Goal: Transaction & Acquisition: Purchase product/service

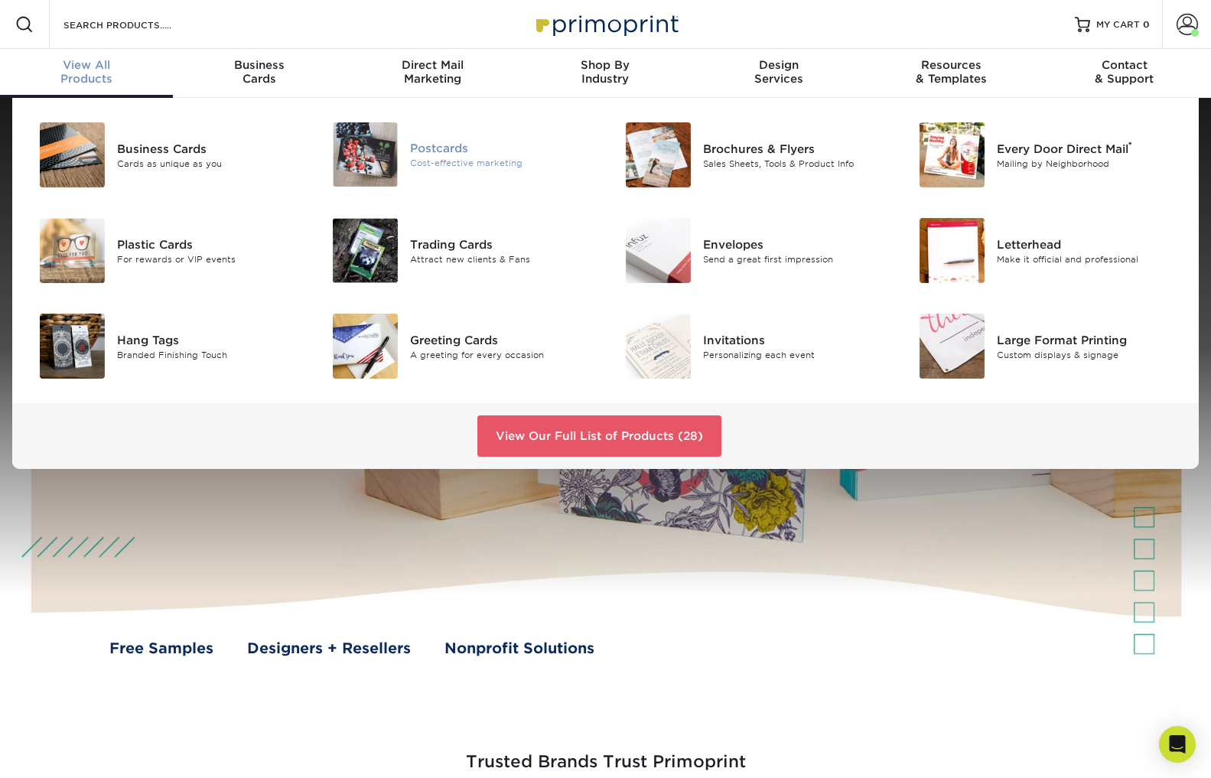
click at [378, 158] on img at bounding box center [365, 154] width 65 height 64
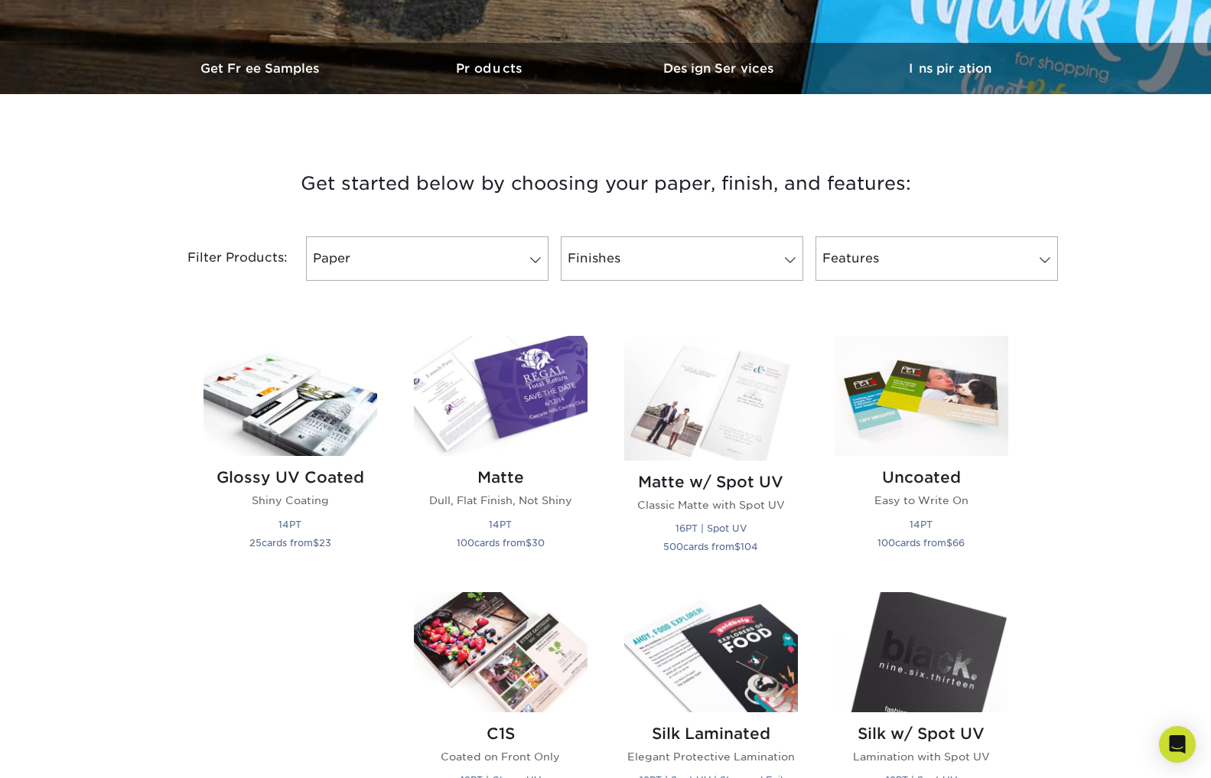
scroll to position [440, 0]
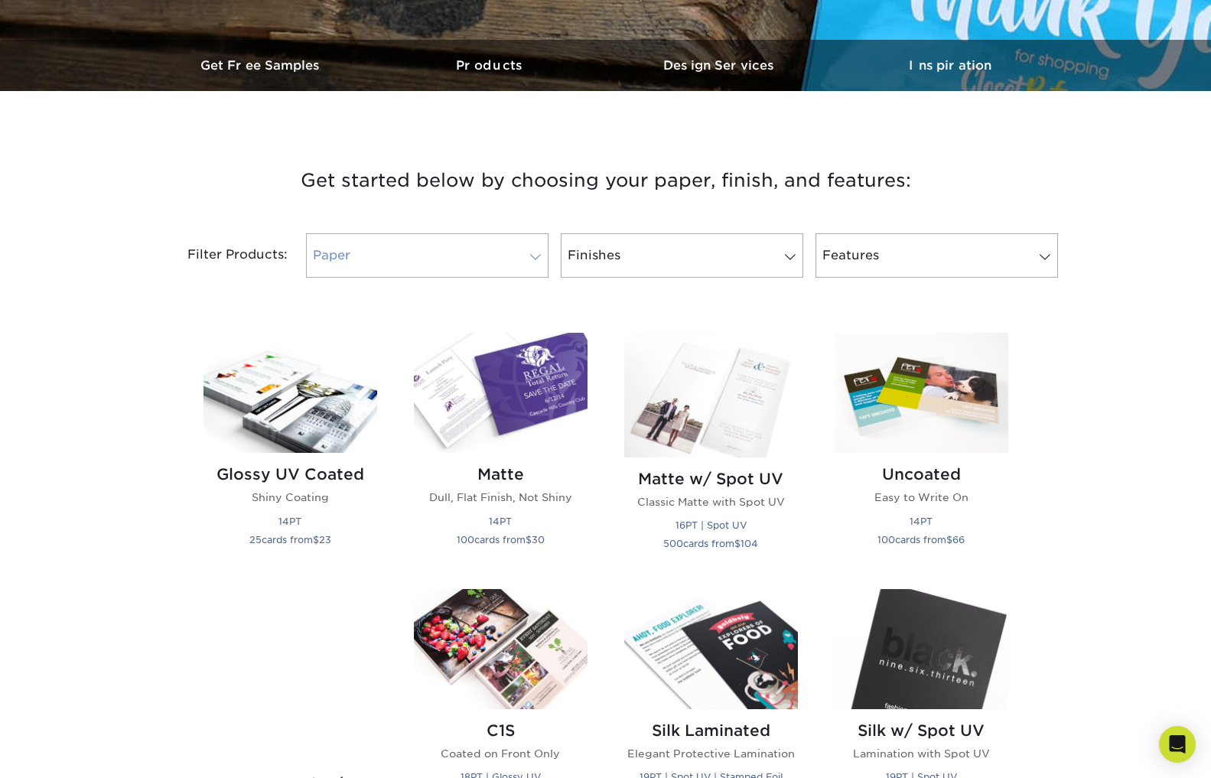
click at [540, 258] on span at bounding box center [535, 257] width 21 height 12
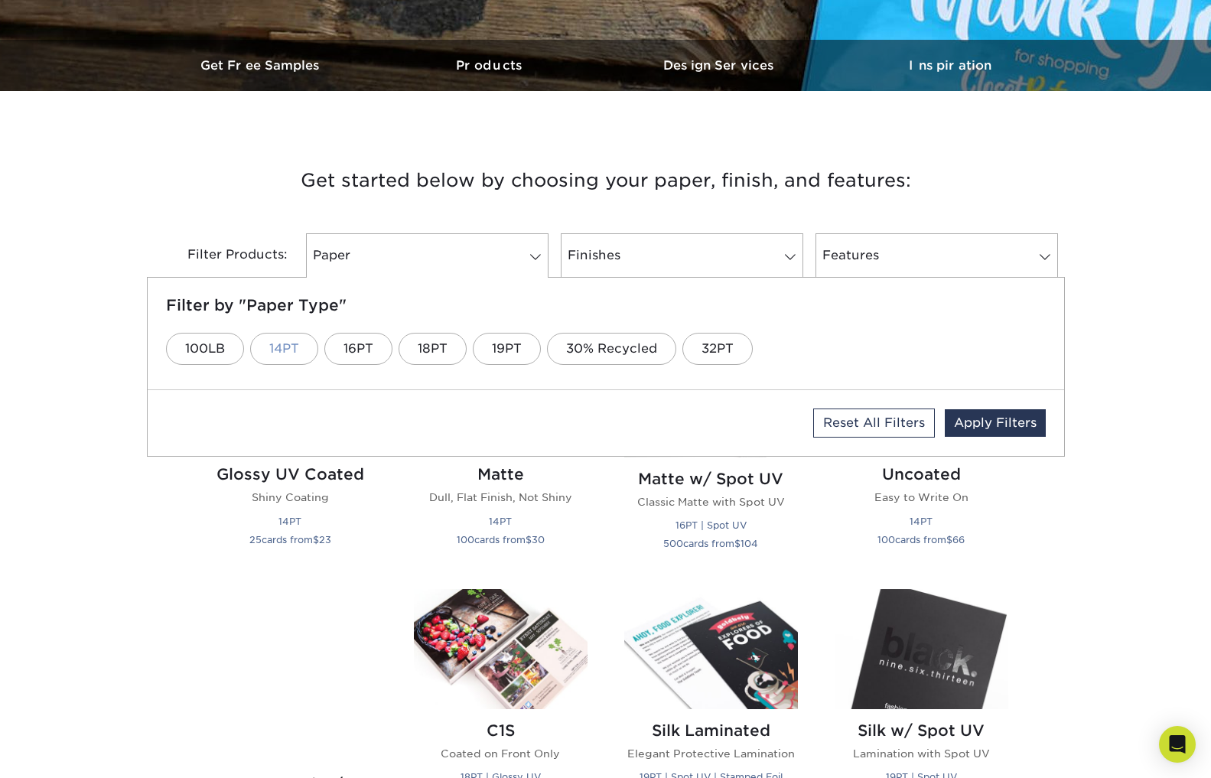
click at [279, 350] on link "14PT" at bounding box center [284, 349] width 68 height 32
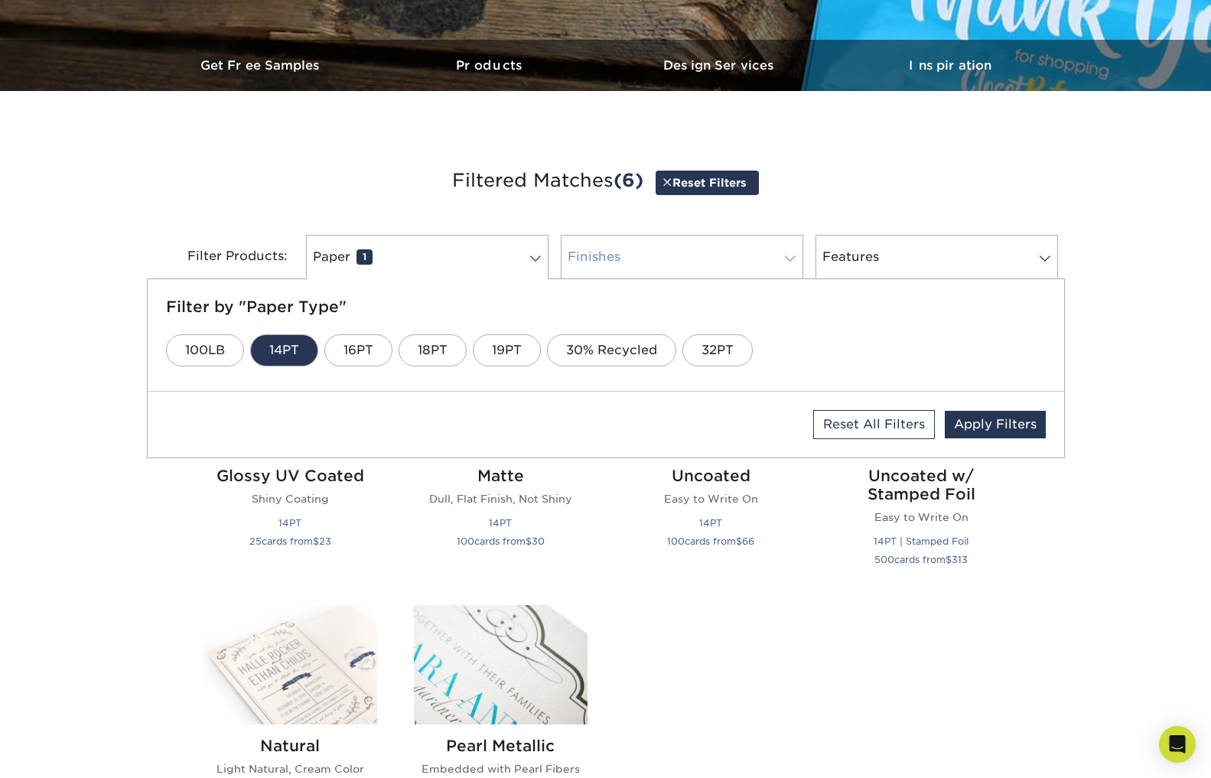
click at [652, 255] on link "Finishes 0" at bounding box center [682, 257] width 242 height 44
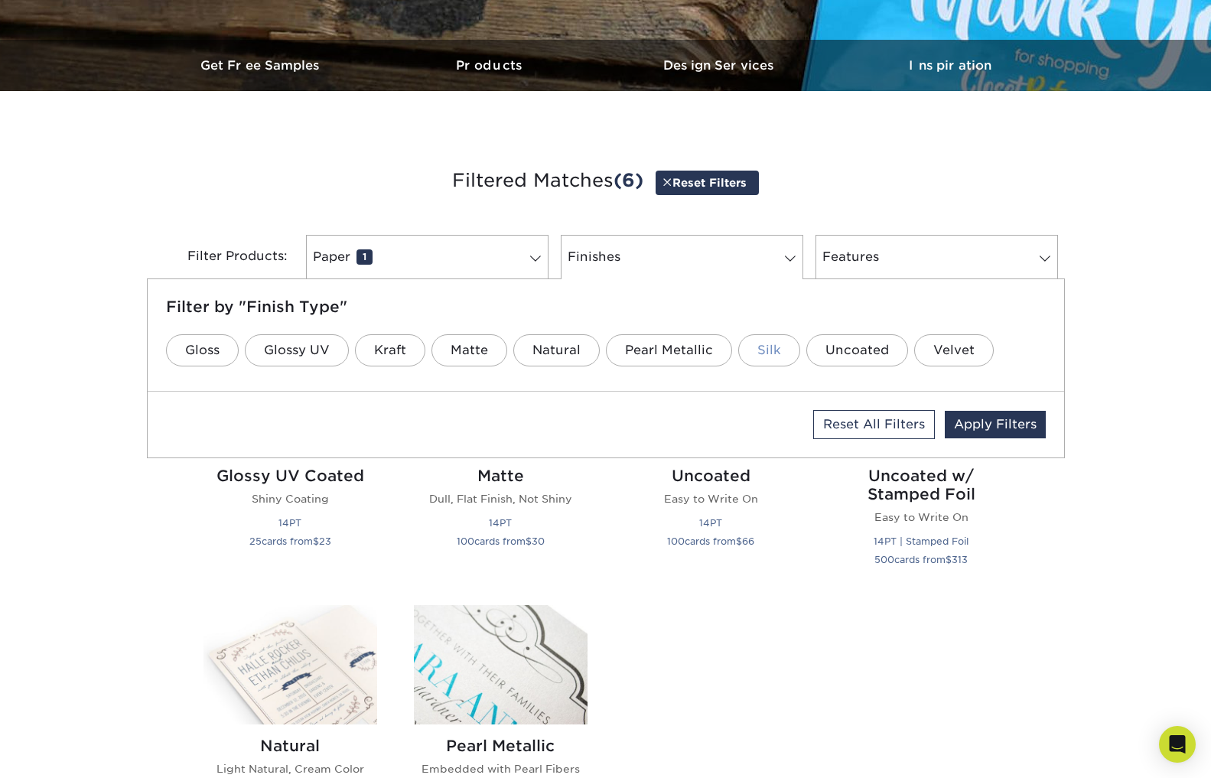
click at [766, 353] on link "Silk" at bounding box center [769, 350] width 62 height 32
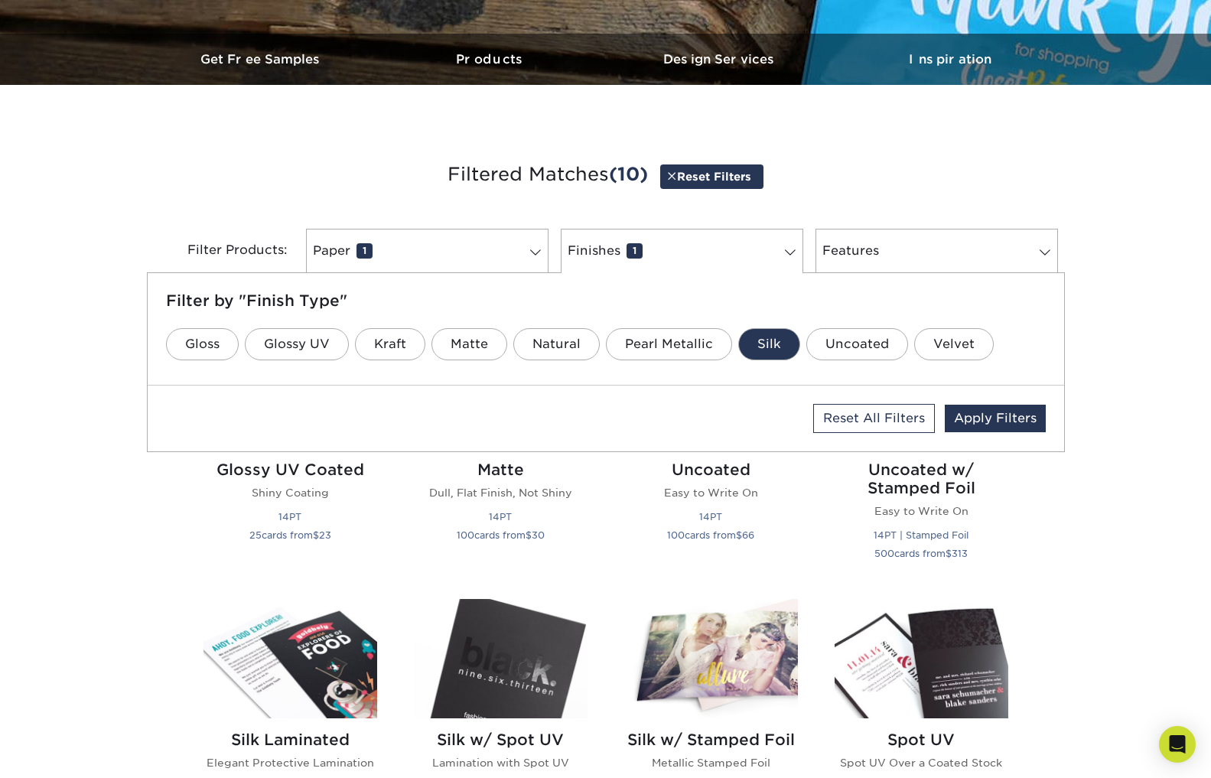
scroll to position [444, 0]
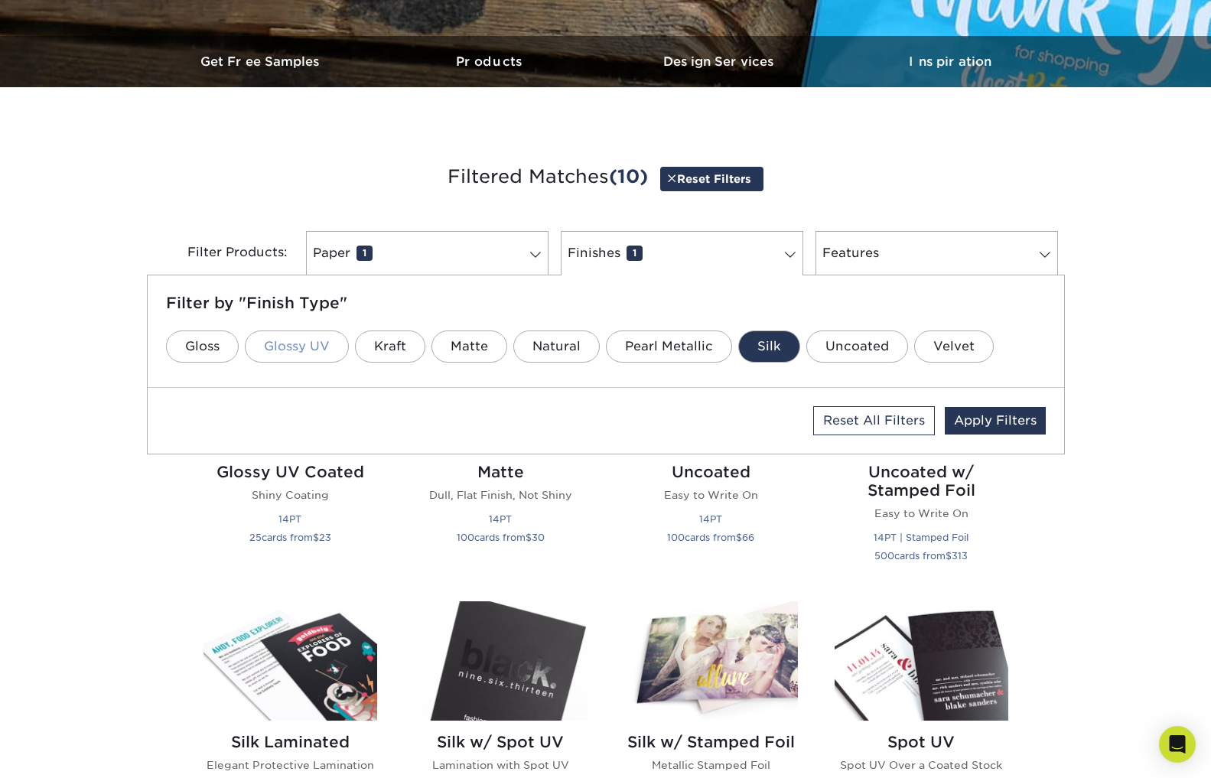
click at [311, 346] on link "Glossy UV" at bounding box center [297, 346] width 104 height 32
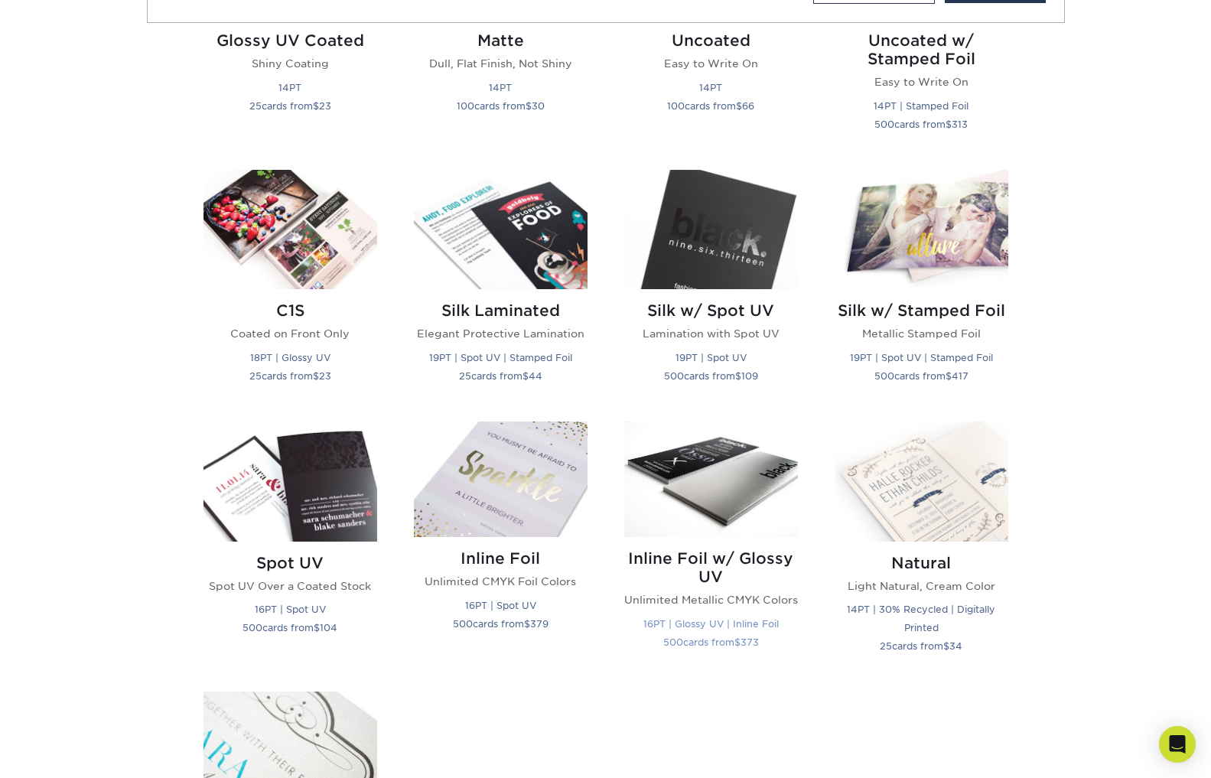
scroll to position [892, 0]
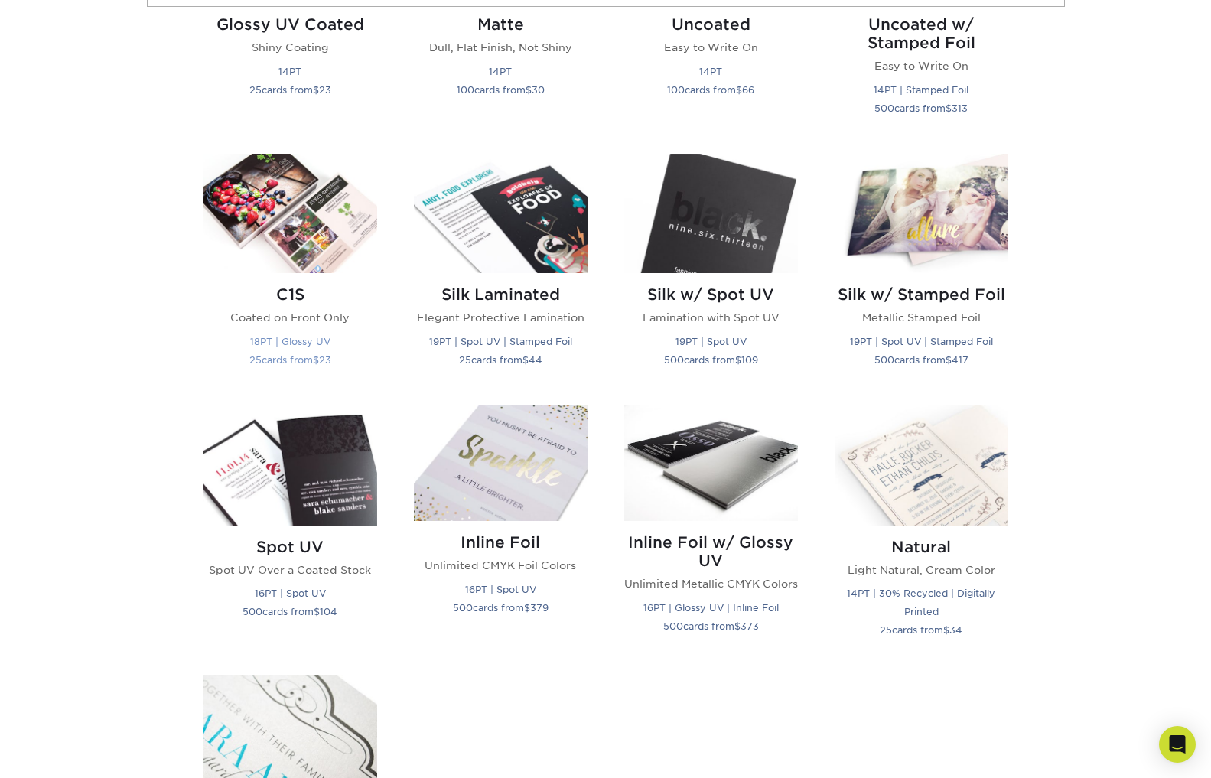
click at [320, 254] on img at bounding box center [290, 214] width 174 height 120
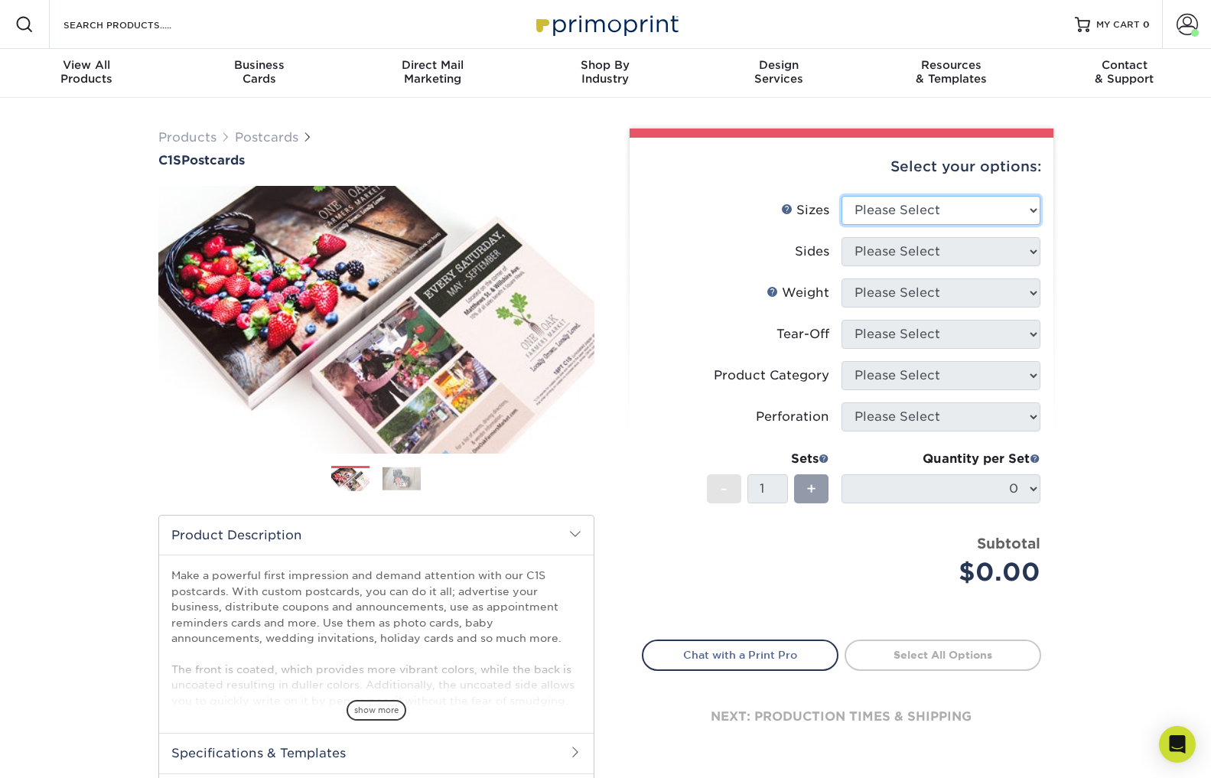
select select "4.00x6.00"
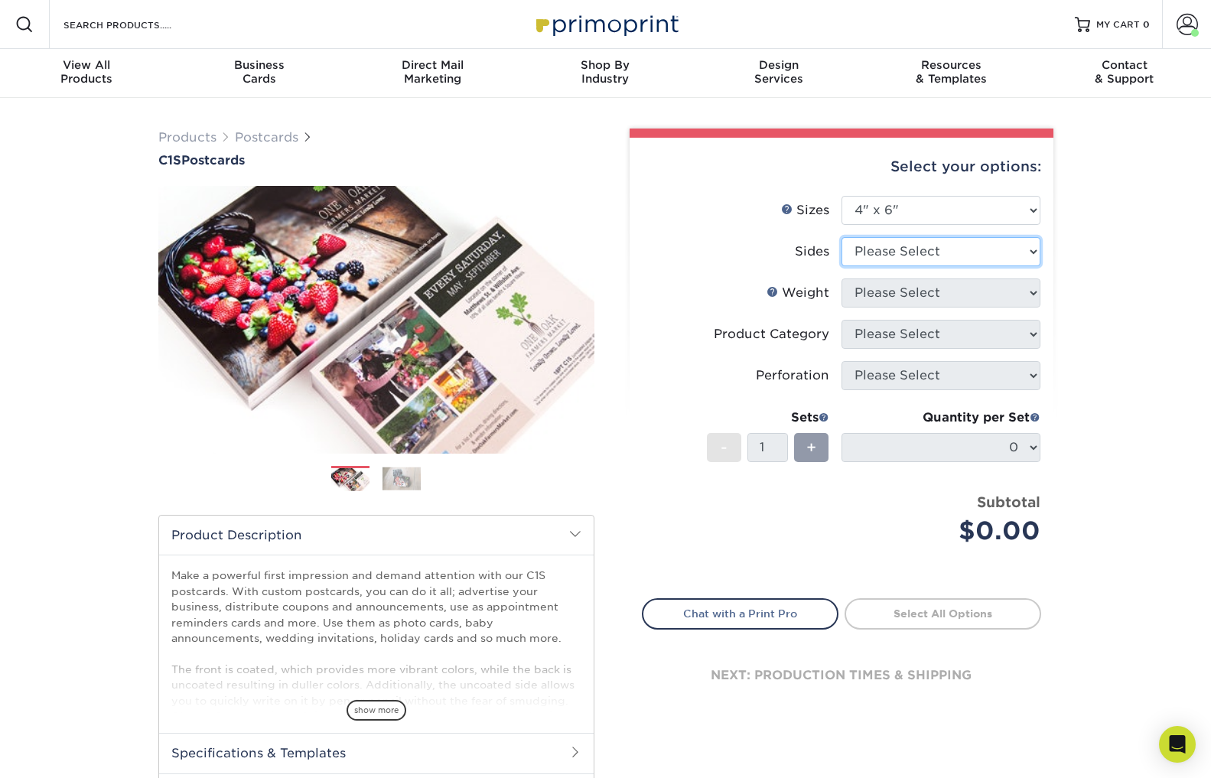
select select "13abbda7-1d64-4f25-8bb2-c179b224825d"
select select "18PTC1S"
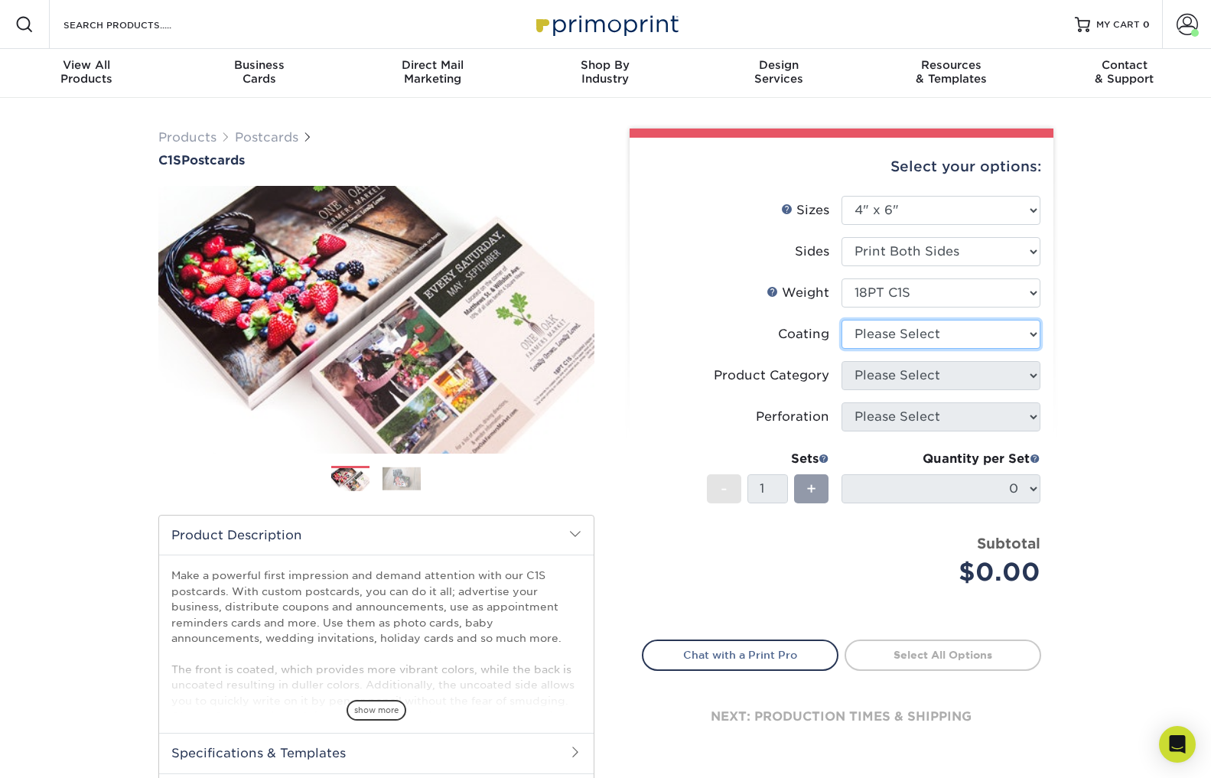
select select "1e8116af-acfc-44b1-83dc-8181aa338834"
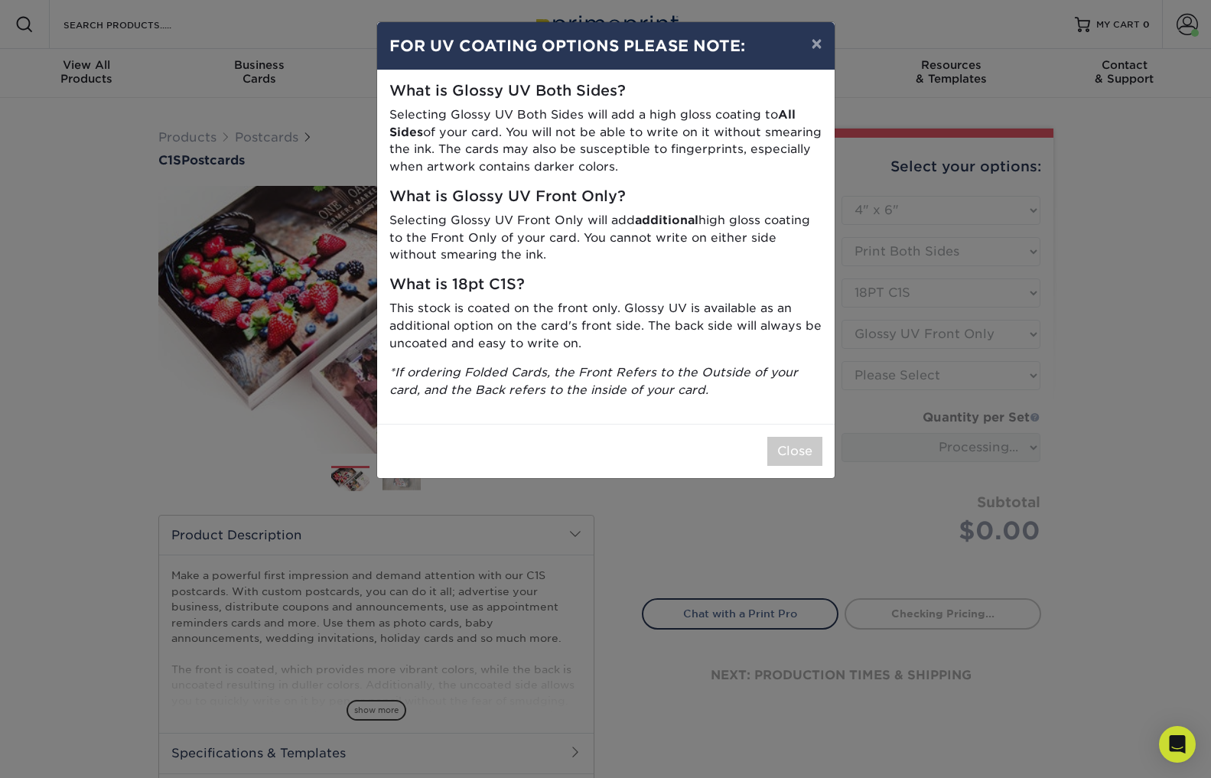
click at [794, 441] on button "Close" at bounding box center [794, 451] width 55 height 29
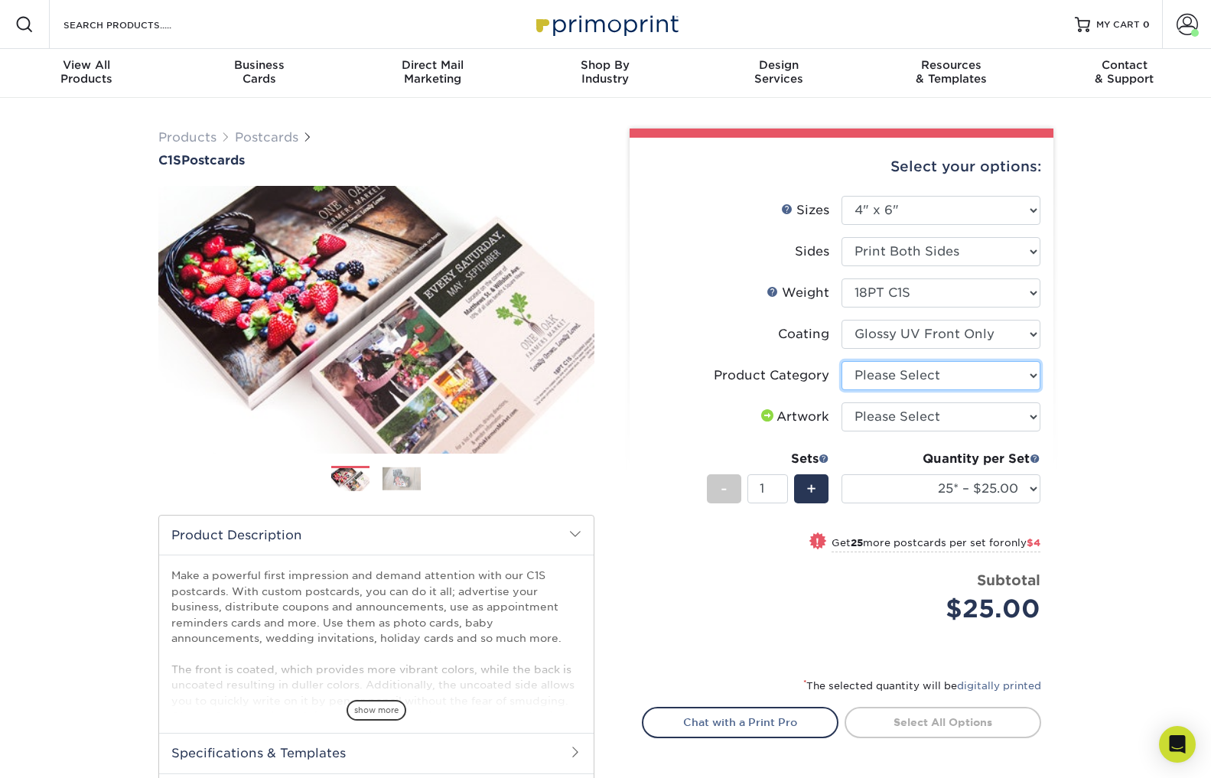
select select "9b7272e0-d6c8-4c3c-8e97-d3a1bcdab858"
select select "upload"
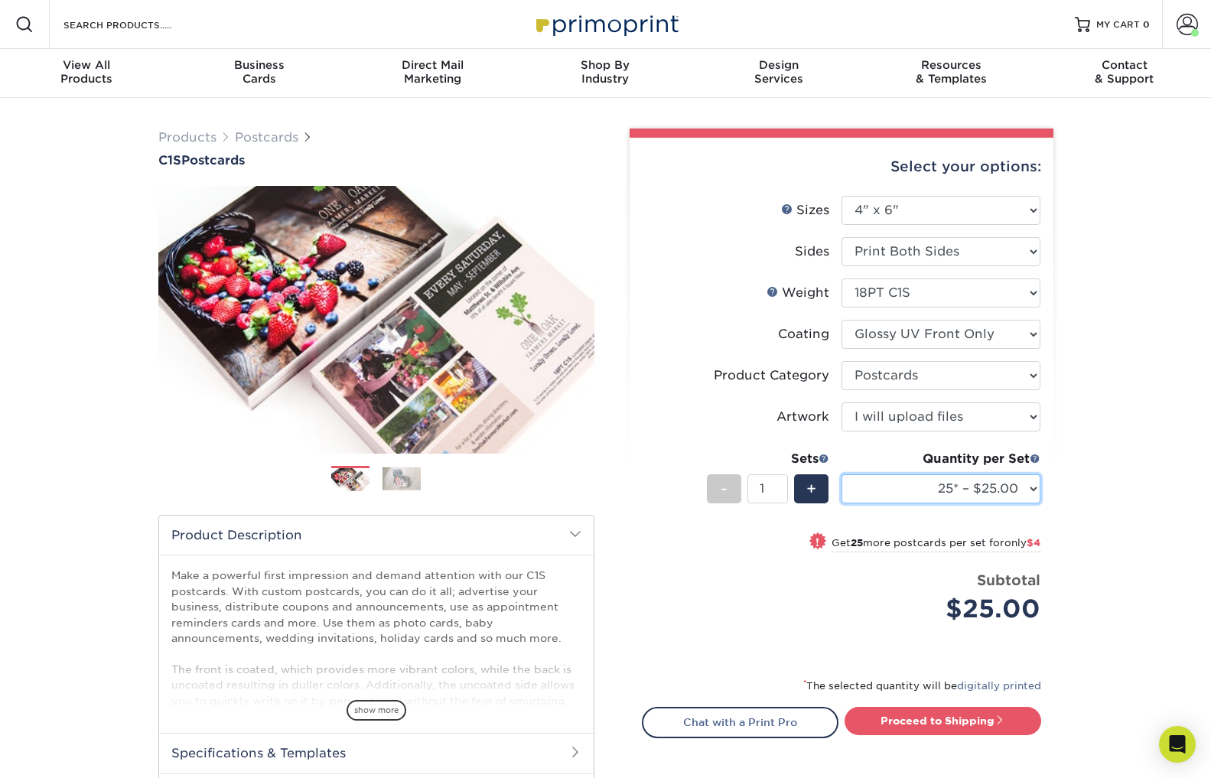
select select "1000 – $96.00"
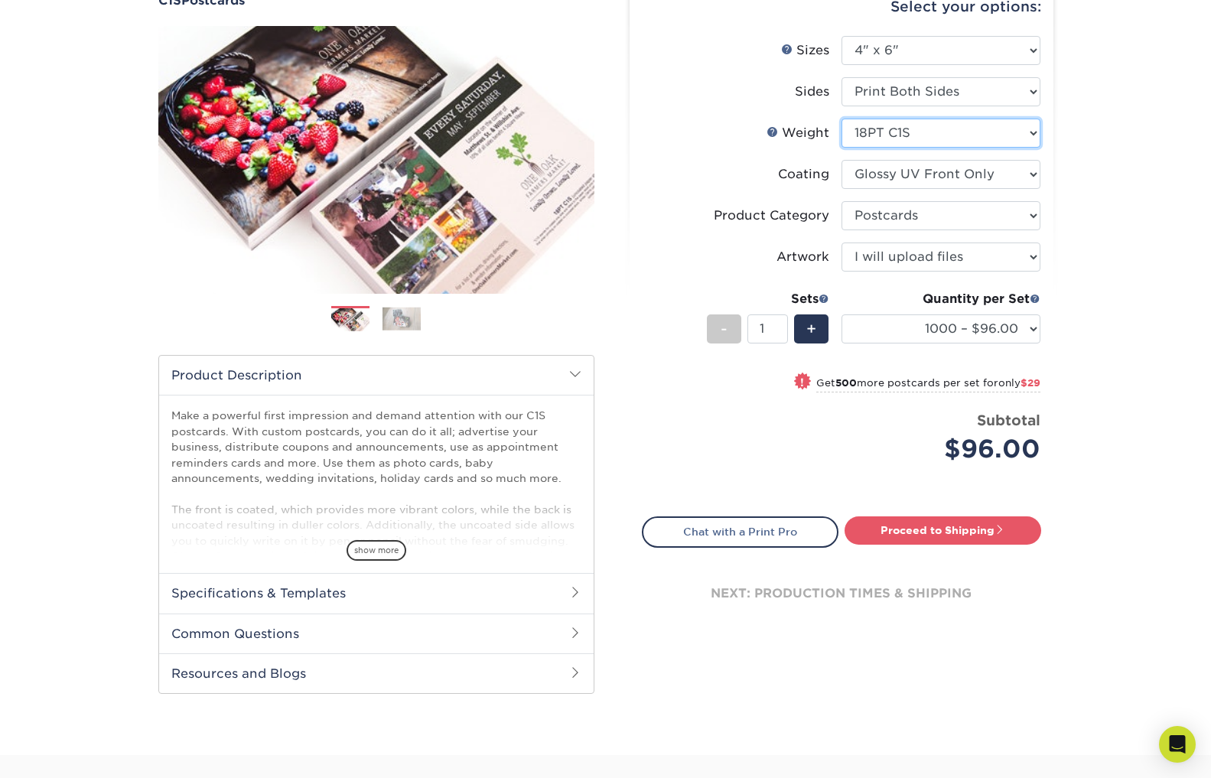
scroll to position [161, 0]
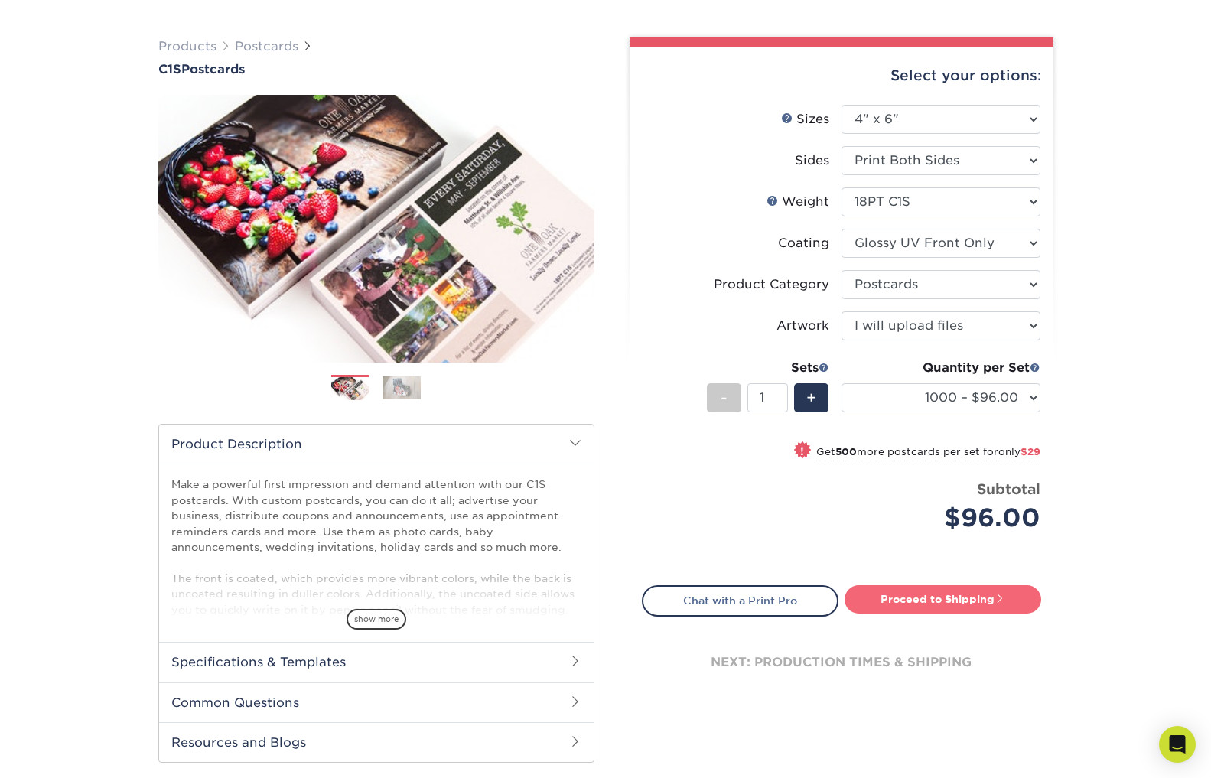
click at [912, 606] on link "Proceed to Shipping" at bounding box center [942, 599] width 197 height 28
type input "Set 1"
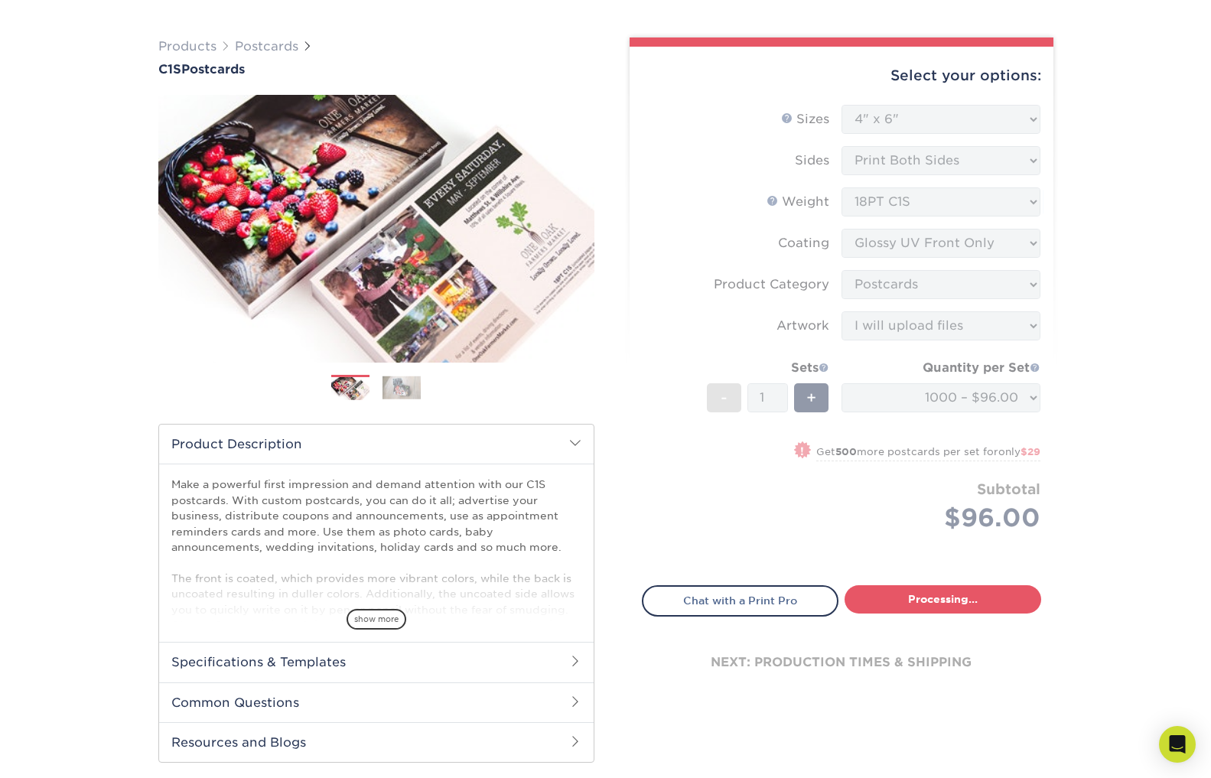
select select "0d786db2-3389-4568-9089-c05344d9294a"
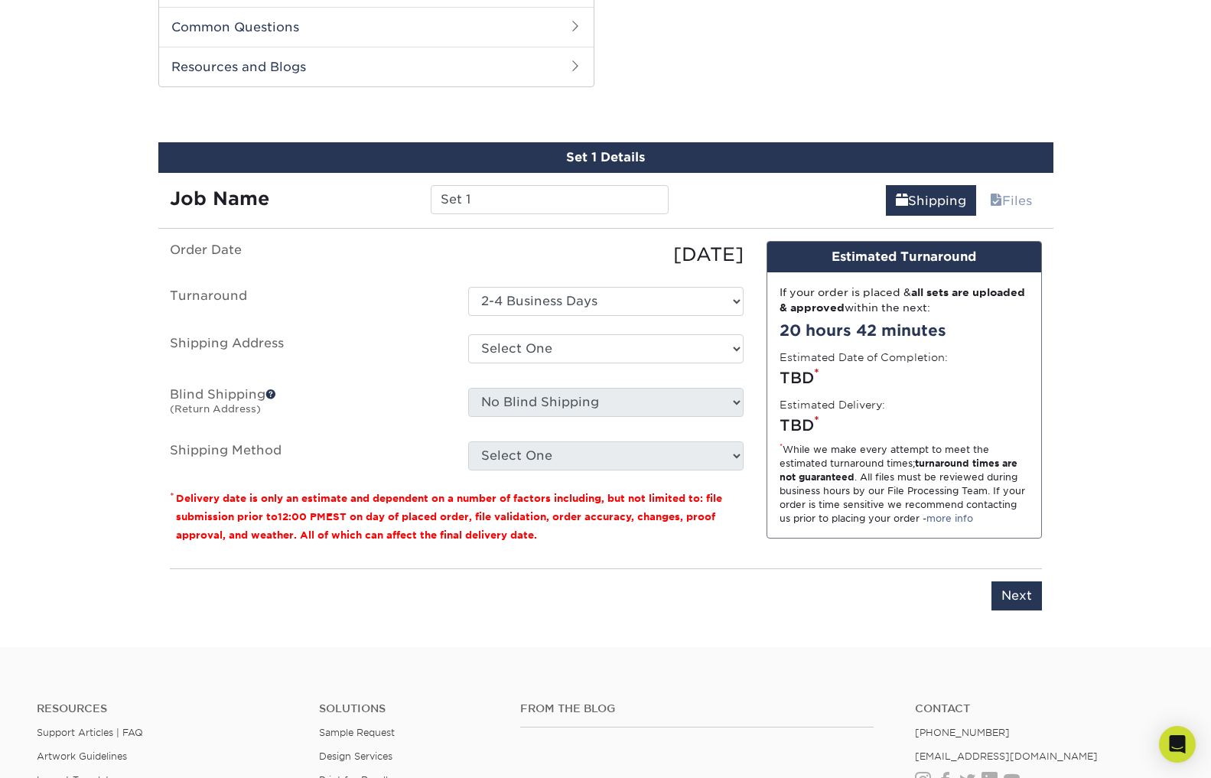
scroll to position [778, 0]
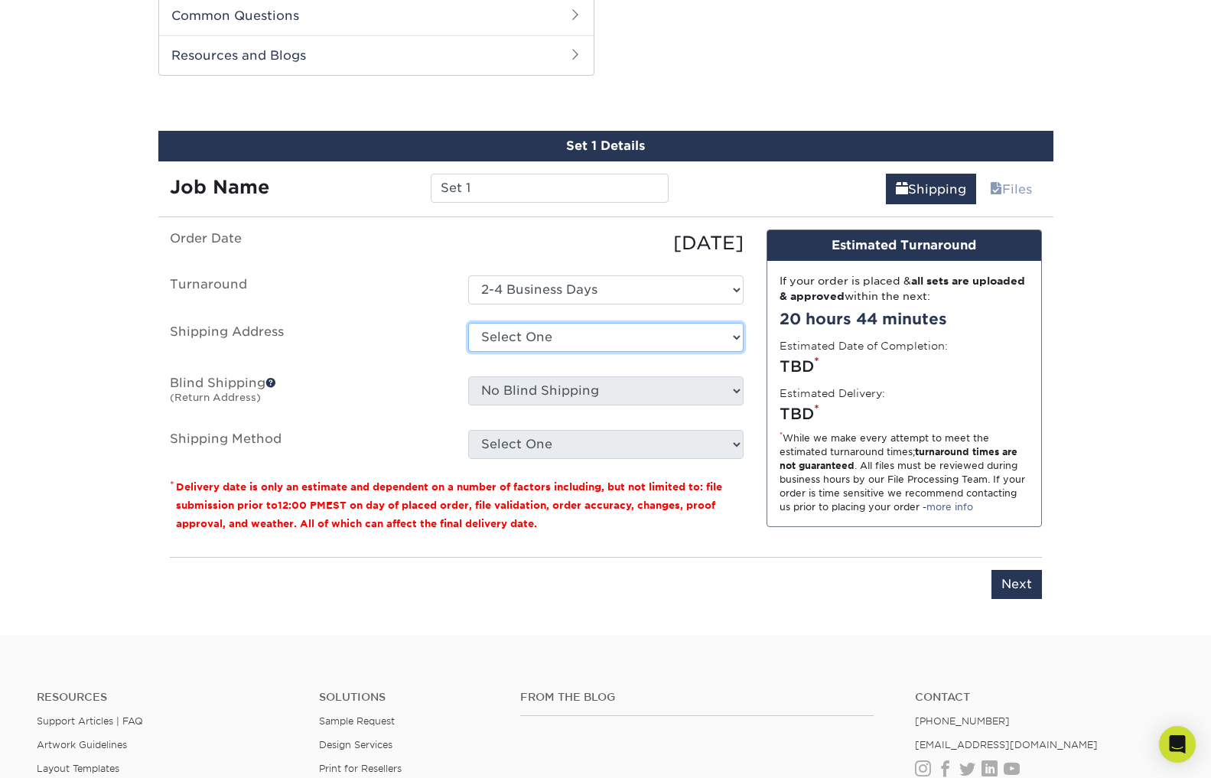
select select "284131"
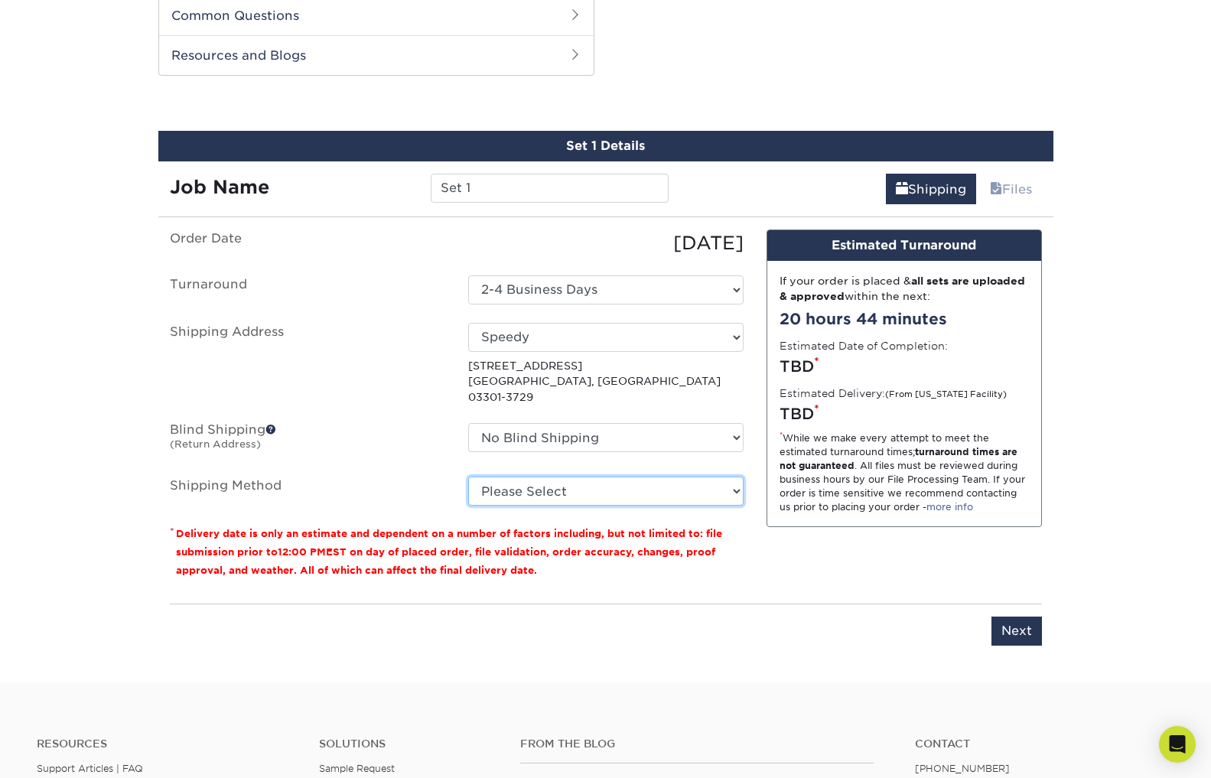
select select "03"
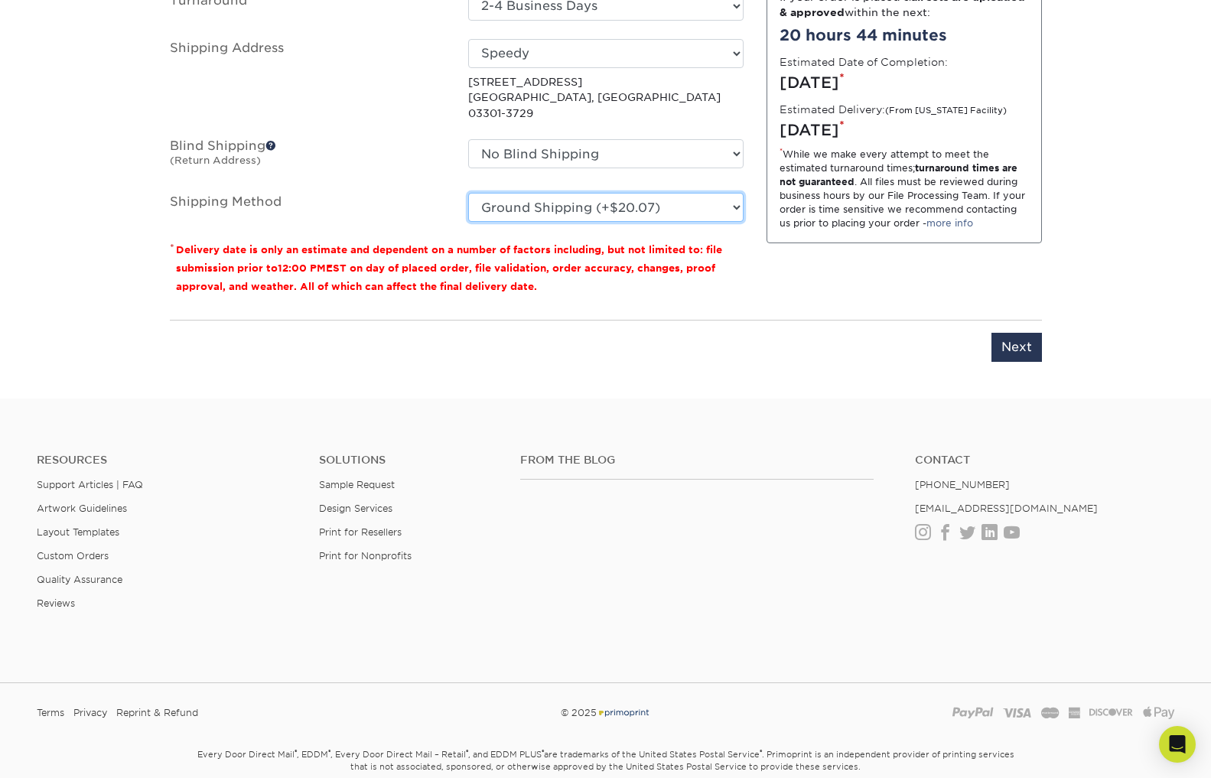
scroll to position [1078, 0]
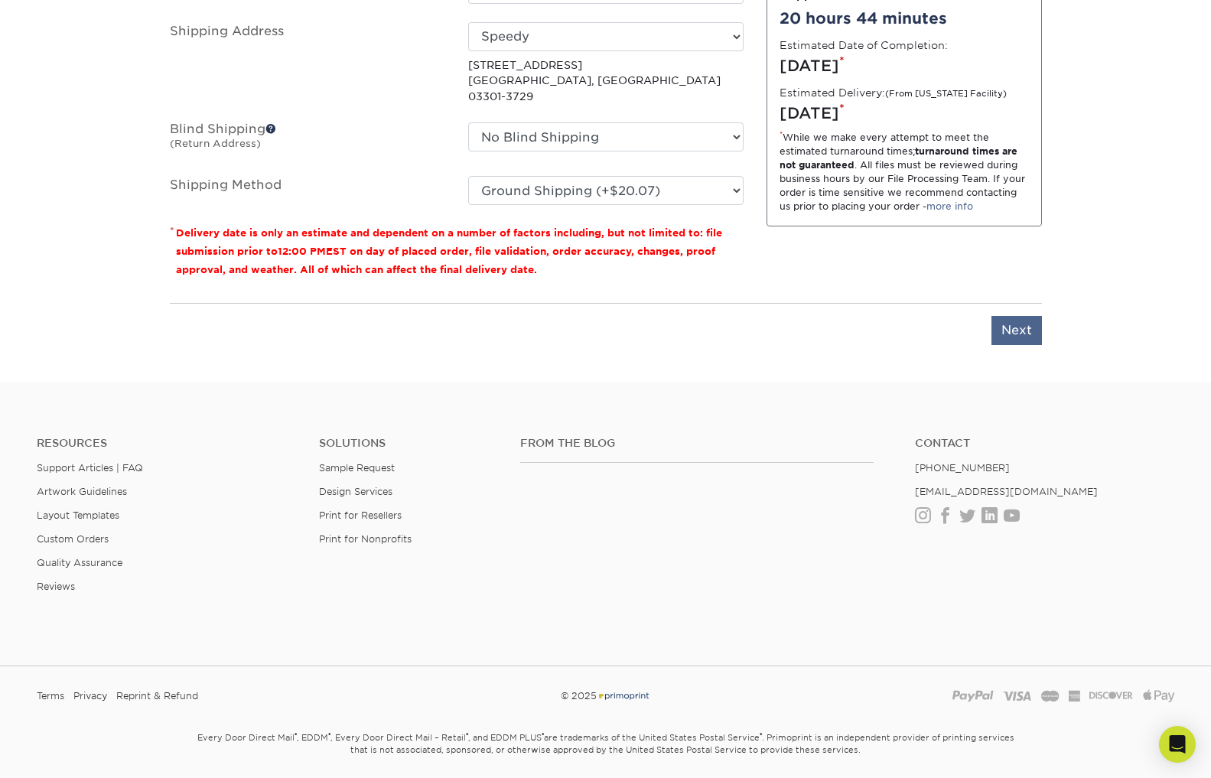
click at [1012, 317] on input "Next" at bounding box center [1016, 330] width 50 height 29
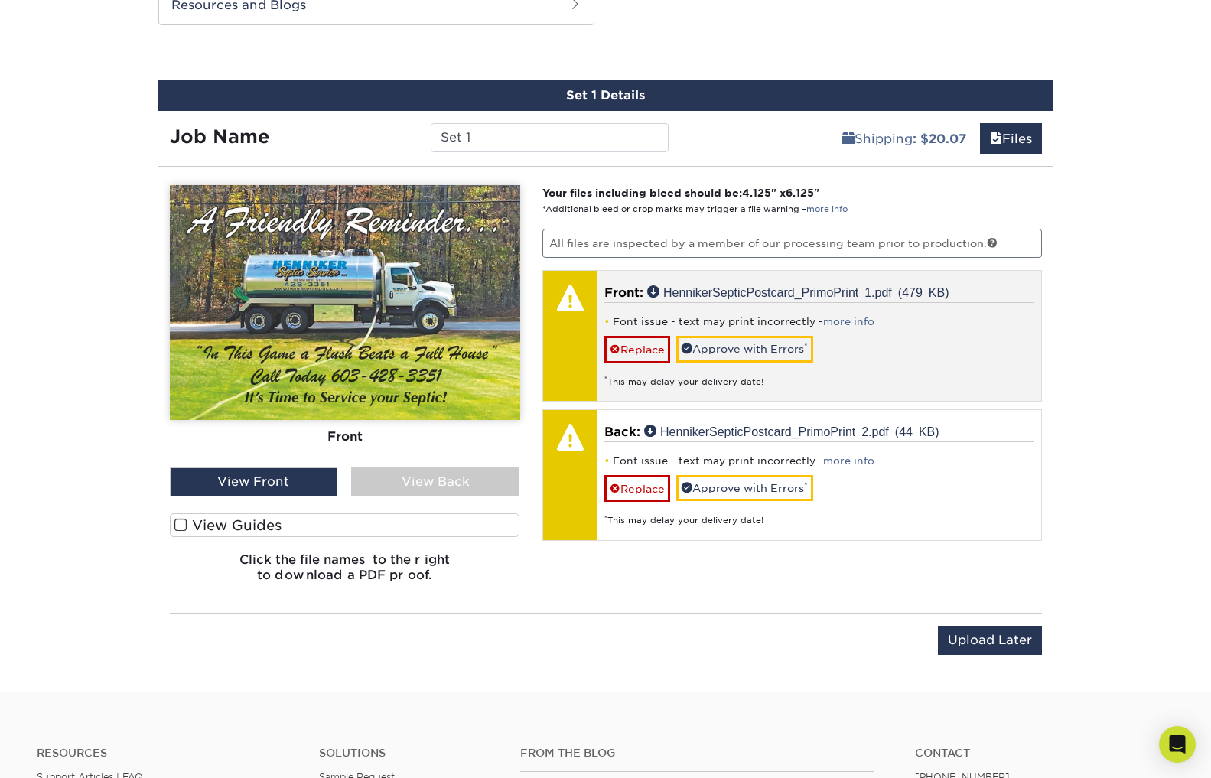
scroll to position [829, 0]
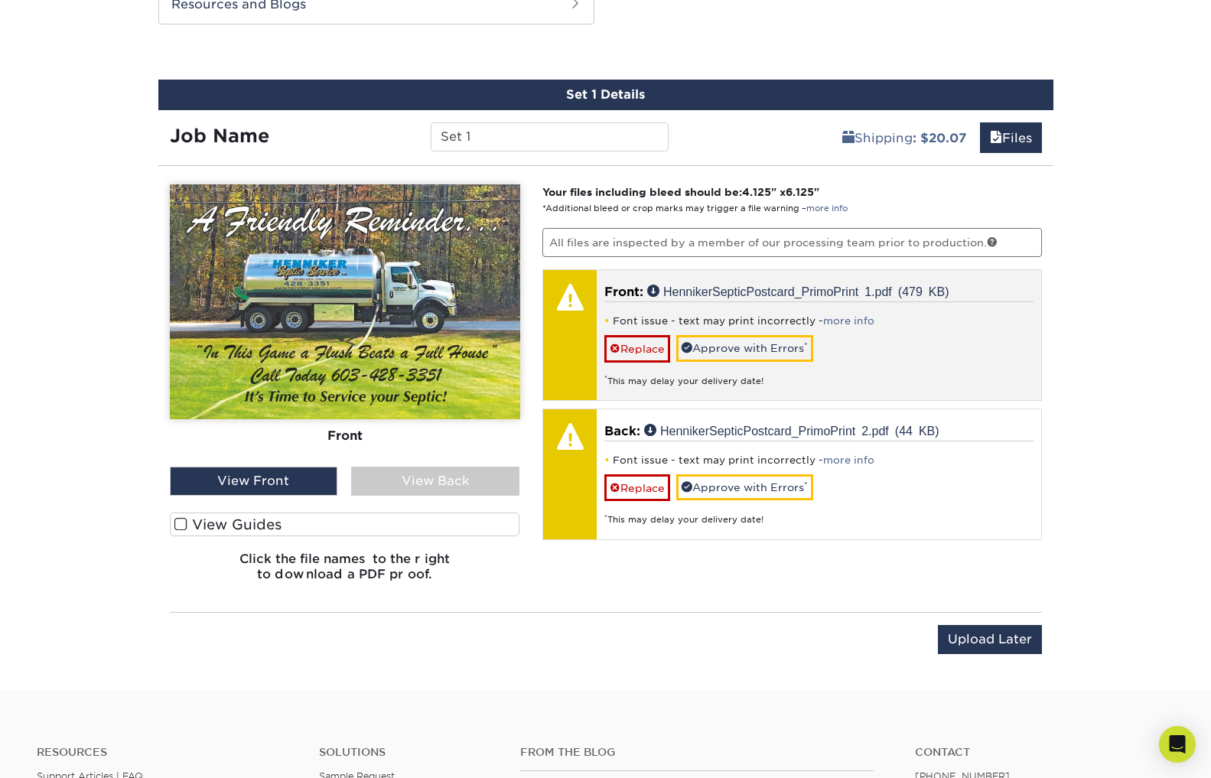
click at [570, 343] on div at bounding box center [570, 335] width 54 height 130
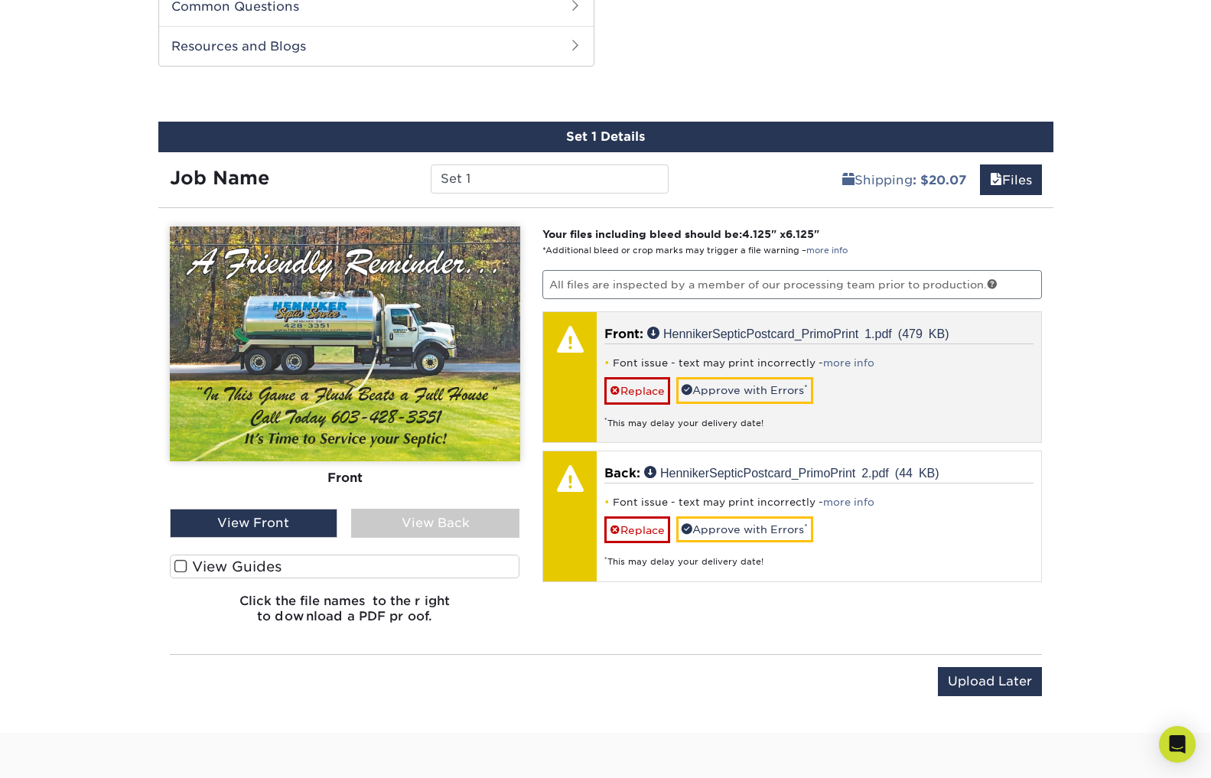
scroll to position [790, 0]
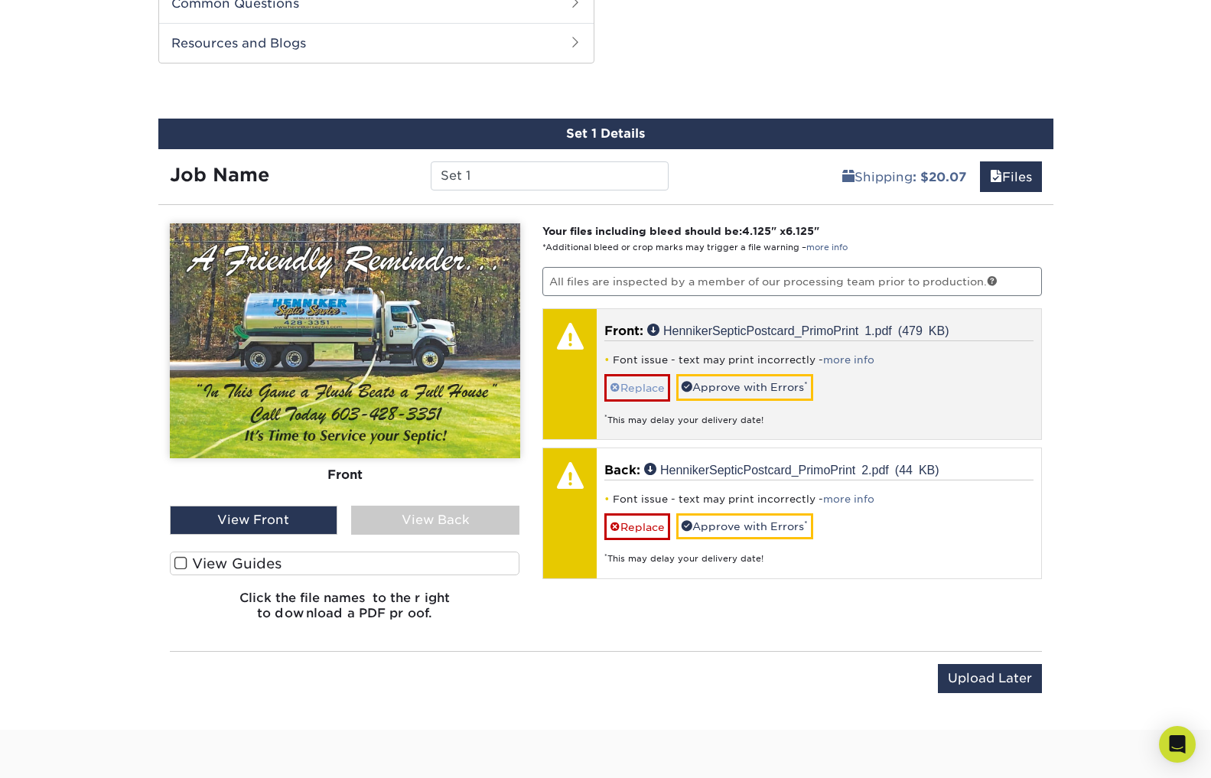
click at [645, 388] on link "Replace" at bounding box center [637, 387] width 66 height 27
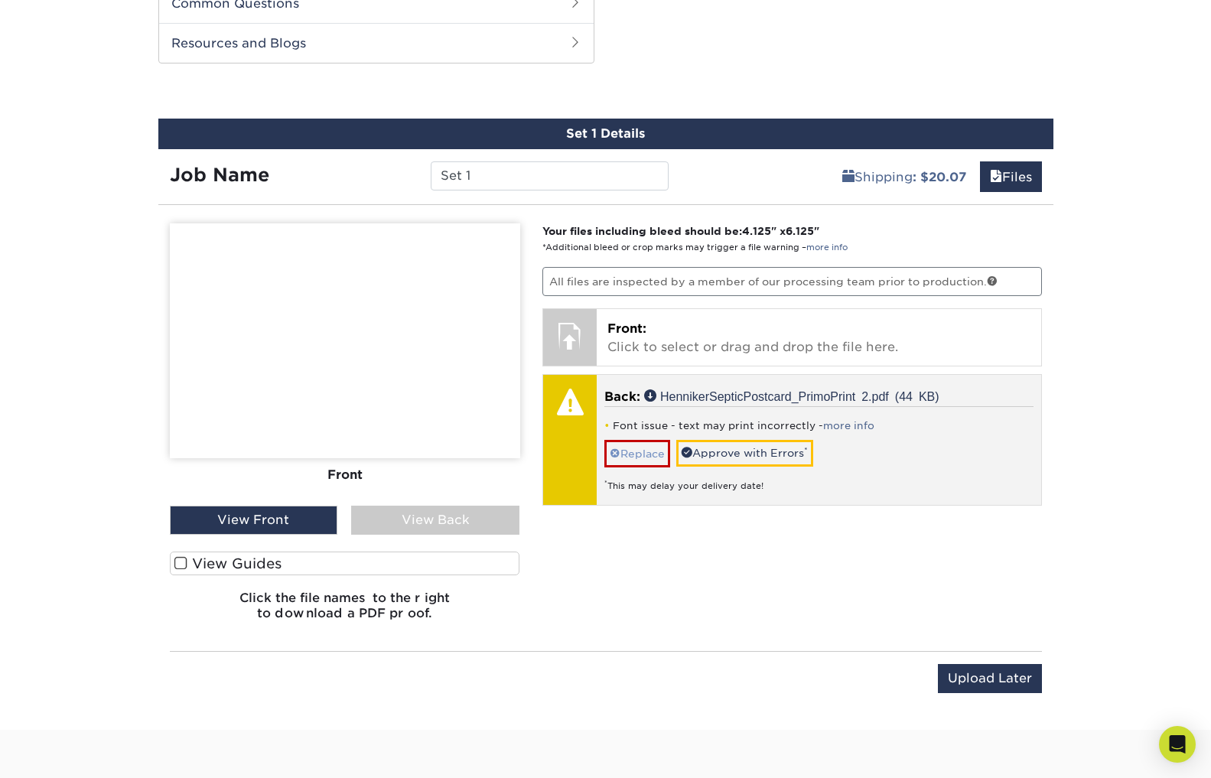
click at [650, 453] on link "Replace" at bounding box center [637, 453] width 66 height 27
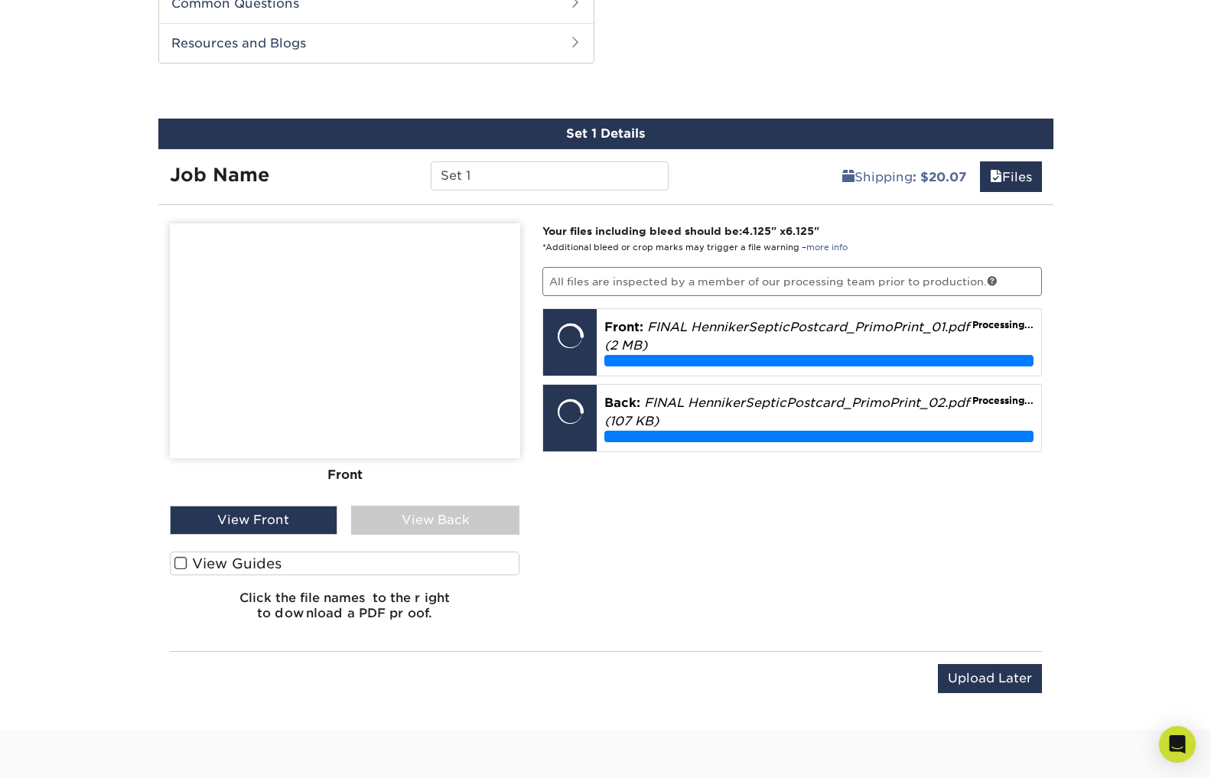
click at [713, 480] on div "Your files including bleed should be: 4.125 " x 6.125 " *Additional bleed or cr…" at bounding box center [792, 427] width 522 height 409
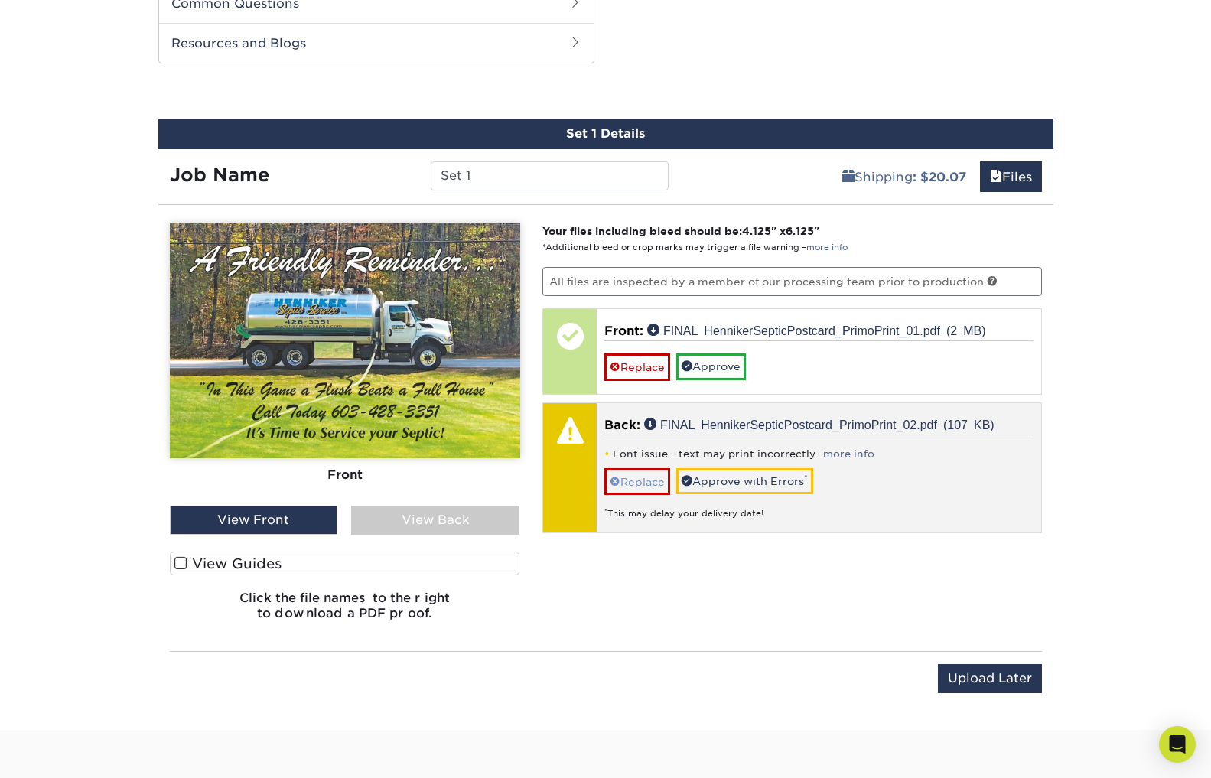
click at [642, 480] on link "Replace" at bounding box center [637, 481] width 66 height 27
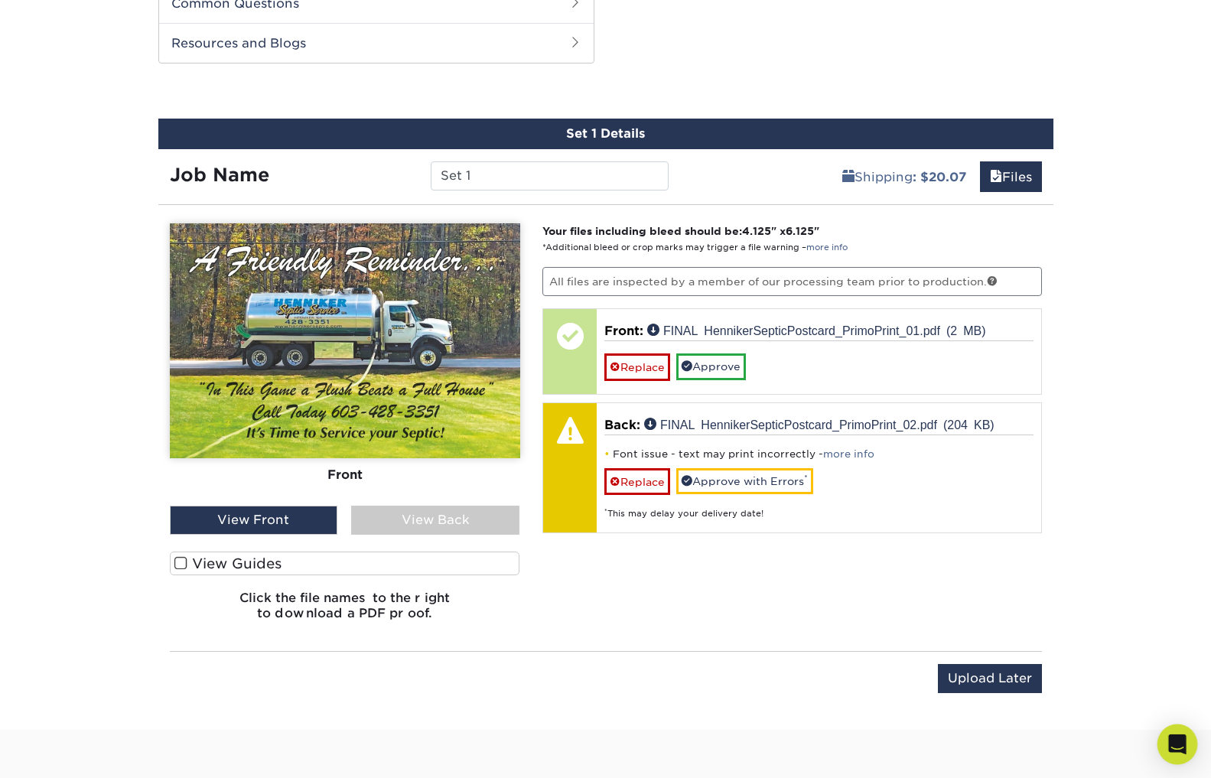
click at [1184, 747] on icon "Open Intercom Messenger" at bounding box center [1177, 744] width 18 height 20
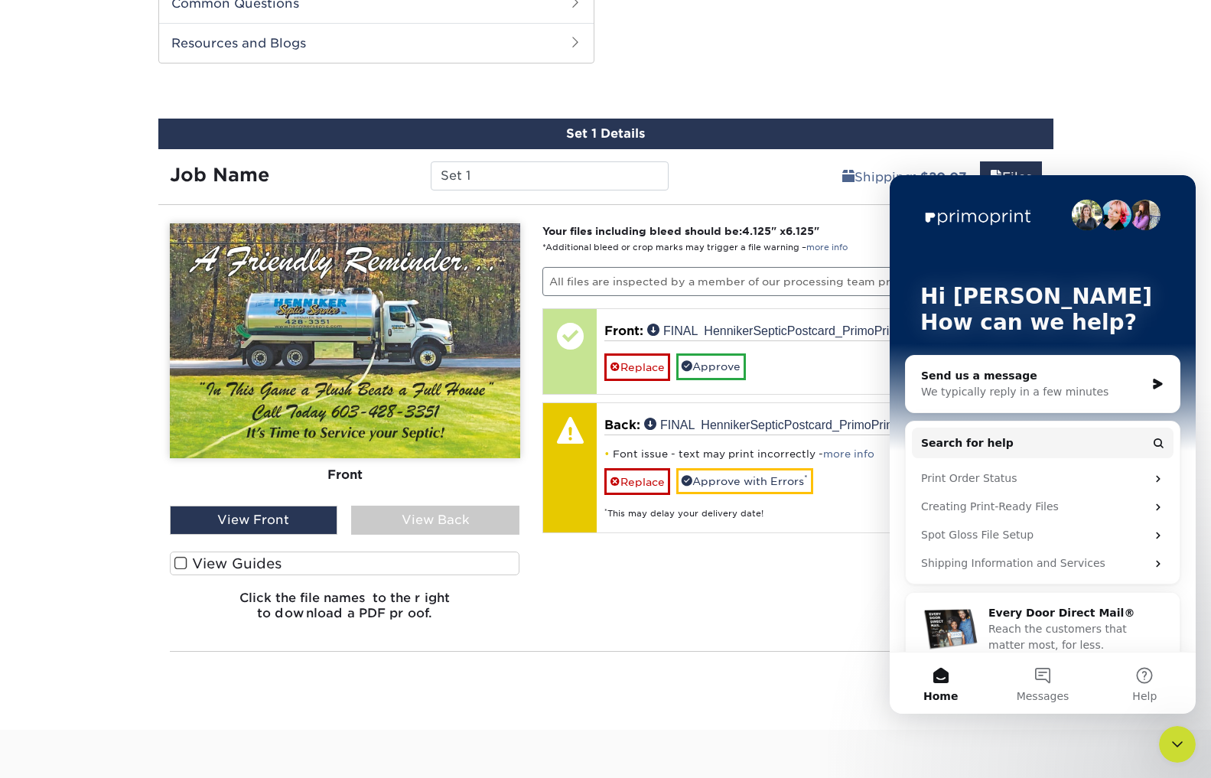
scroll to position [0, 0]
click at [1048, 675] on button "Messages" at bounding box center [1042, 682] width 102 height 61
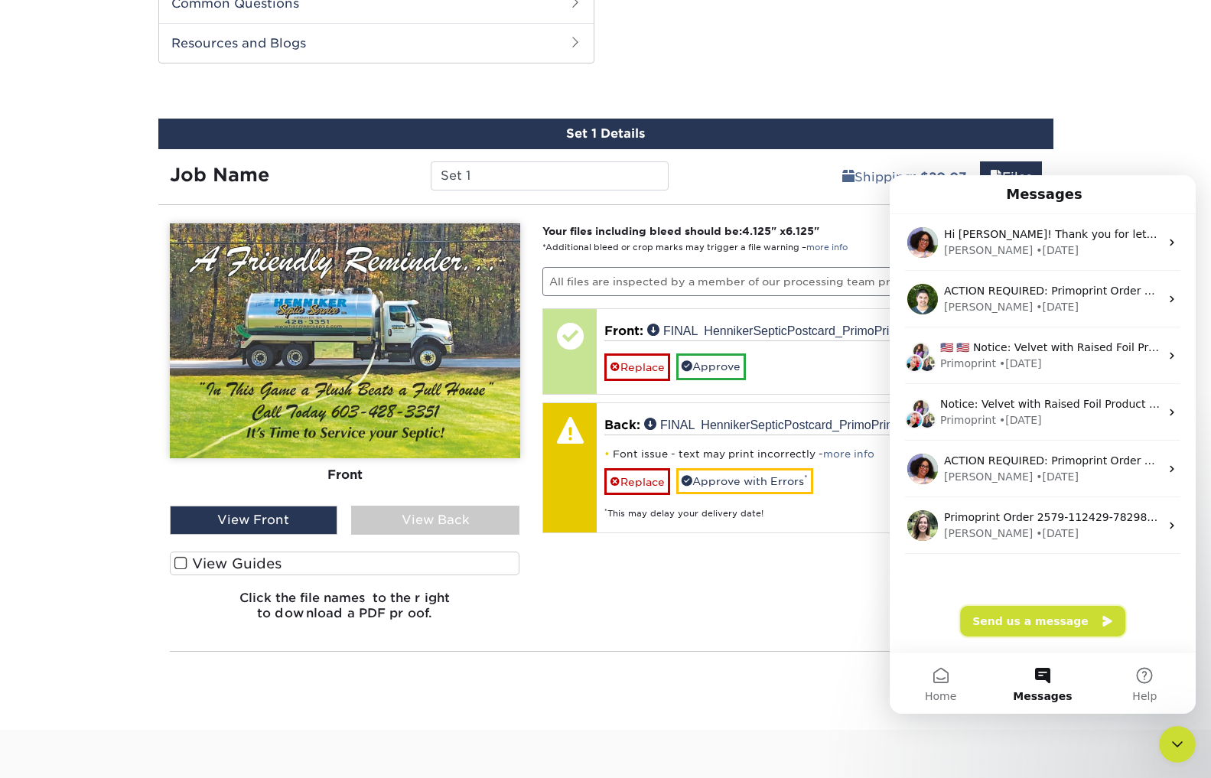
click at [1011, 615] on button "Send us a message" at bounding box center [1042, 621] width 165 height 31
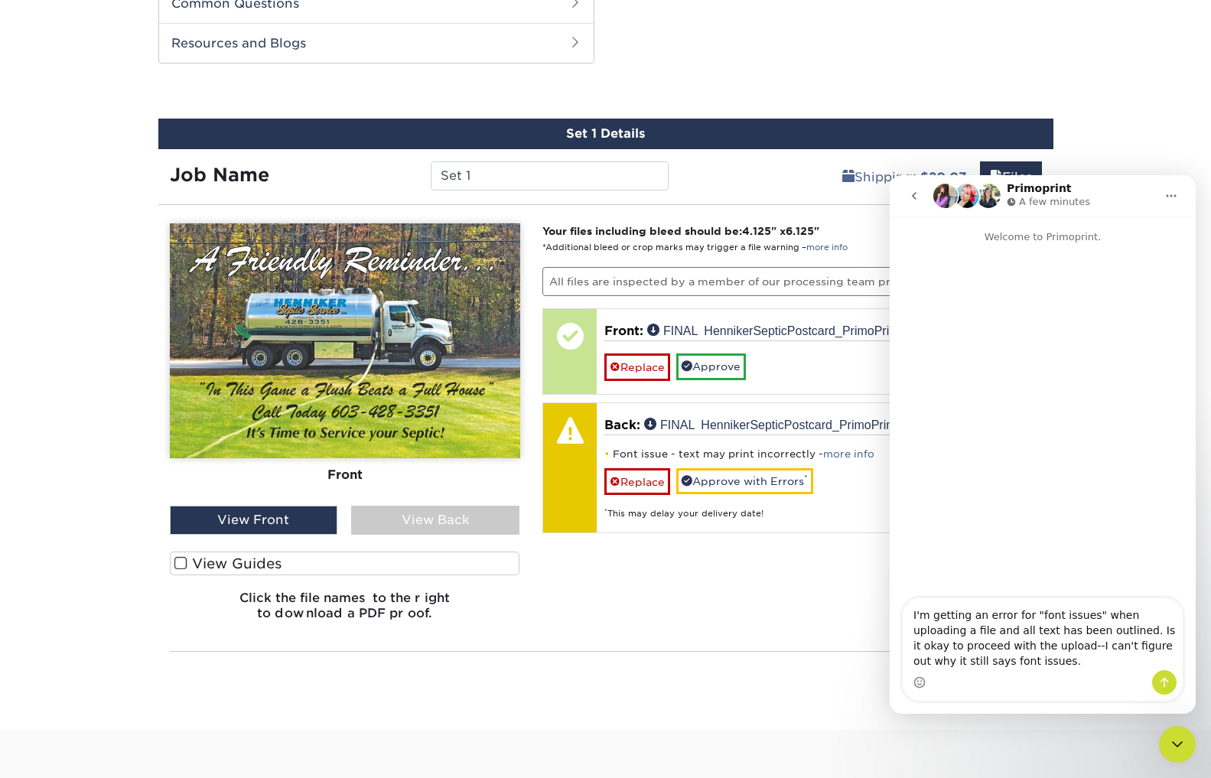
type textarea "I'm getting an error for "font issues" when uploading a file and all text has b…"
click at [1159, 682] on icon "Send a message…" at bounding box center [1164, 682] width 12 height 12
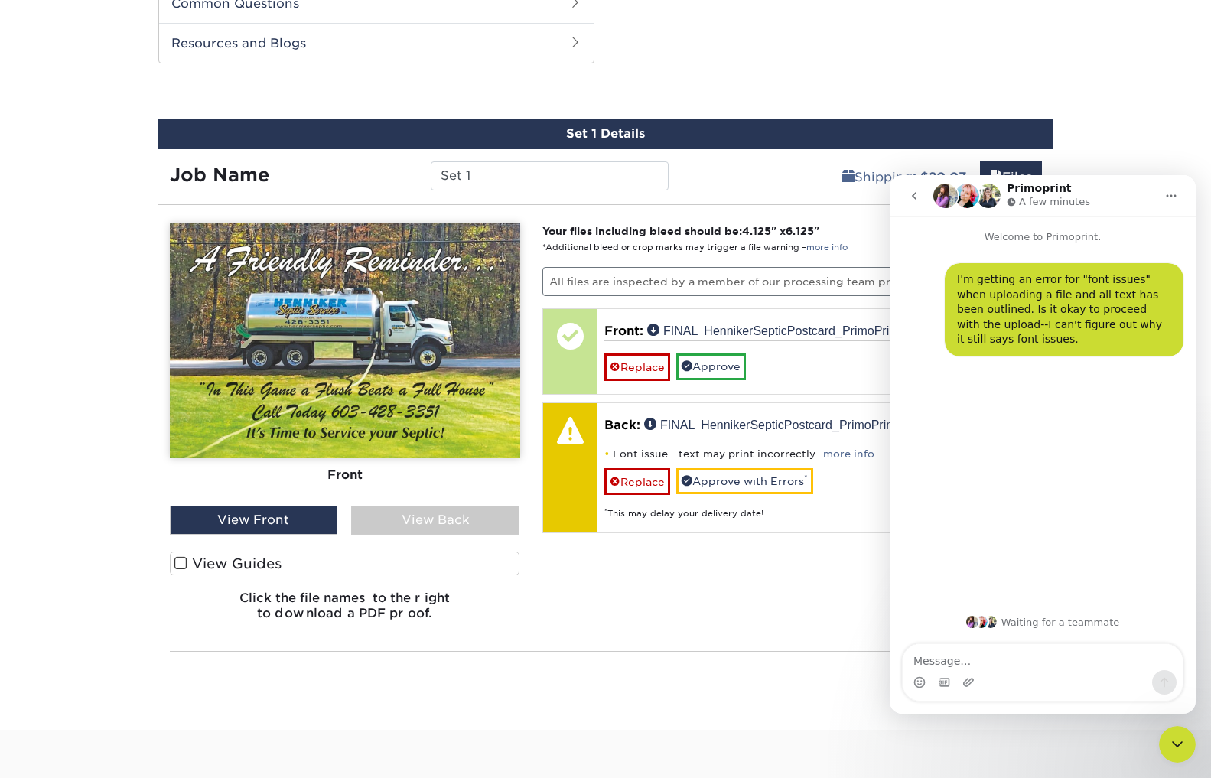
scroll to position [671, 0]
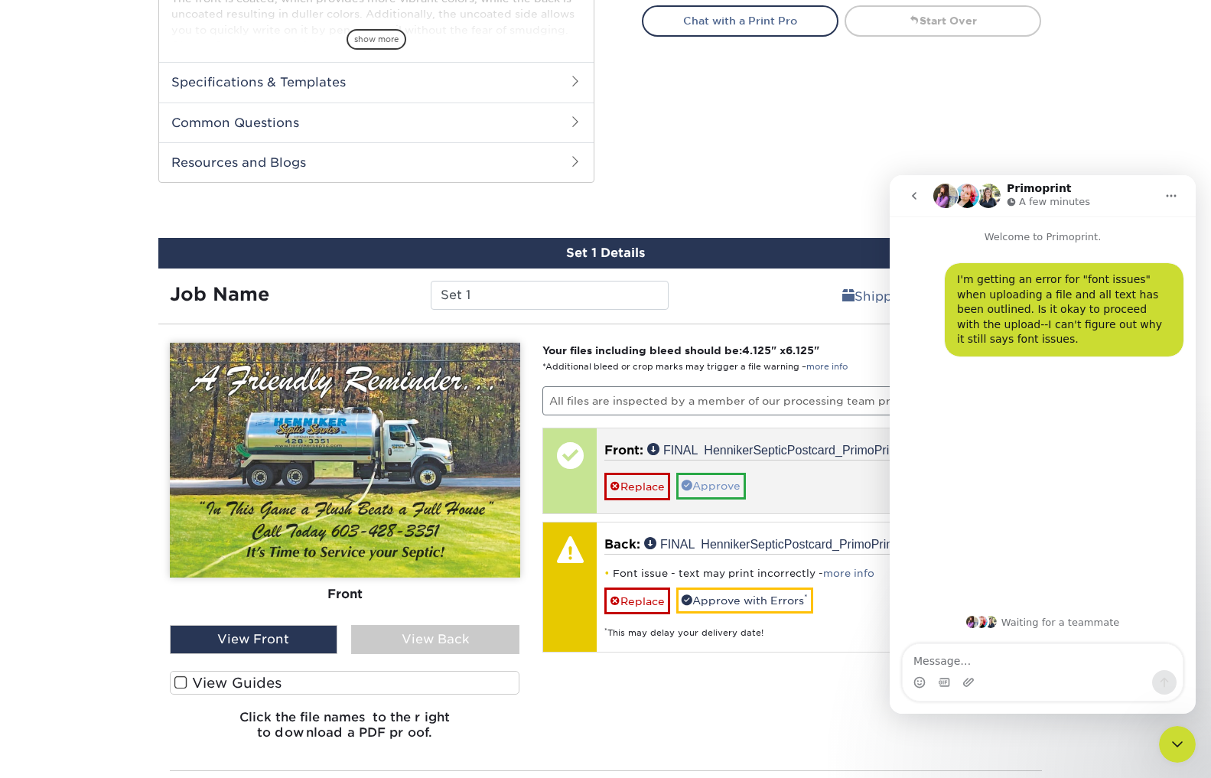
click at [713, 484] on link "Approve" at bounding box center [711, 486] width 70 height 26
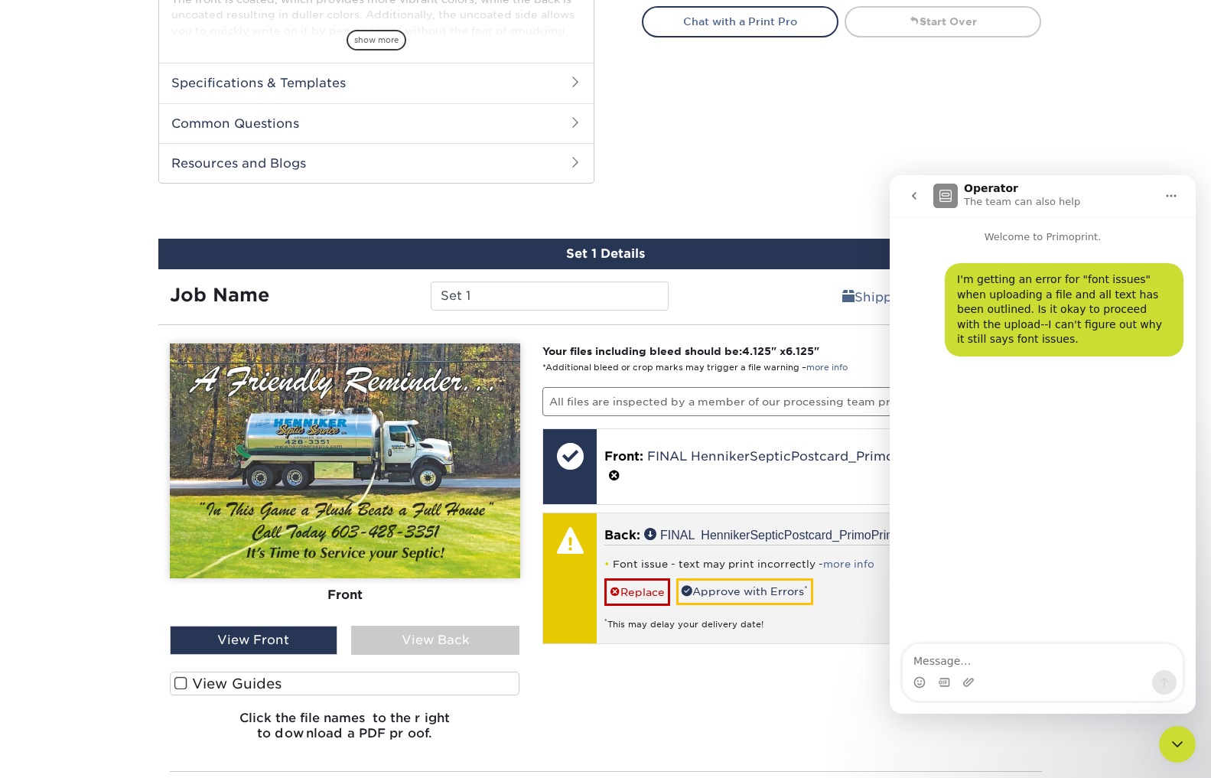
scroll to position [669, 0]
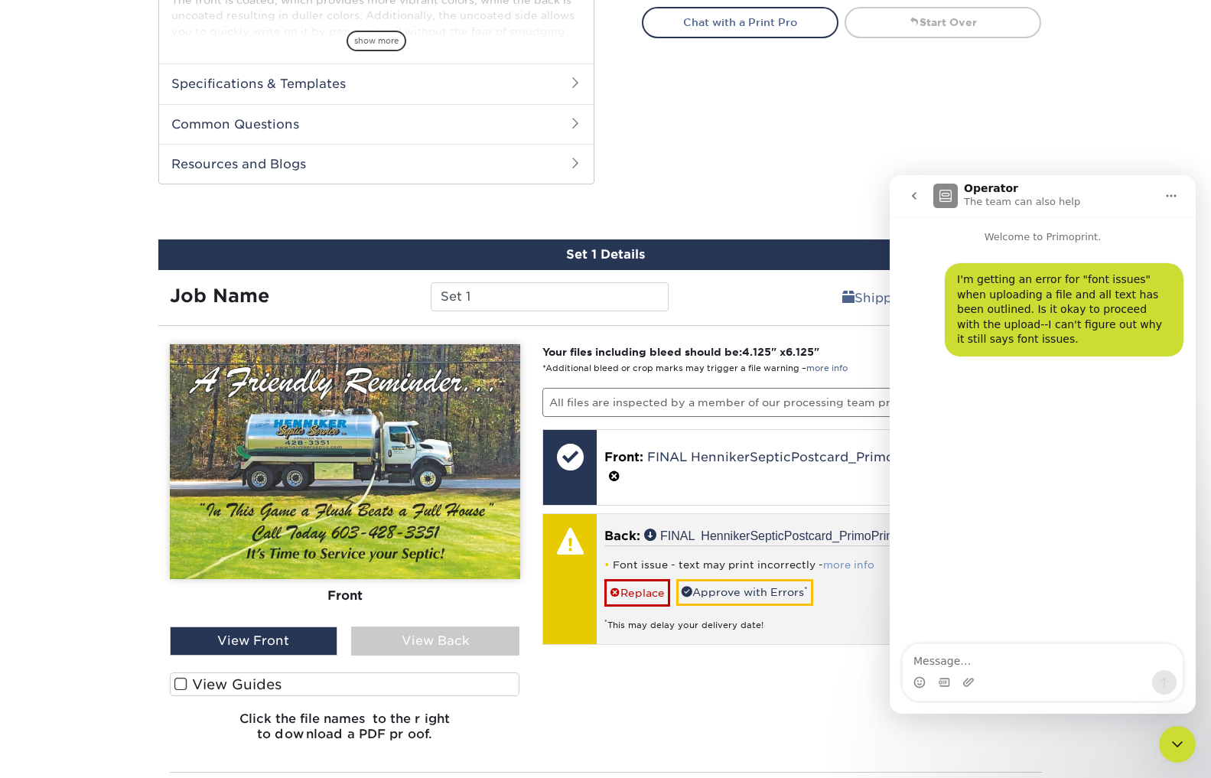
click at [843, 564] on link "more info" at bounding box center [848, 564] width 51 height 11
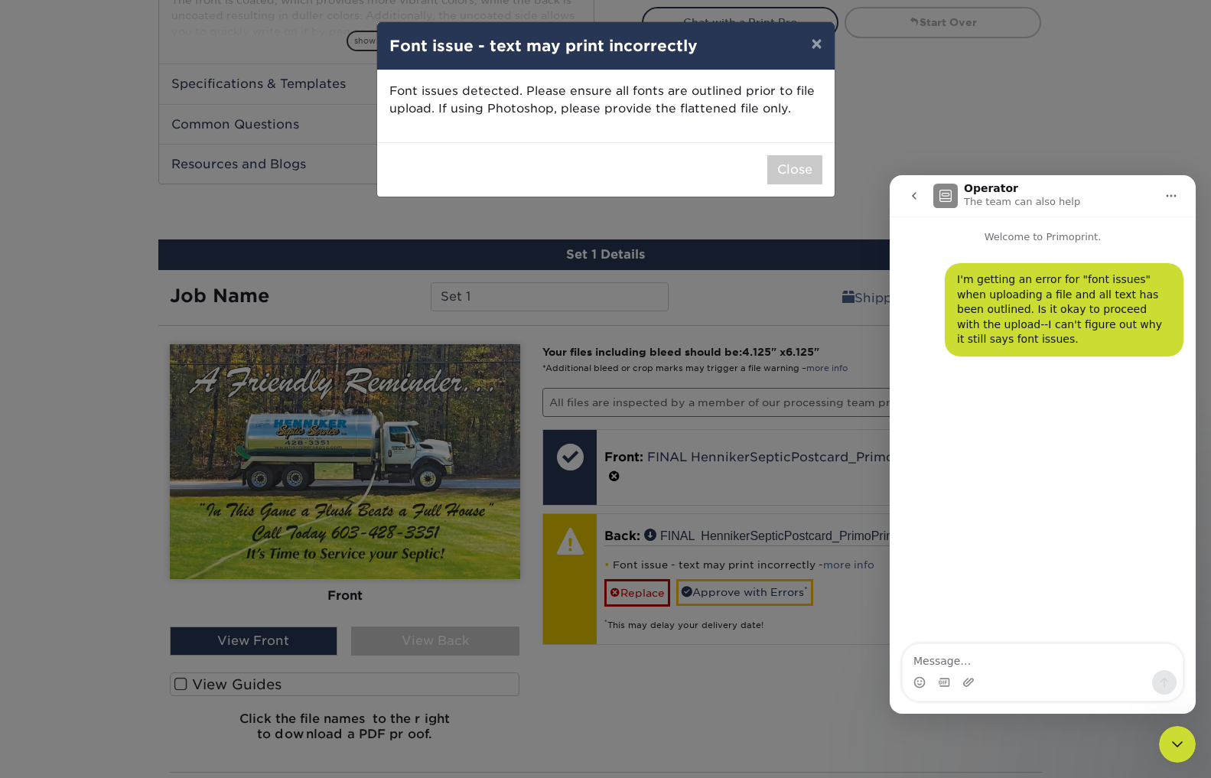
click at [782, 167] on button "Close" at bounding box center [794, 169] width 55 height 29
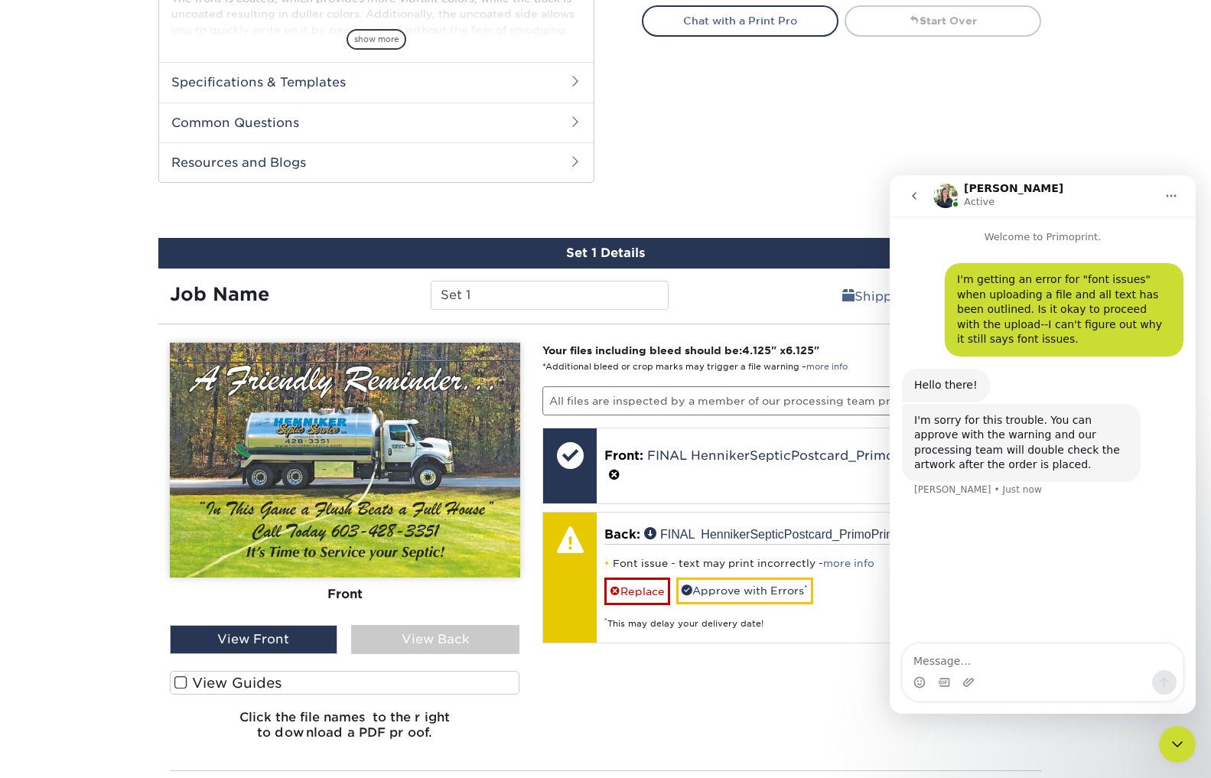
scroll to position [674, 0]
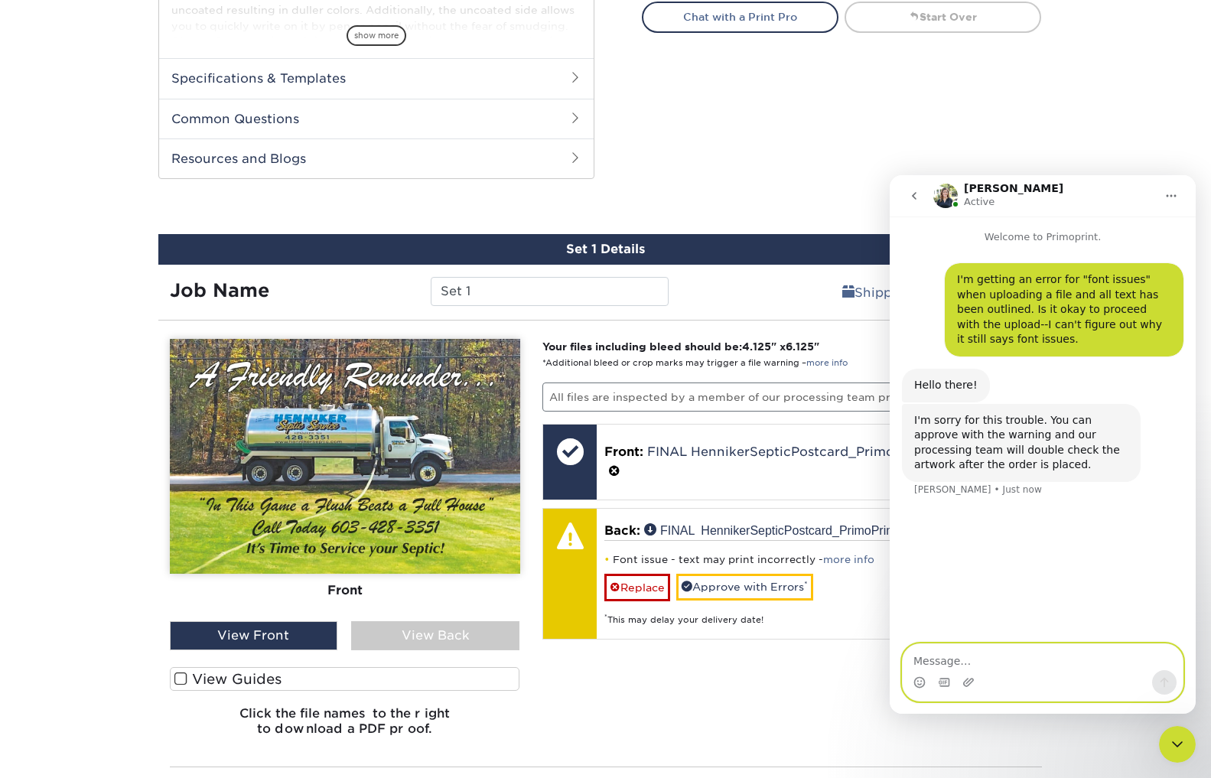
click at [957, 658] on textarea "Message…" at bounding box center [1042, 657] width 280 height 26
type textarea "thank you!"
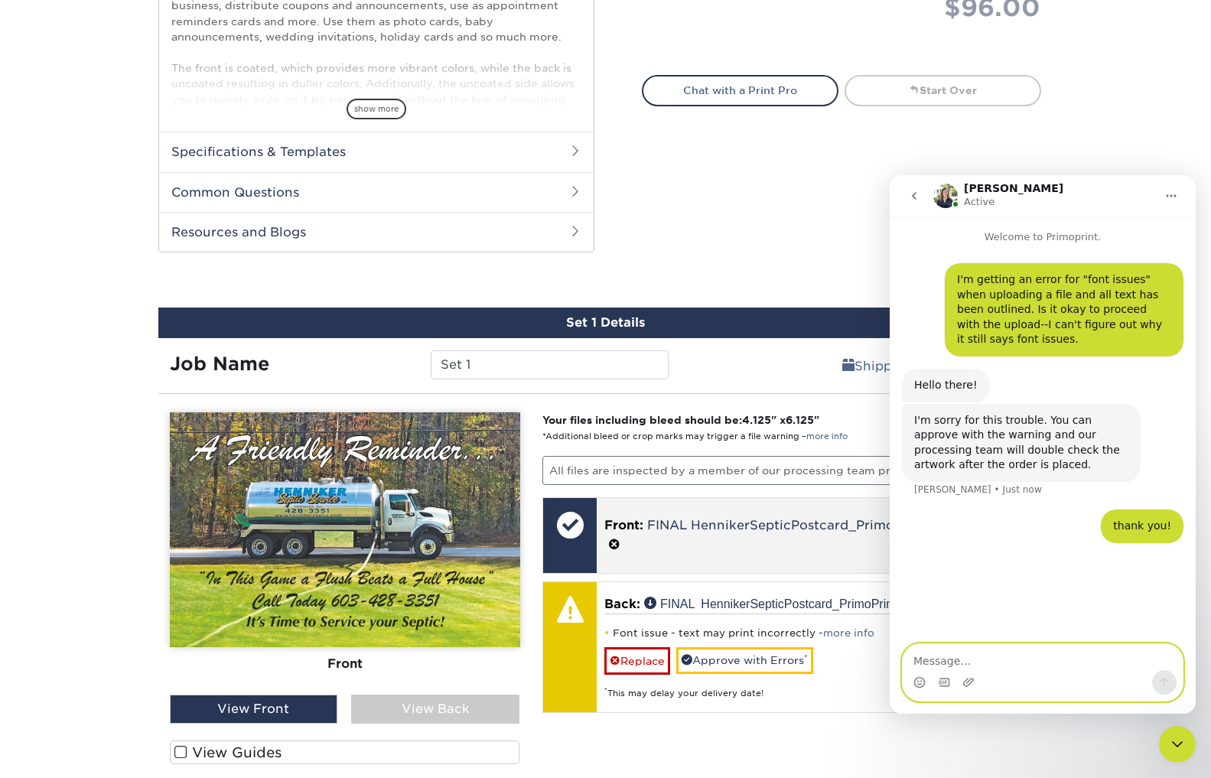
scroll to position [677, 0]
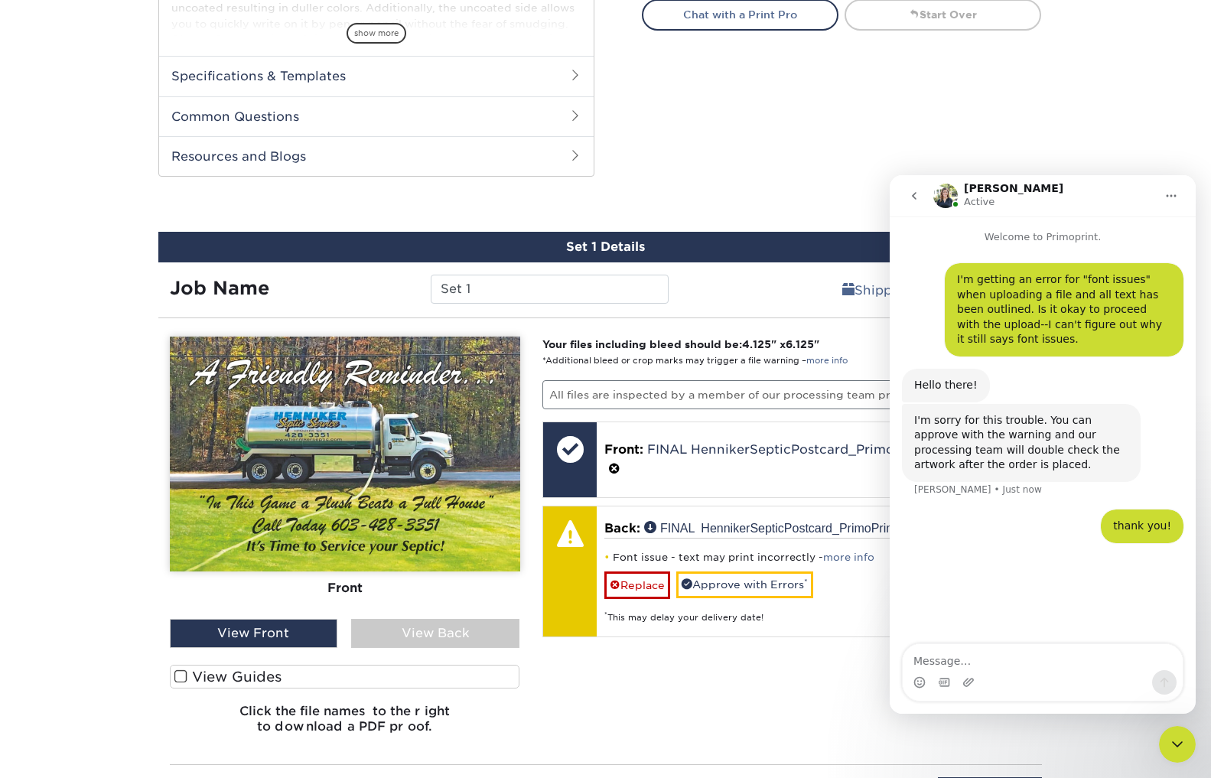
click at [651, 571] on link "Replace" at bounding box center [637, 584] width 66 height 27
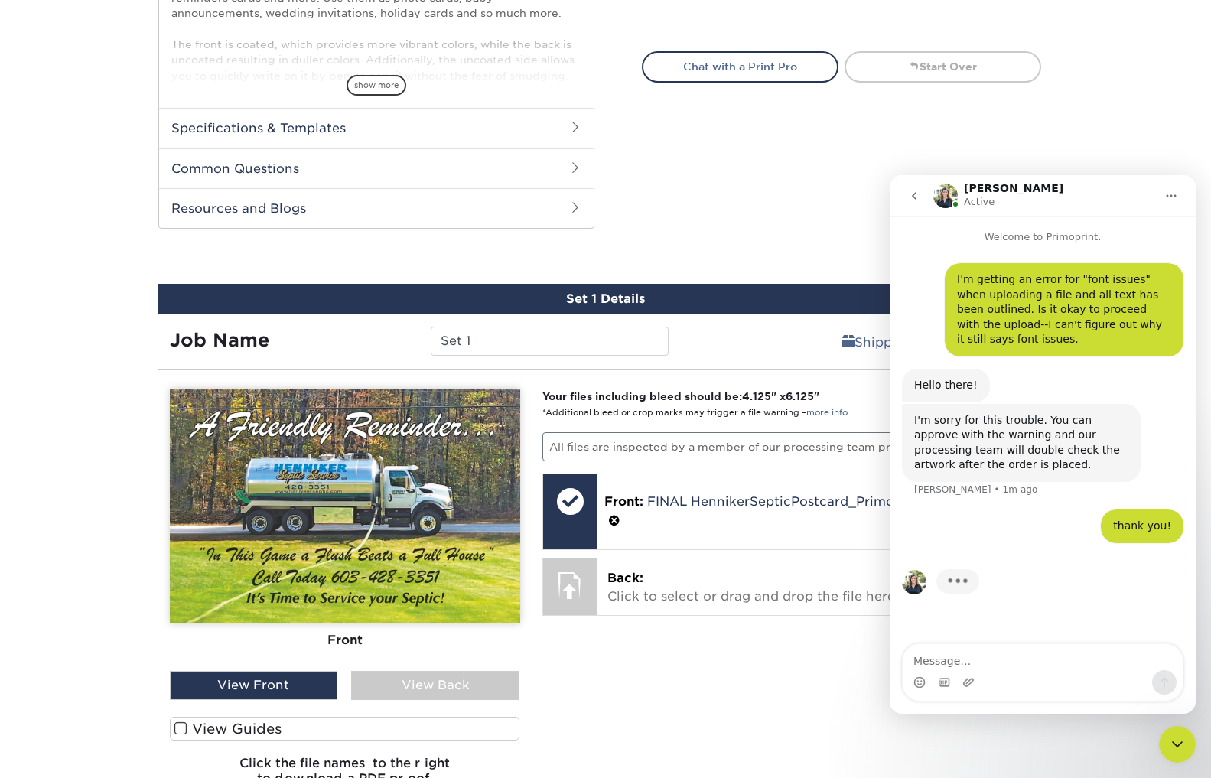
scroll to position [613, 0]
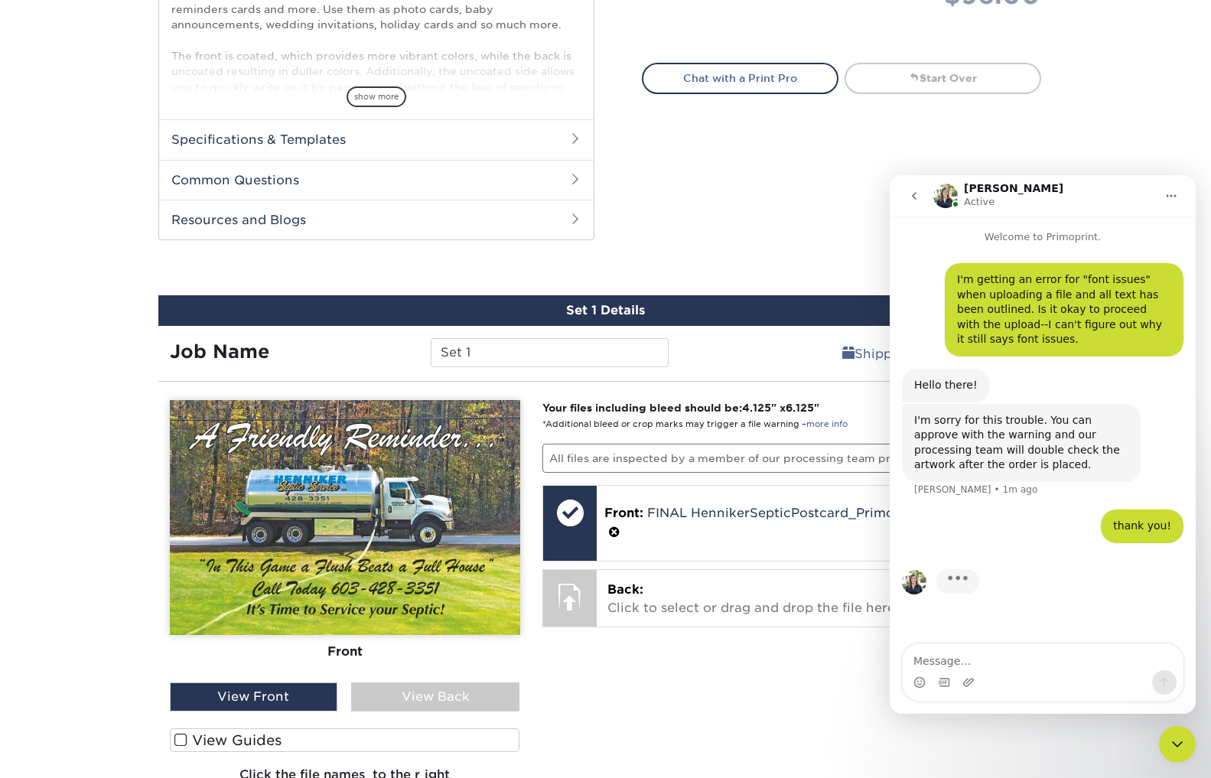
click at [907, 191] on button "go back" at bounding box center [913, 195] width 29 height 29
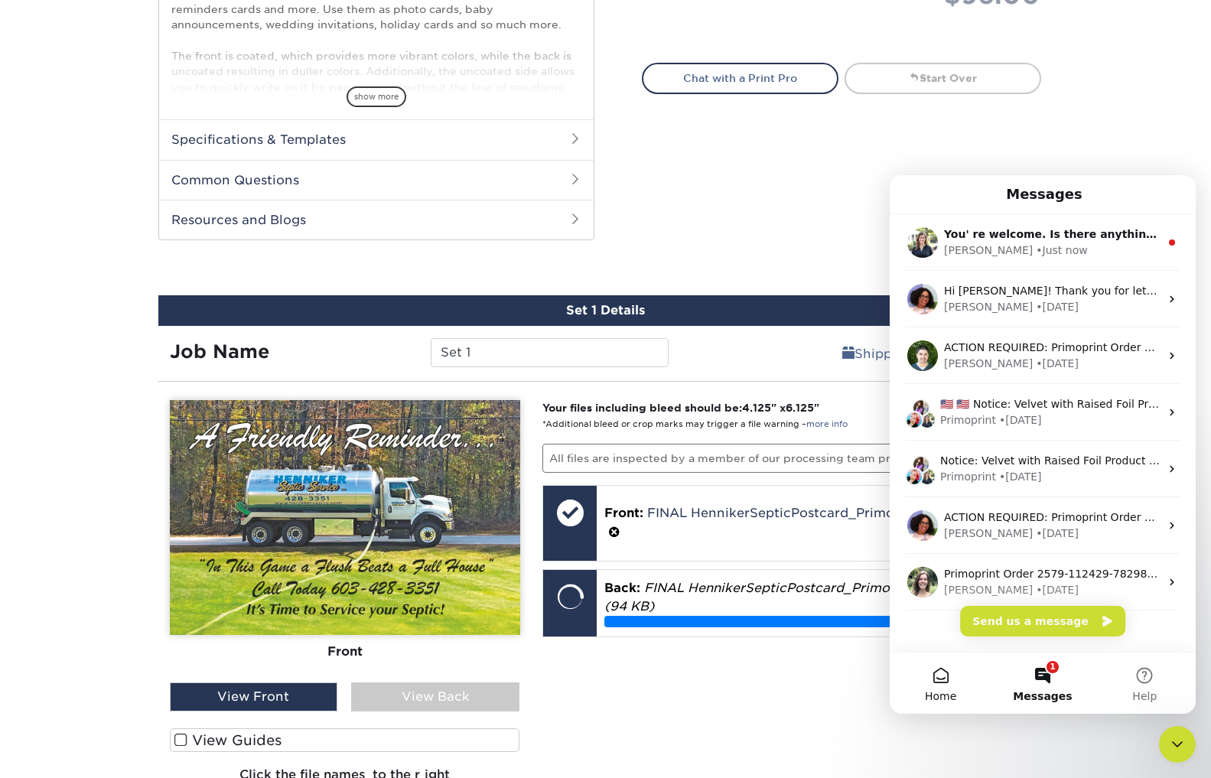
click at [940, 682] on button "Home" at bounding box center [940, 682] width 102 height 61
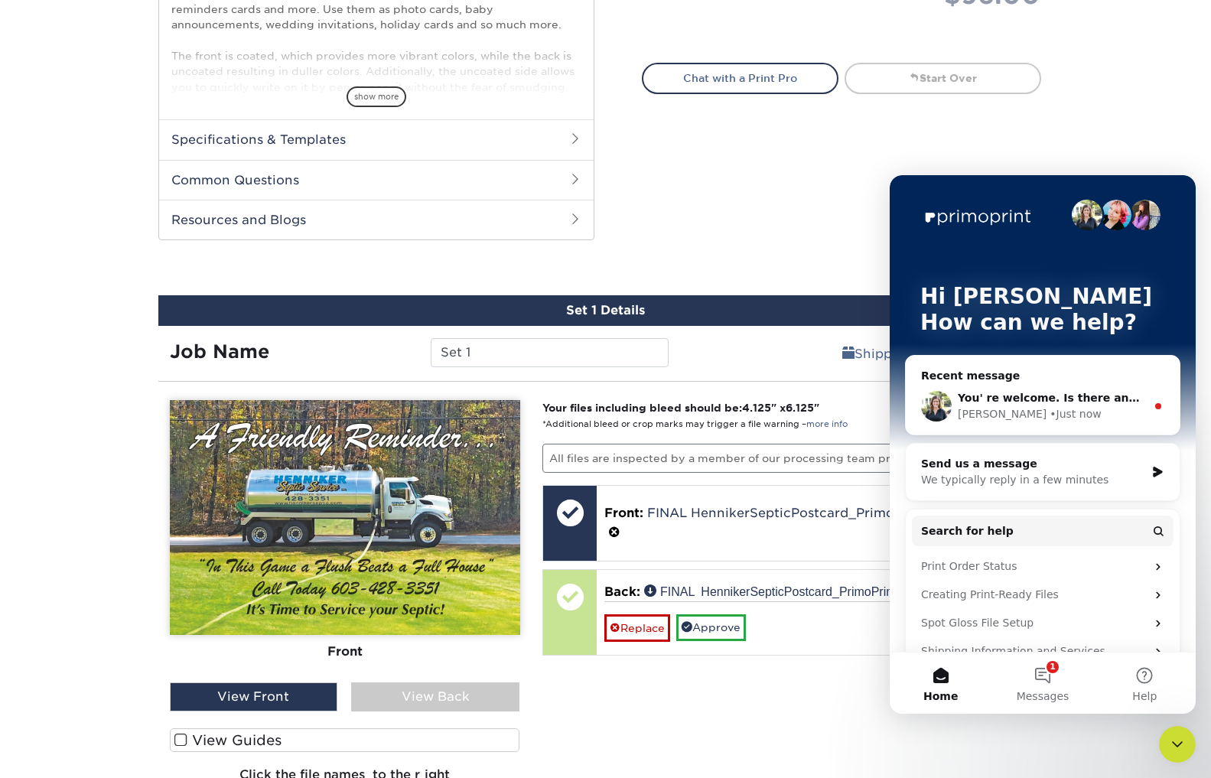
click at [1049, 406] on div "• Just now" at bounding box center [1074, 414] width 51 height 16
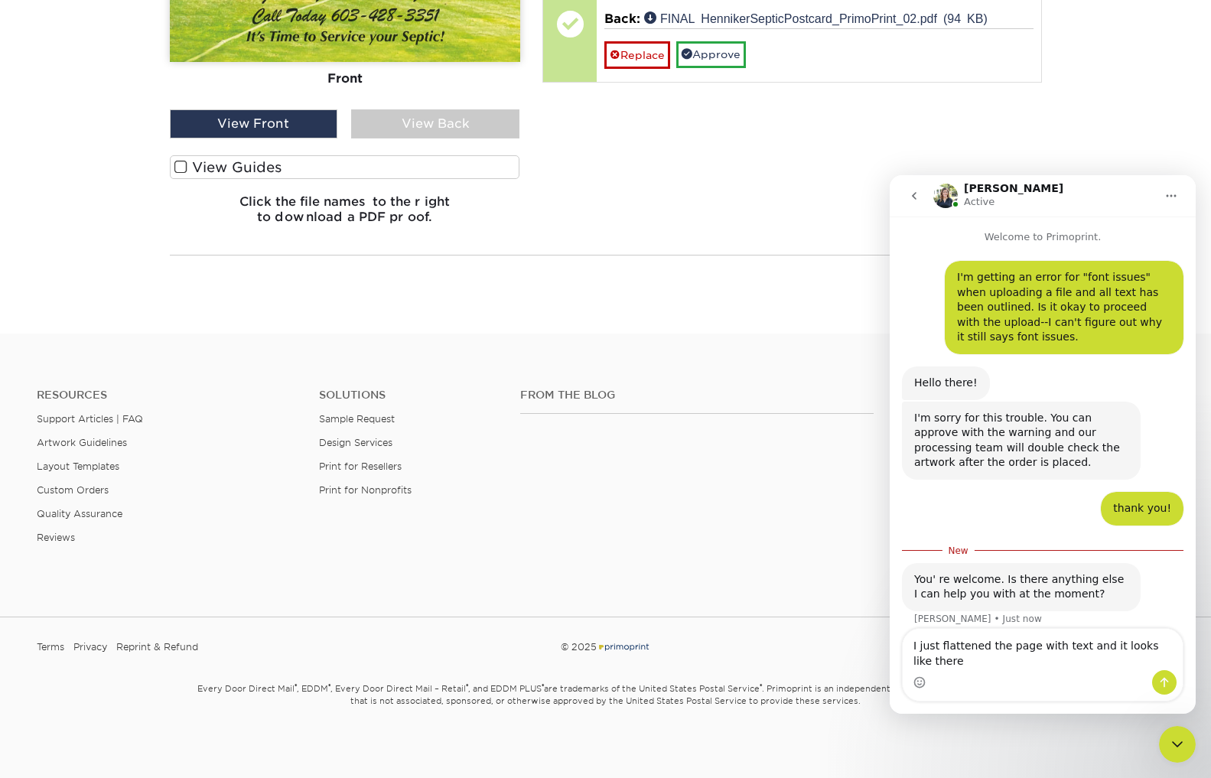
scroll to position [11, 0]
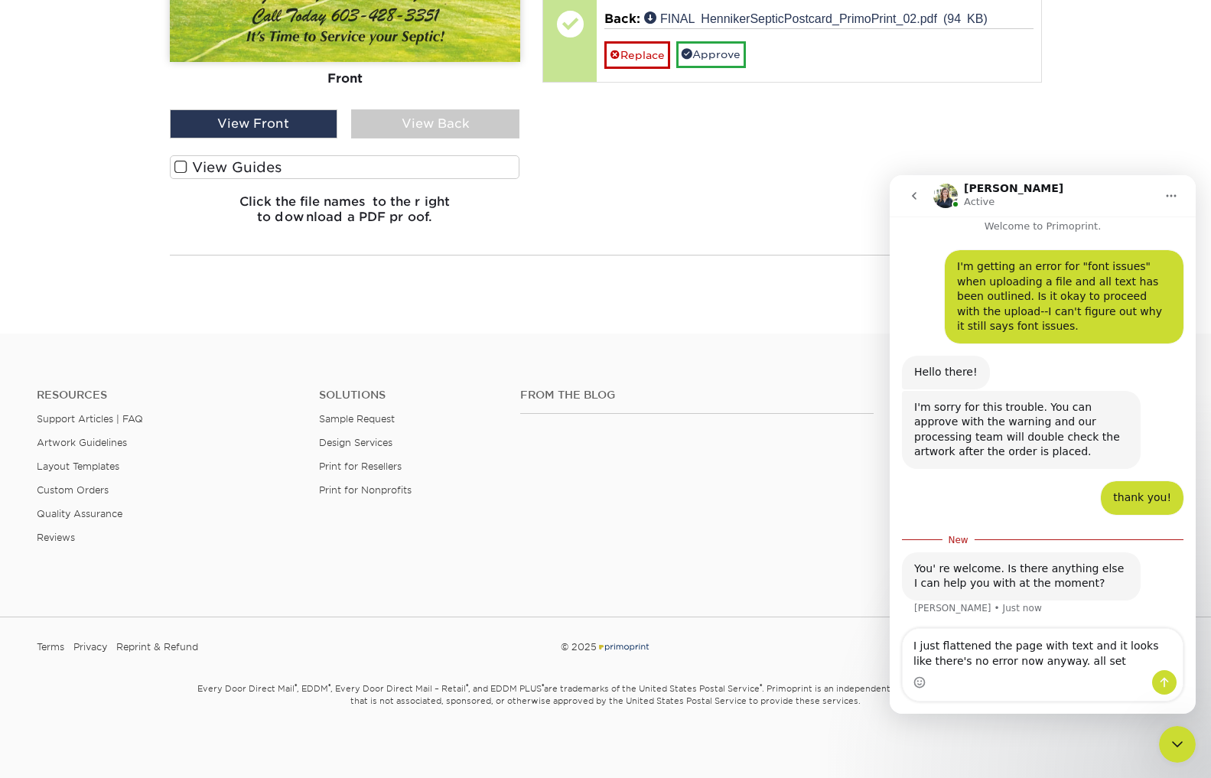
type textarea "I just flattened the page with text and it looks like there's no error now anyw…"
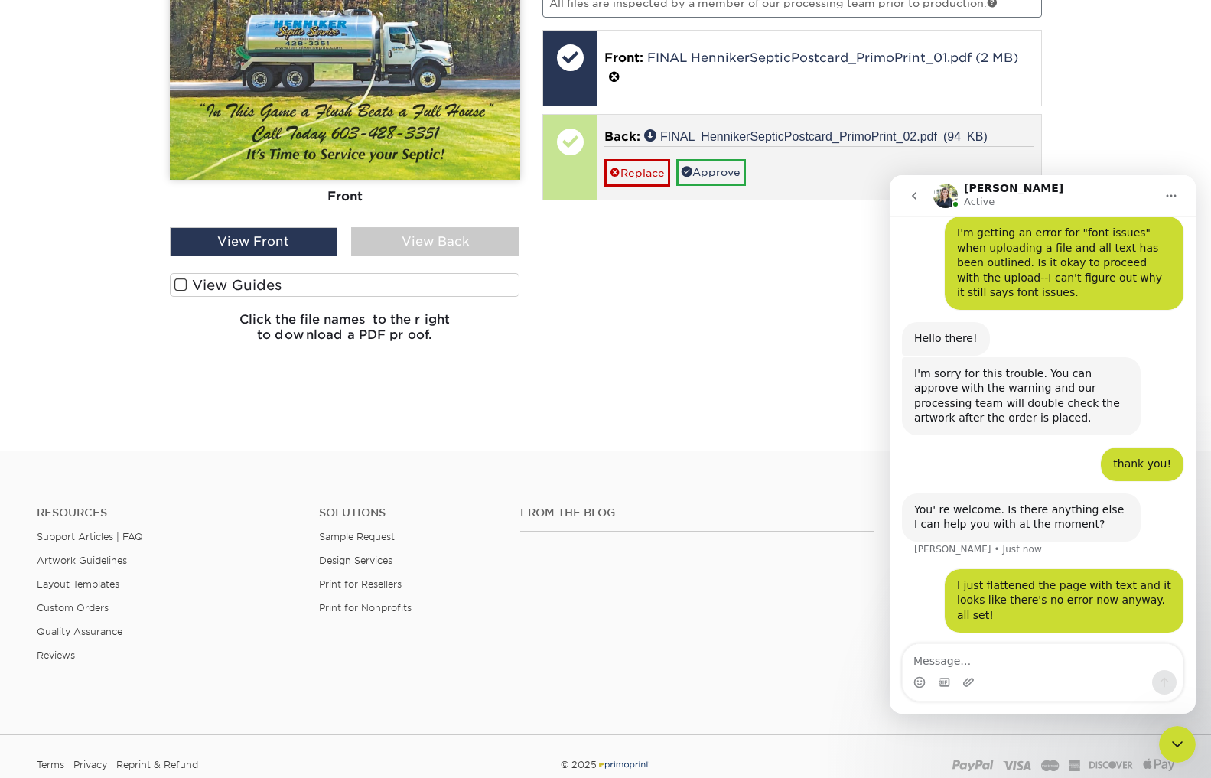
scroll to position [1067, 0]
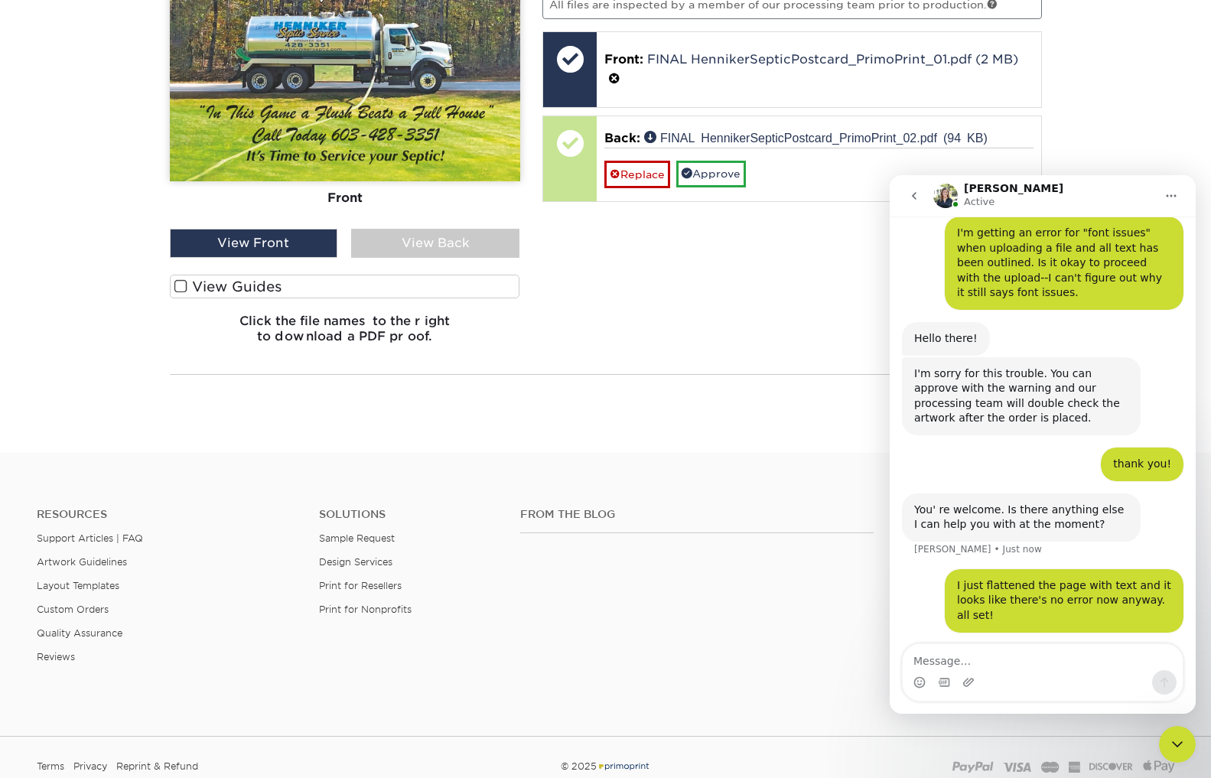
drag, startPoint x: 827, startPoint y: 270, endPoint x: 830, endPoint y: 255, distance: 15.8
click at [827, 270] on div "Your files including bleed should be: 4.125 " x 6.125 " *Additional bleed or cr…" at bounding box center [792, 150] width 522 height 409
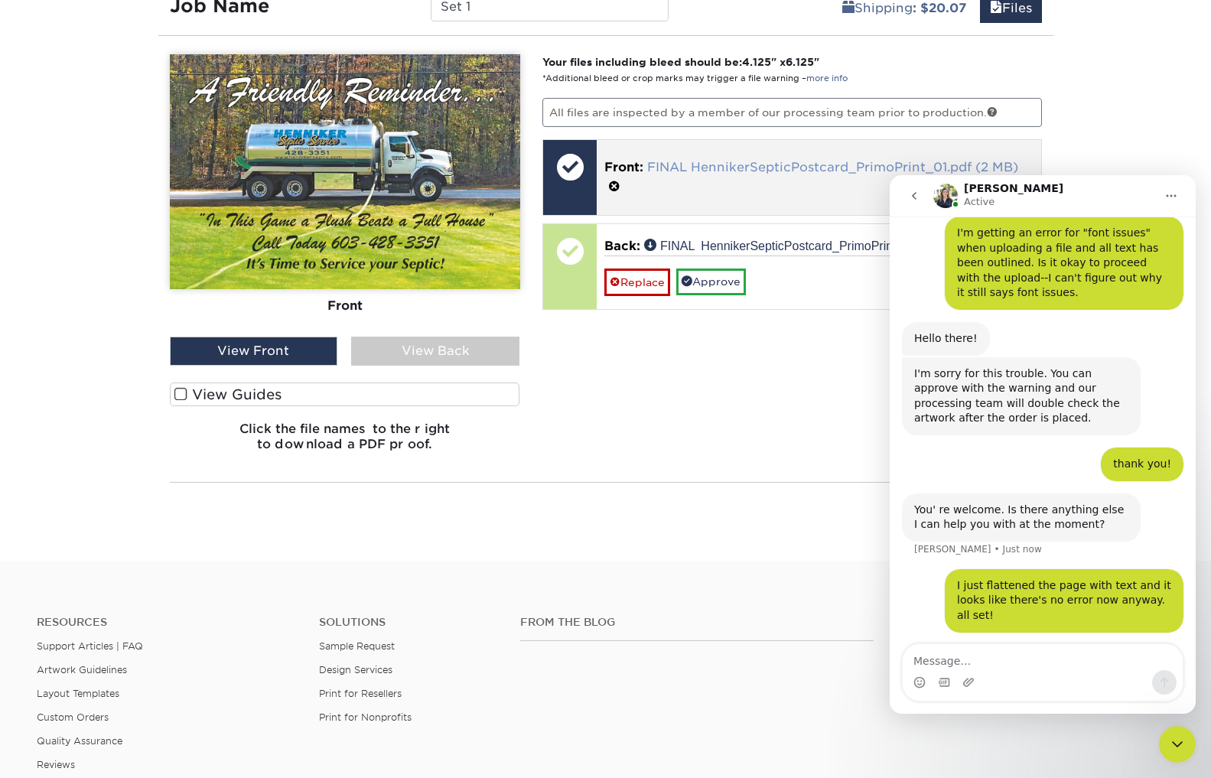
click at [717, 168] on div "Your files including bleed should be: 4.125 " x 6.125 " *Additional bleed or cr…" at bounding box center [792, 258] width 522 height 409
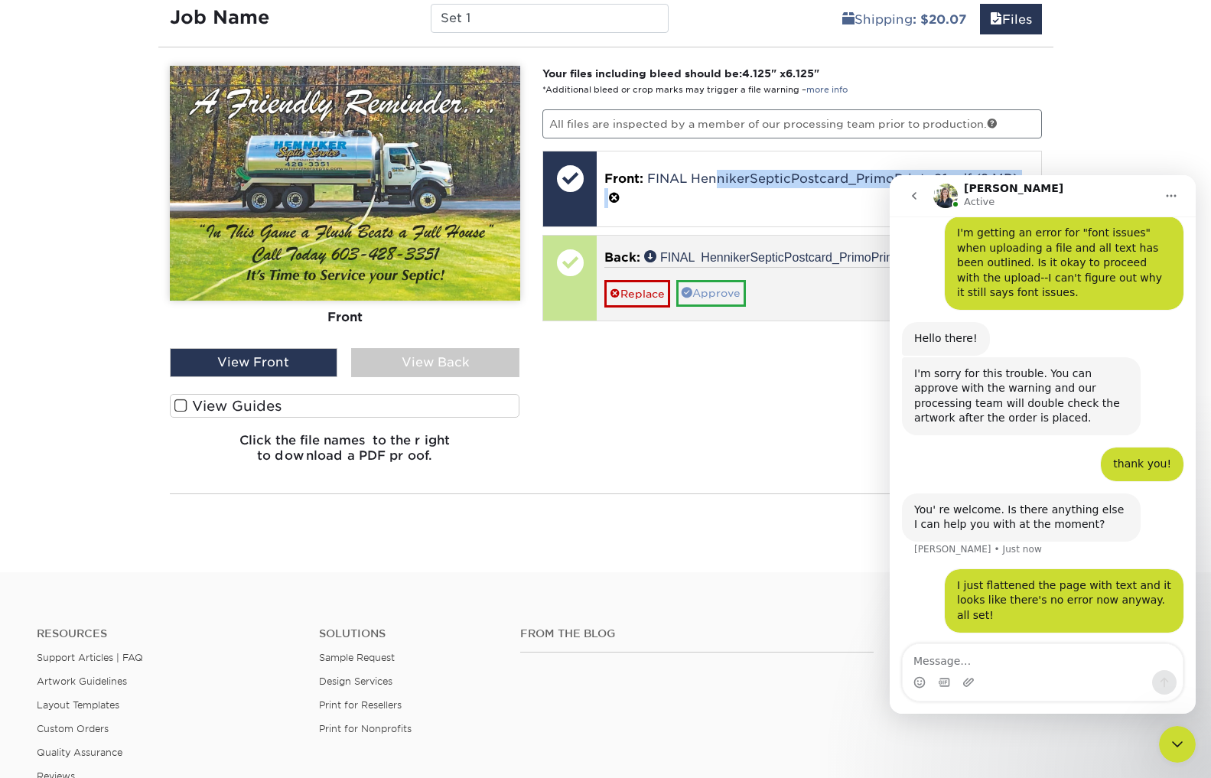
click at [718, 291] on link "Approve" at bounding box center [711, 293] width 70 height 26
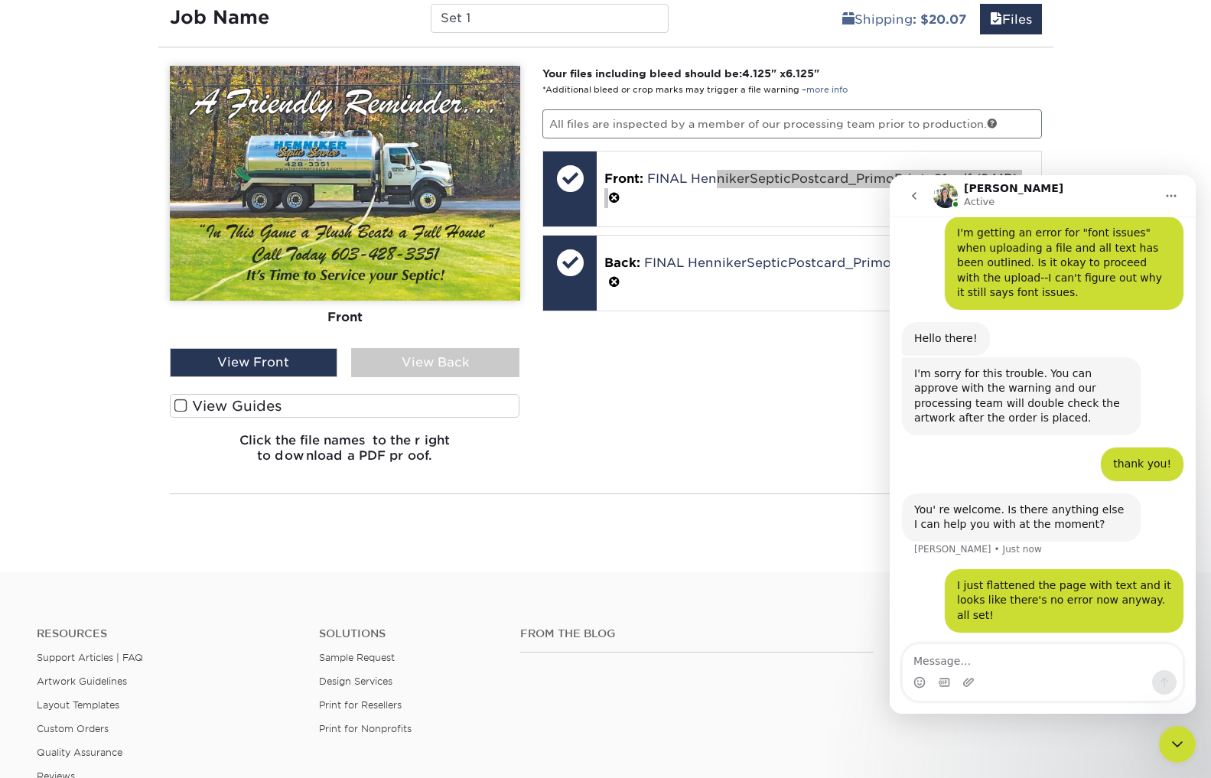
click at [1166, 193] on icon "Home" at bounding box center [1171, 196] width 12 height 12
click at [1113, 234] on div "Expand window" at bounding box center [1127, 234] width 109 height 16
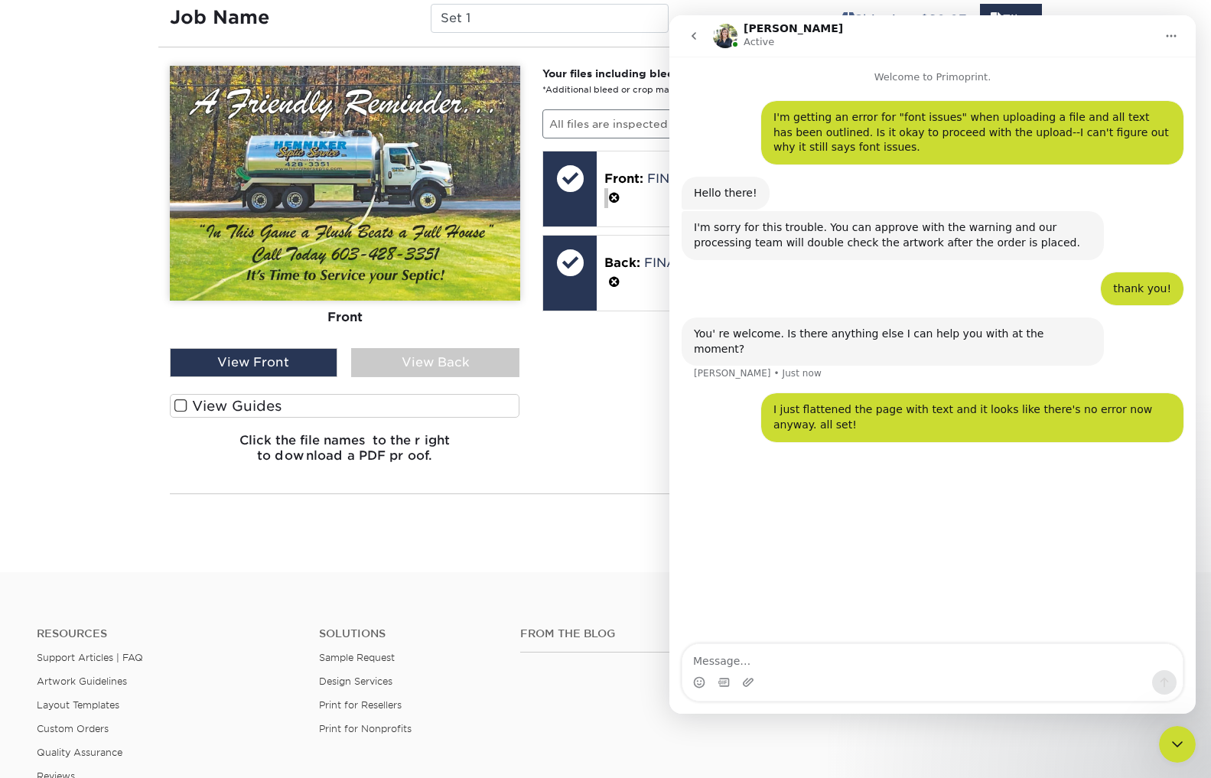
scroll to position [828, 0]
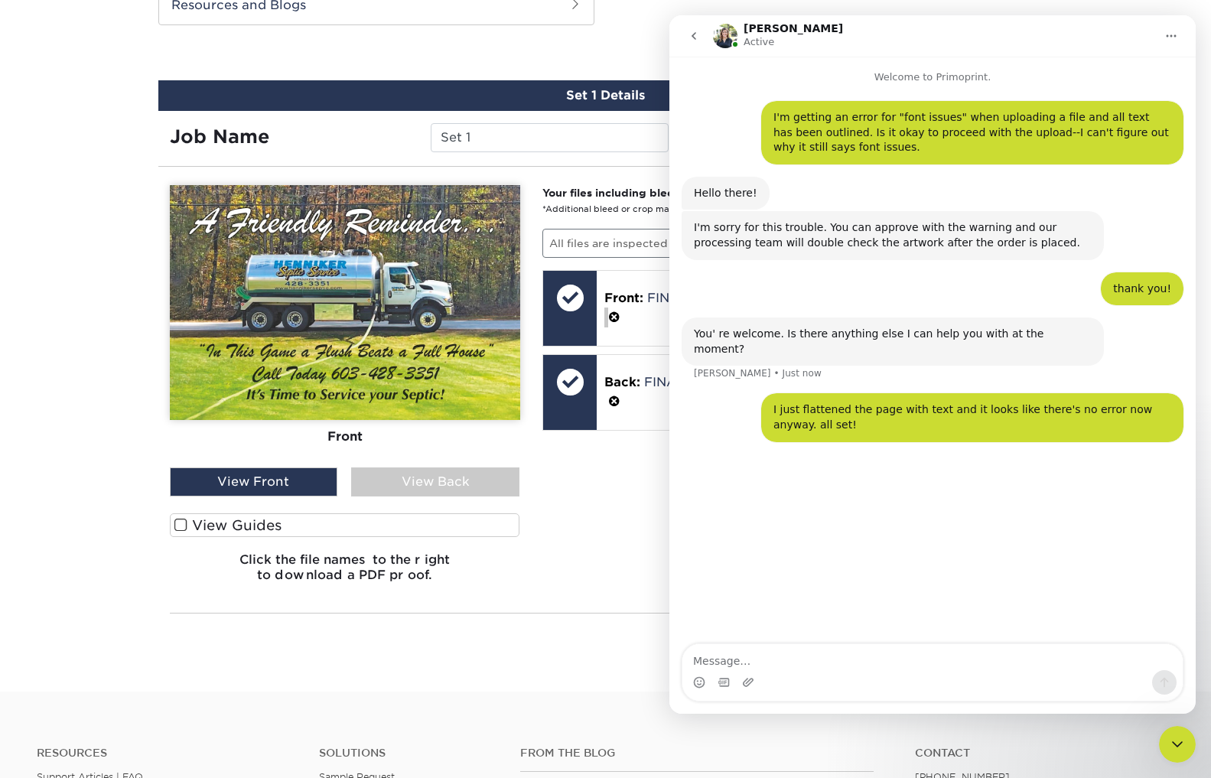
click at [1170, 31] on icon "Home" at bounding box center [1171, 36] width 12 height 12
click at [1116, 75] on div "Collapse window" at bounding box center [1127, 75] width 109 height 16
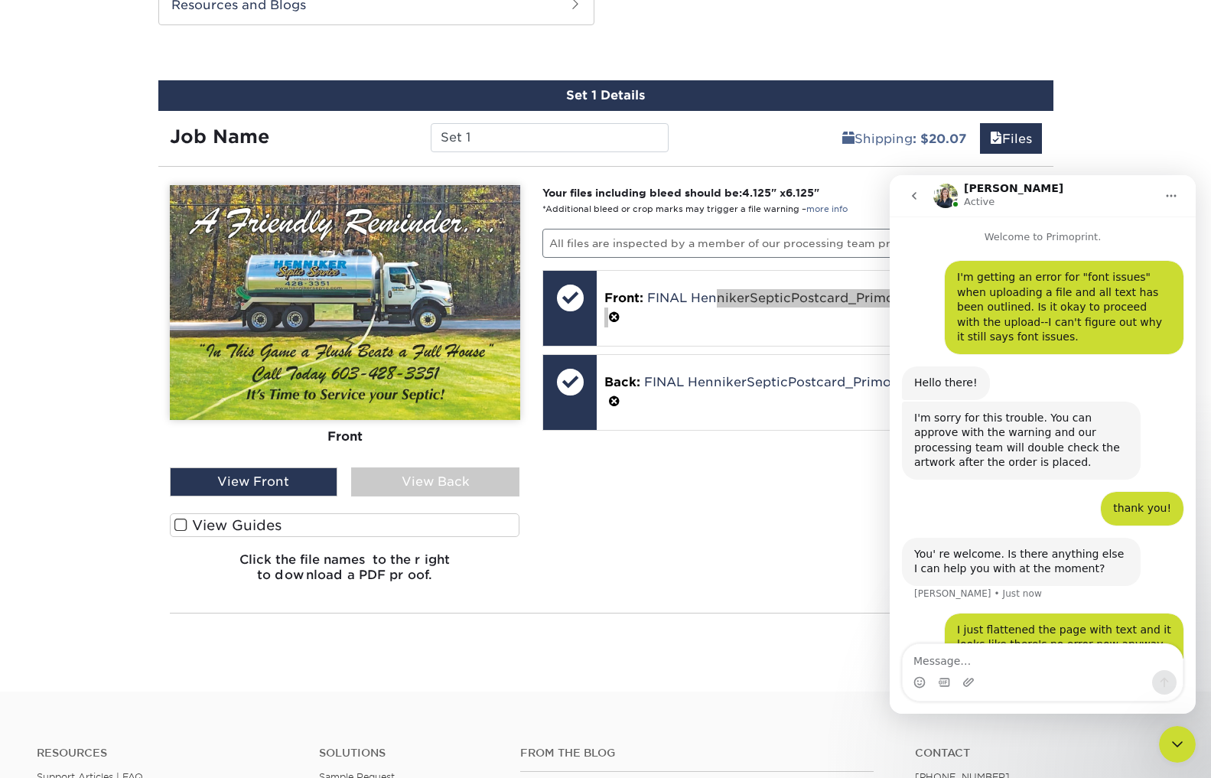
scroll to position [44, 0]
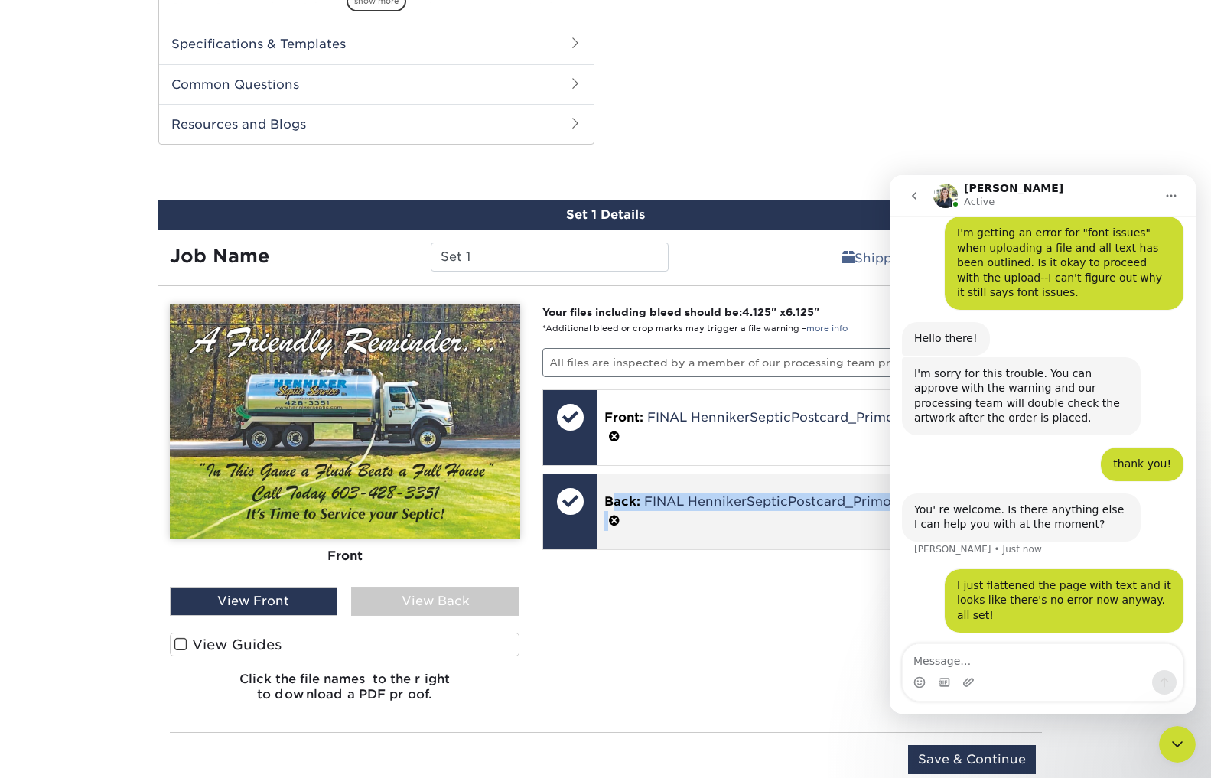
click at [797, 475] on div "Your files including bleed should be: 4.125 " x 6.125 " *Additional bleed or cr…" at bounding box center [792, 508] width 522 height 409
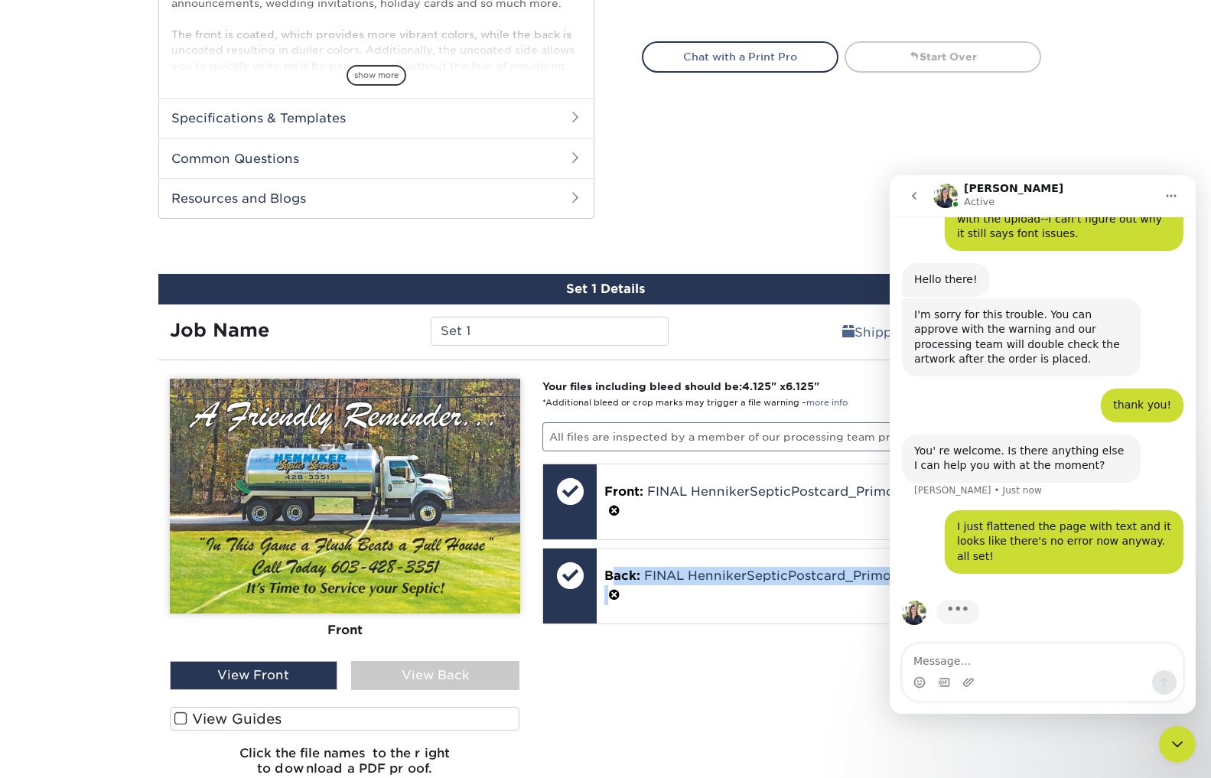
scroll to position [629, 0]
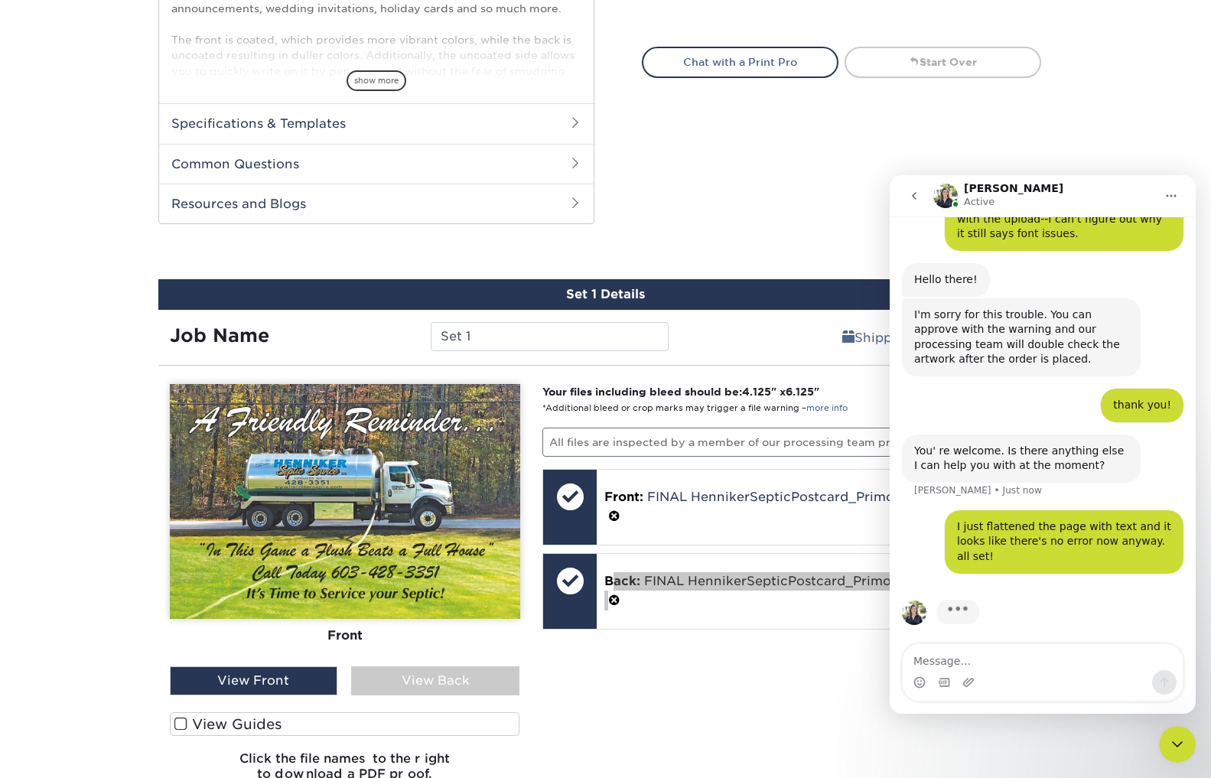
click at [1191, 685] on div "Intercom messenger" at bounding box center [1042, 672] width 306 height 58
click at [736, 629] on div "Your files including bleed should be: 4.125 " x 6.125 " *Additional bleed or cr…" at bounding box center [792, 588] width 522 height 409
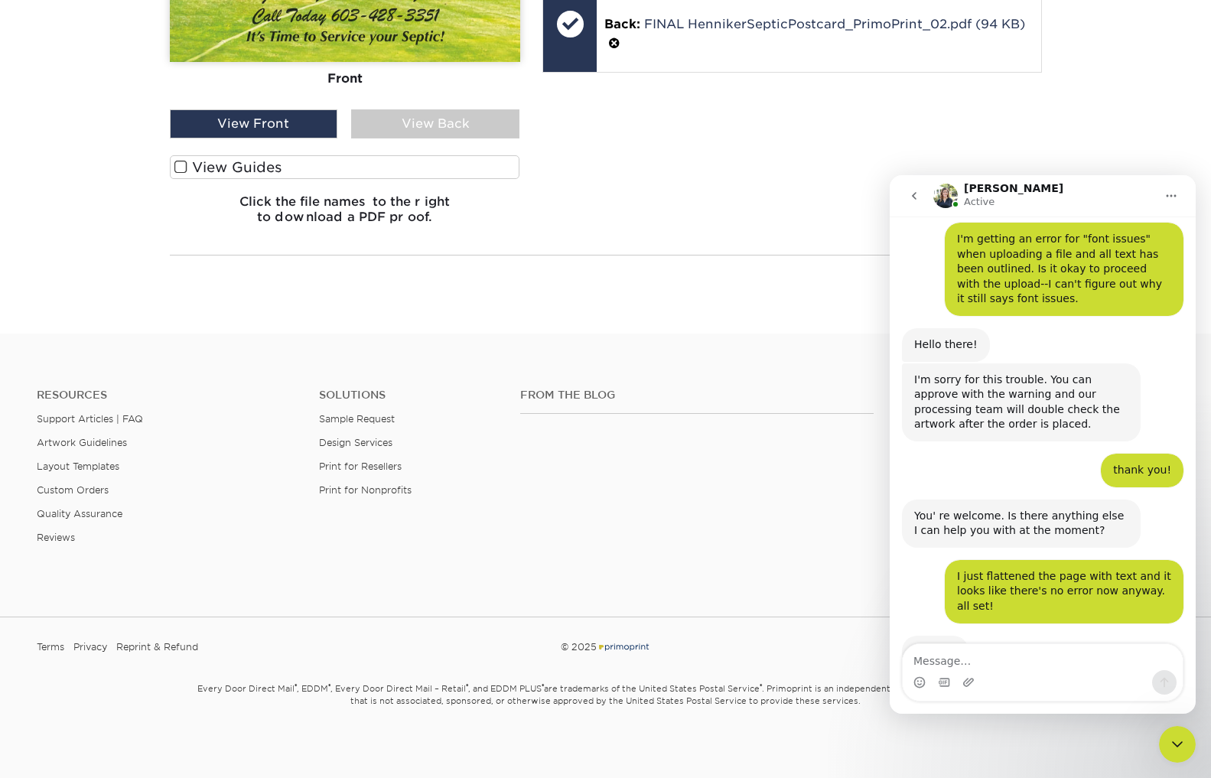
scroll to position [89, 0]
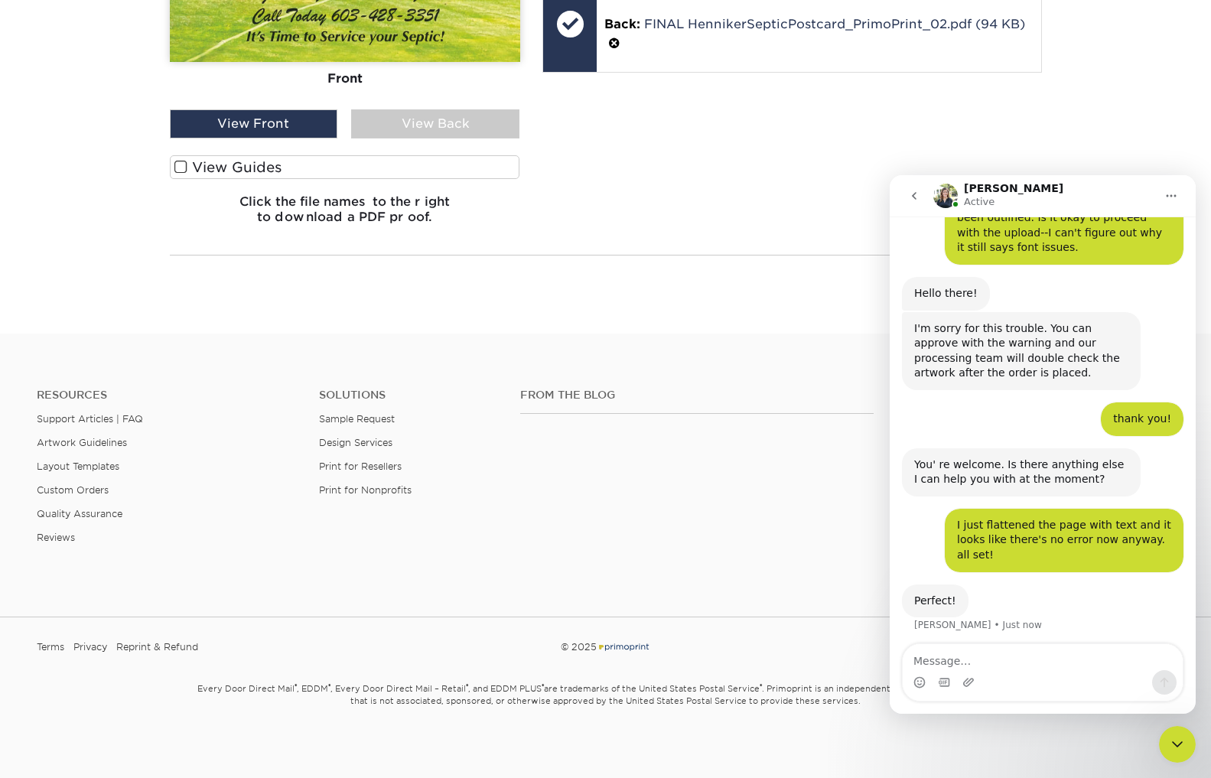
click at [1179, 746] on icon "Close Intercom Messenger" at bounding box center [1177, 744] width 18 height 18
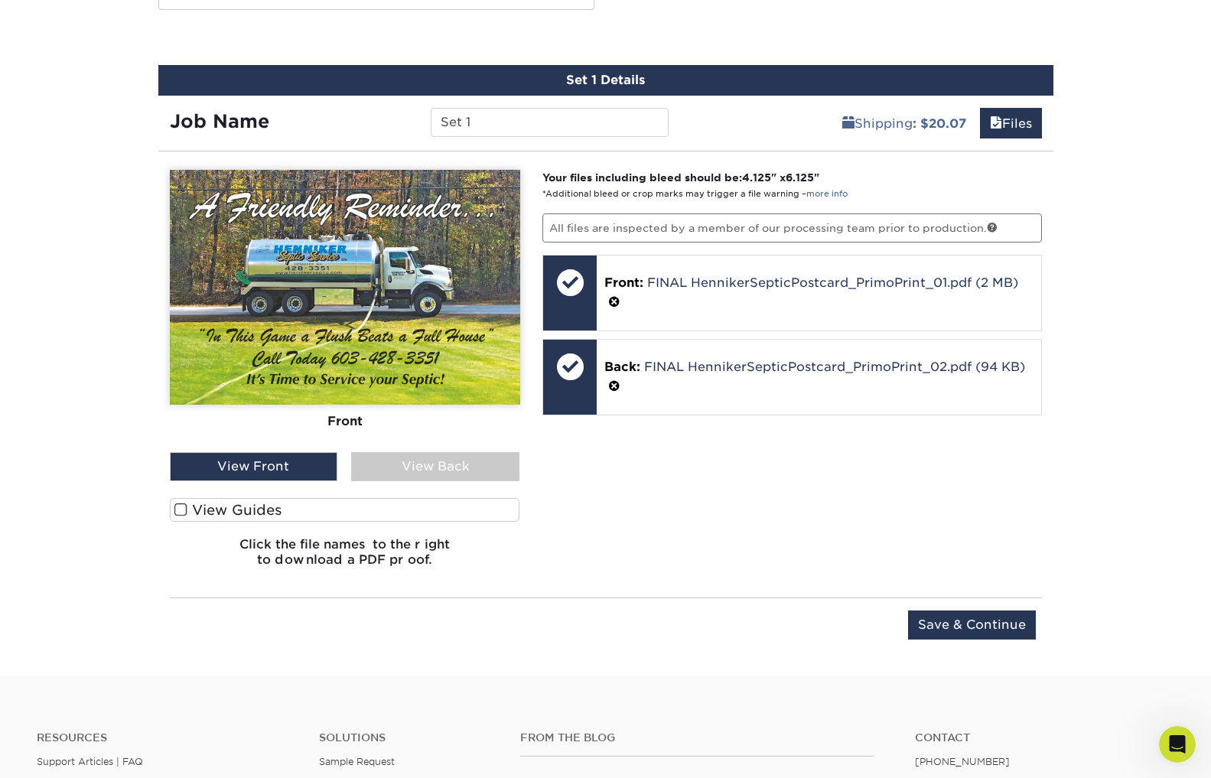
scroll to position [833, 0]
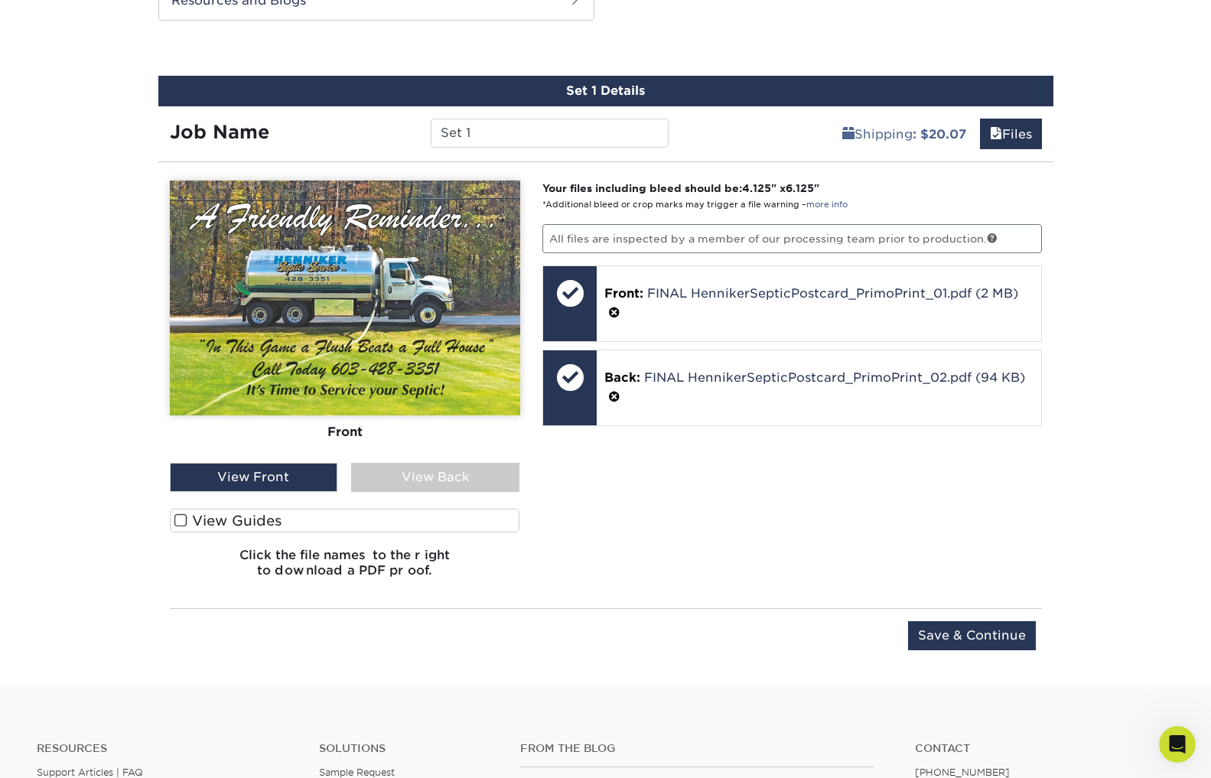
click at [448, 478] on div "View Back" at bounding box center [435, 477] width 168 height 29
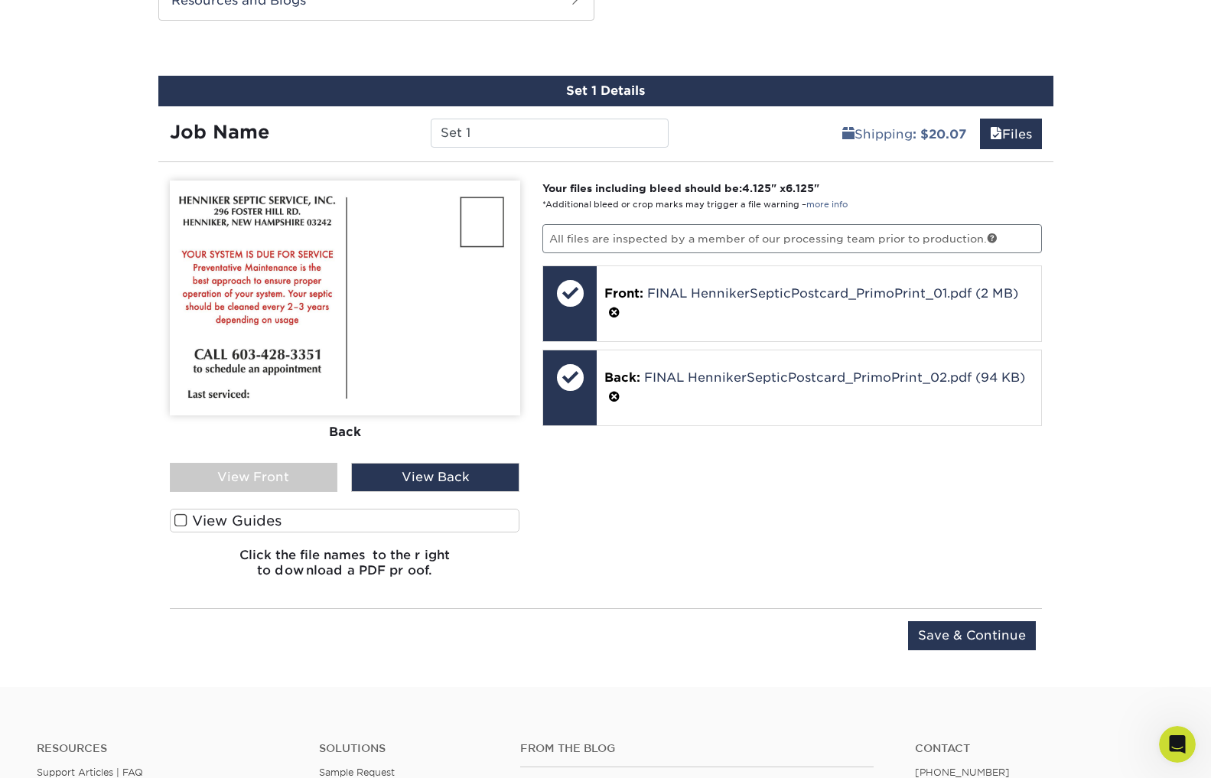
click at [448, 478] on div "View Back" at bounding box center [435, 477] width 168 height 29
click at [283, 479] on div "View Front" at bounding box center [254, 477] width 168 height 29
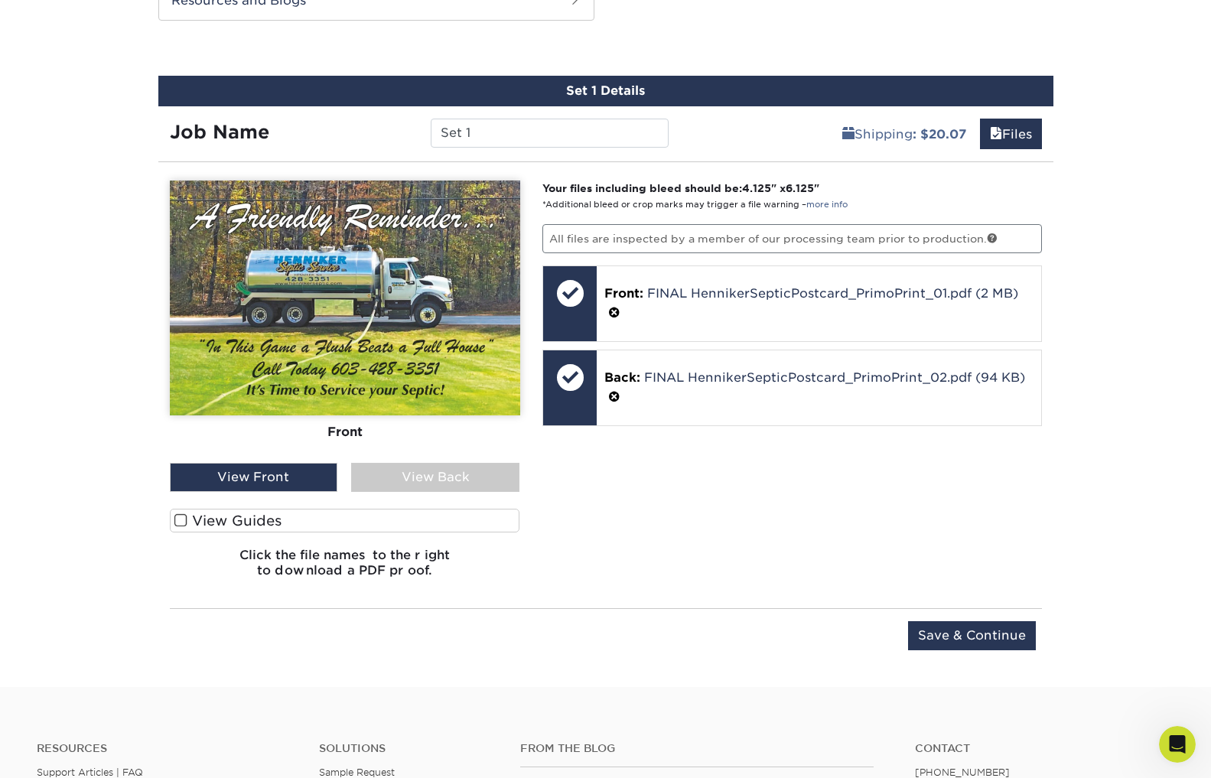
click at [398, 474] on div "View Back" at bounding box center [435, 477] width 168 height 29
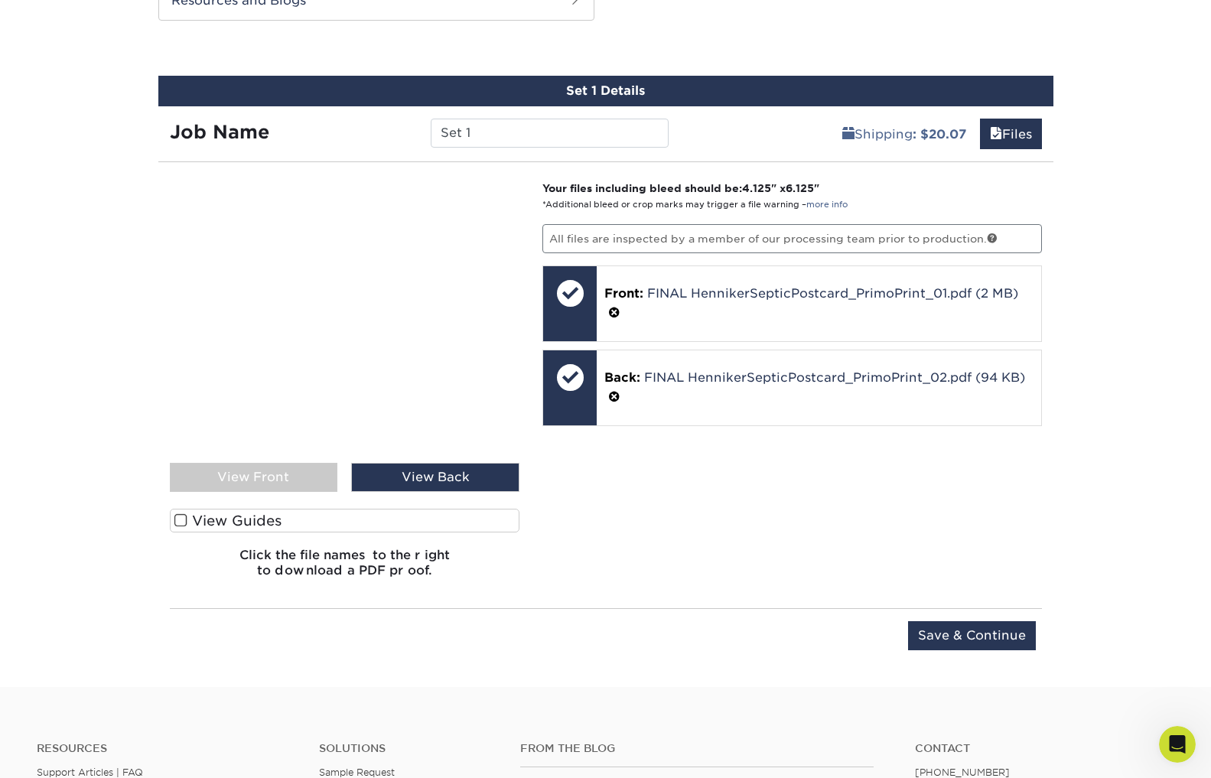
click at [261, 476] on div "View Front" at bounding box center [254, 477] width 168 height 29
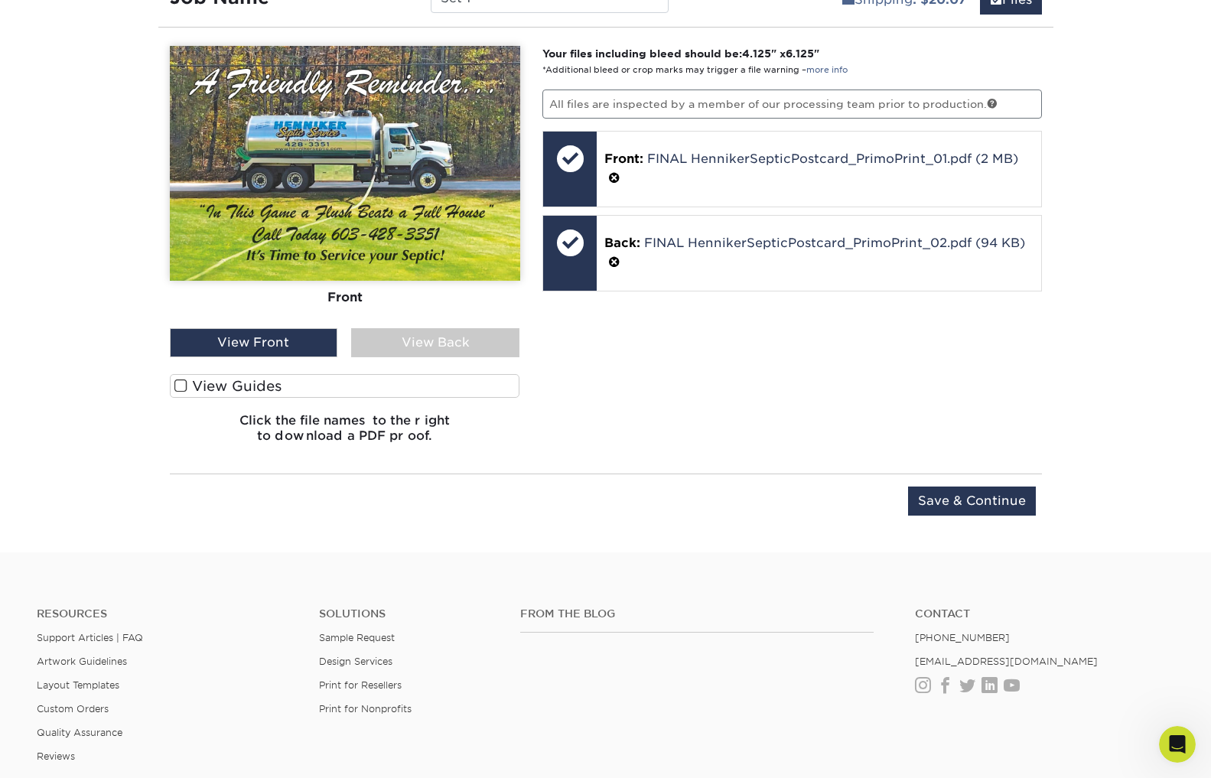
scroll to position [972, 0]
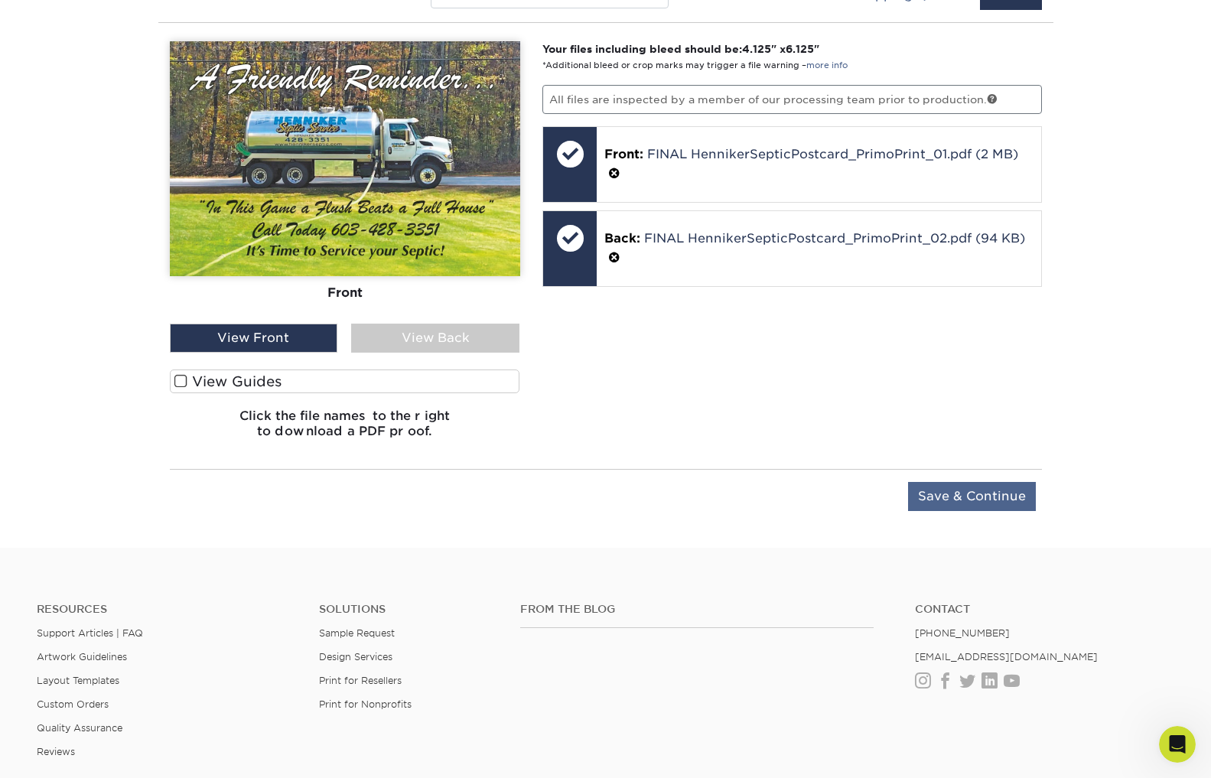
click at [957, 496] on input "Save & Continue" at bounding box center [972, 496] width 128 height 29
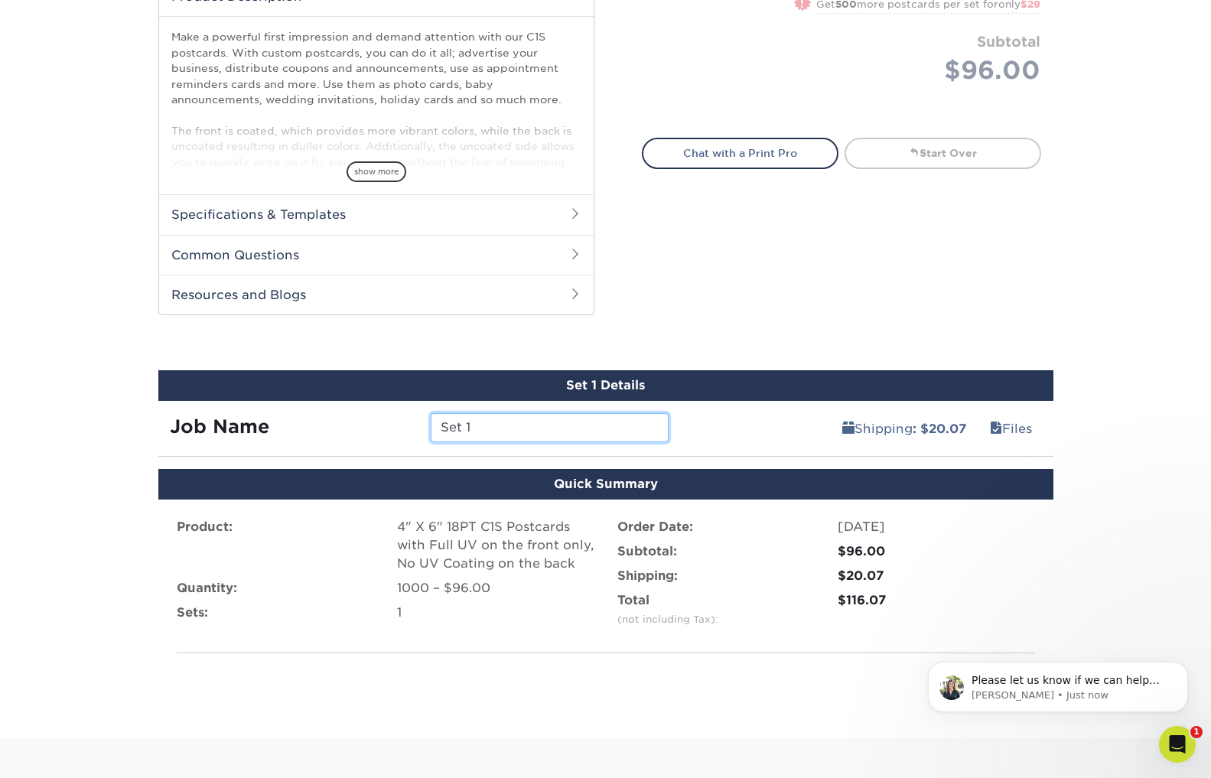
scroll to position [0, 0]
drag, startPoint x: 489, startPoint y: 425, endPoint x: 411, endPoint y: 423, distance: 77.3
click at [411, 423] on div "Job Name Set 1" at bounding box center [419, 427] width 522 height 29
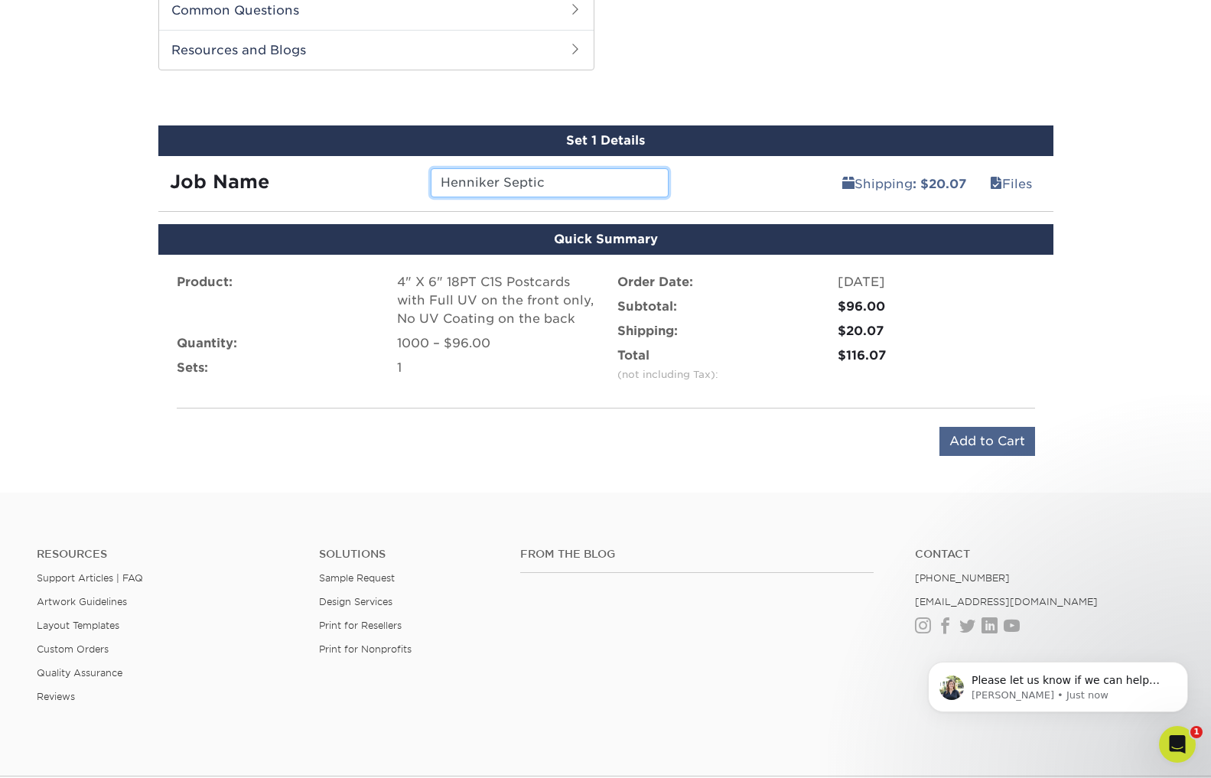
scroll to position [786, 0]
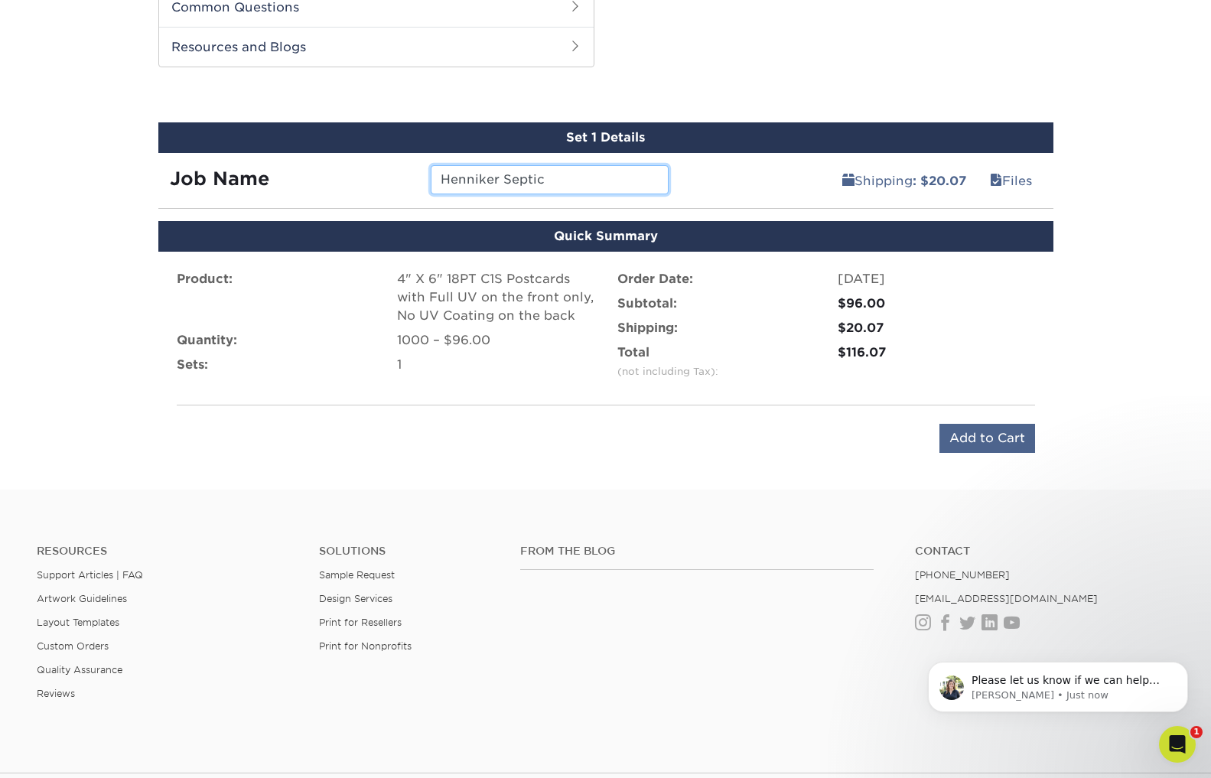
type input "Henniker Septic"
click at [980, 437] on input "Add to Cart" at bounding box center [987, 438] width 96 height 29
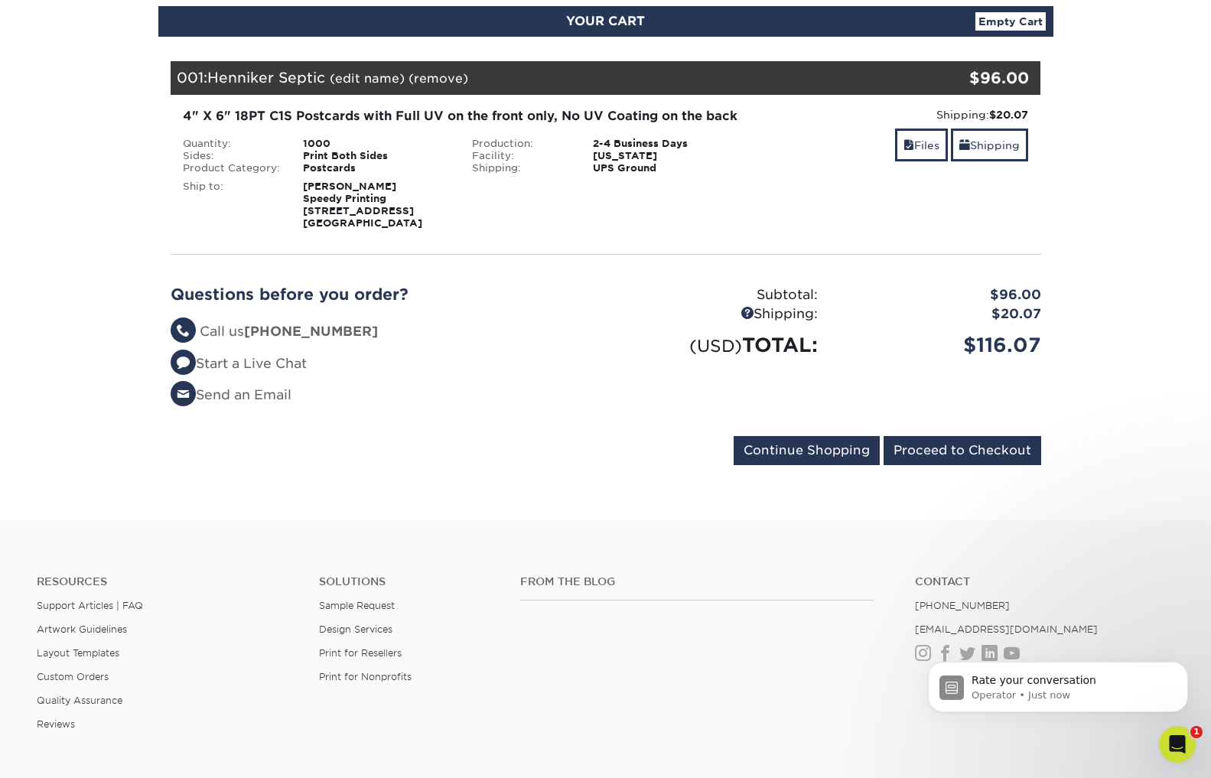
scroll to position [173, 0]
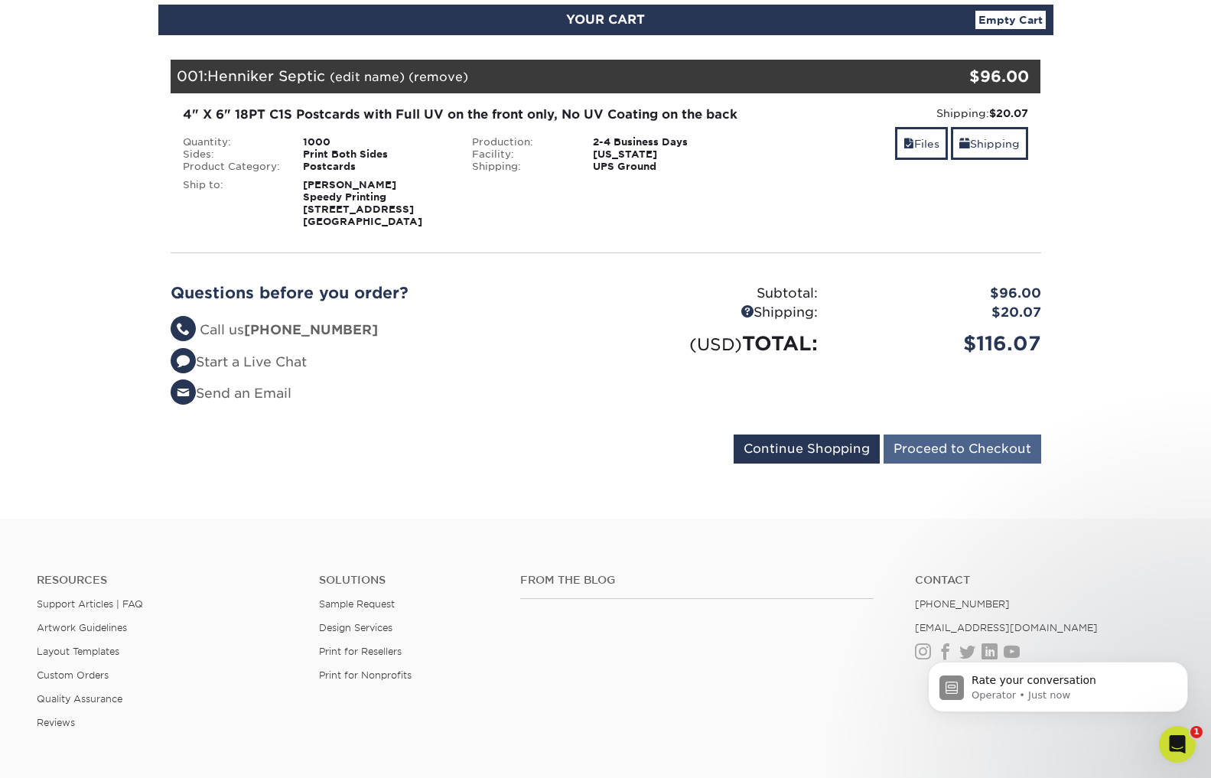
click at [939, 463] on input "Proceed to Checkout" at bounding box center [962, 448] width 158 height 29
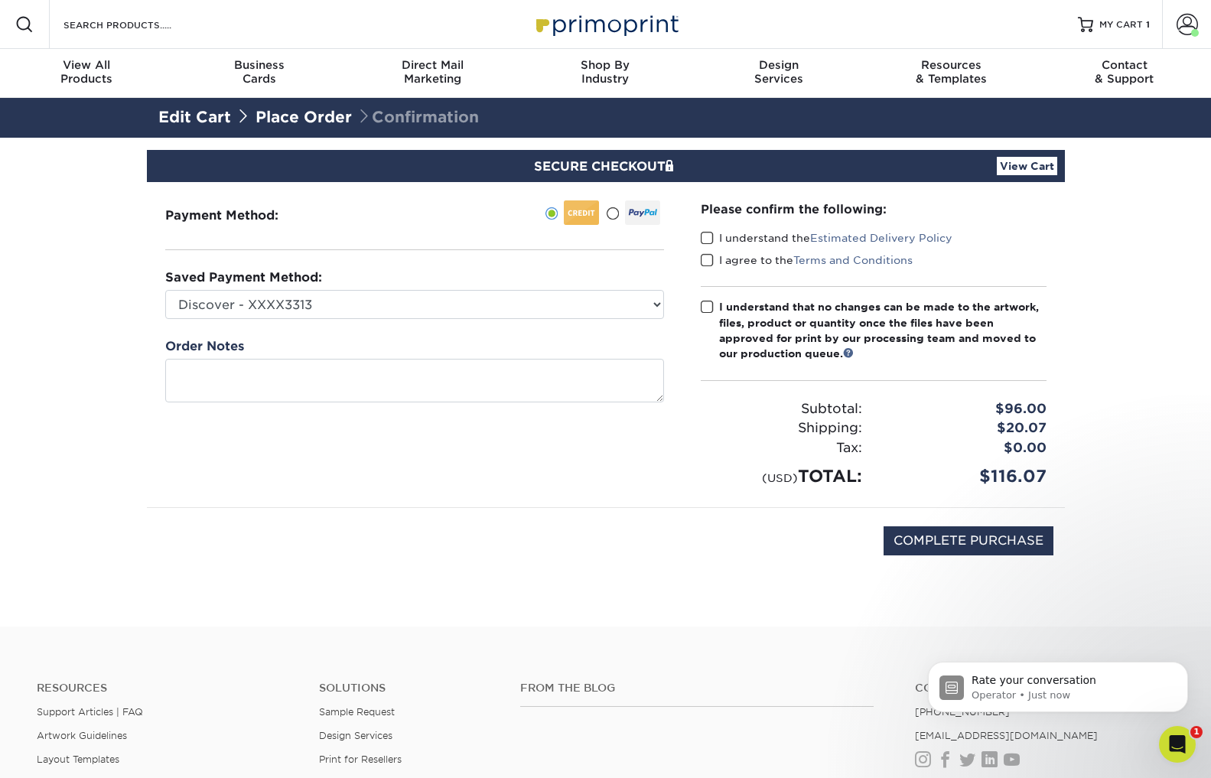
click at [706, 239] on span at bounding box center [706, 238] width 13 height 15
click at [0, 0] on input "I understand the Estimated Delivery Policy" at bounding box center [0, 0] width 0 height 0
click at [704, 259] on span at bounding box center [706, 260] width 13 height 15
click at [0, 0] on input "I agree to the Terms and Conditions" at bounding box center [0, 0] width 0 height 0
click at [704, 308] on span at bounding box center [706, 307] width 13 height 15
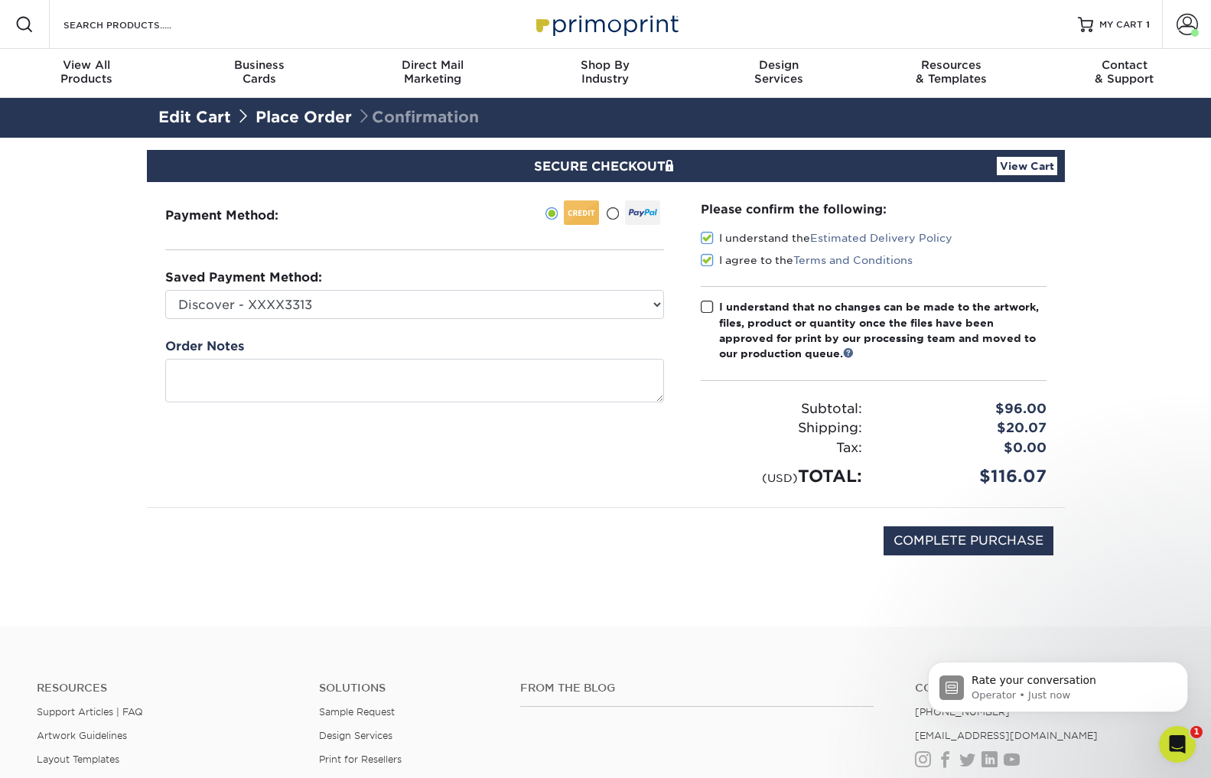
click at [0, 0] on input "I understand that no changes can be made to the artwork, files, product or quan…" at bounding box center [0, 0] width 0 height 0
click at [982, 538] on input "COMPLETE PURCHASE" at bounding box center [968, 540] width 170 height 29
type input "PROCESSING, PLEASE WAIT..."
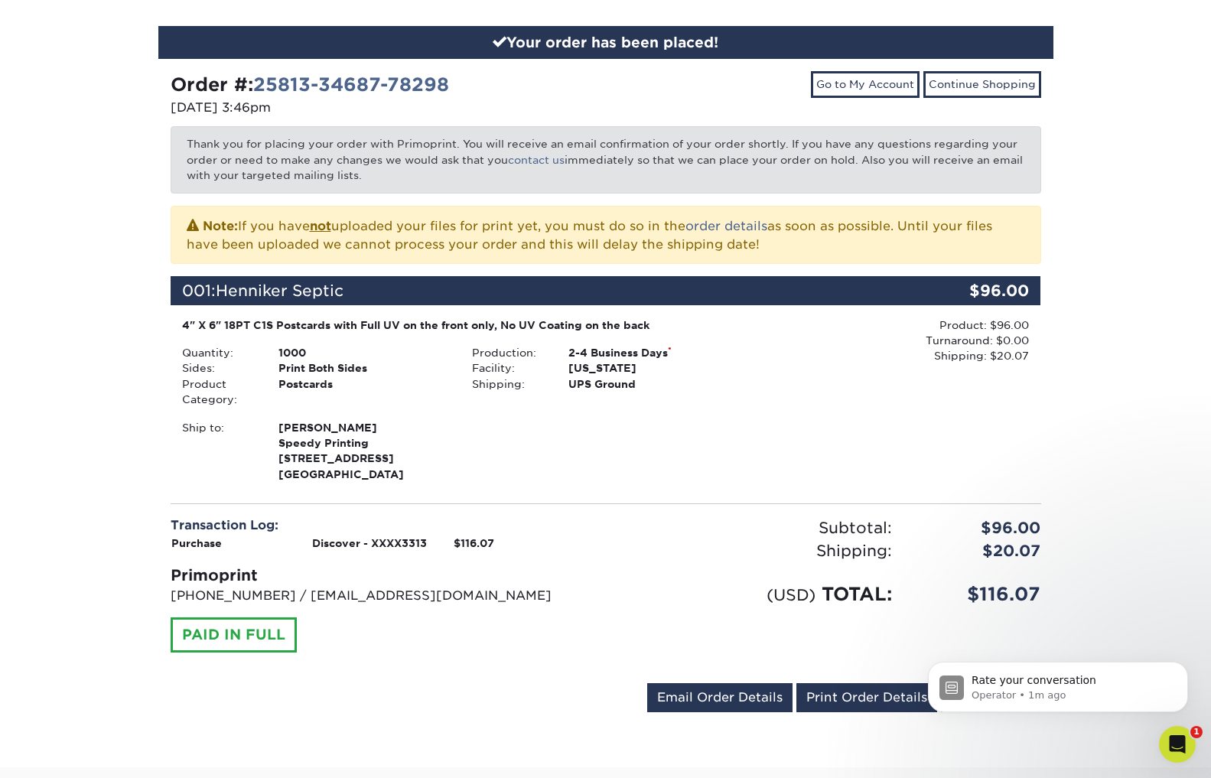
scroll to position [157, 0]
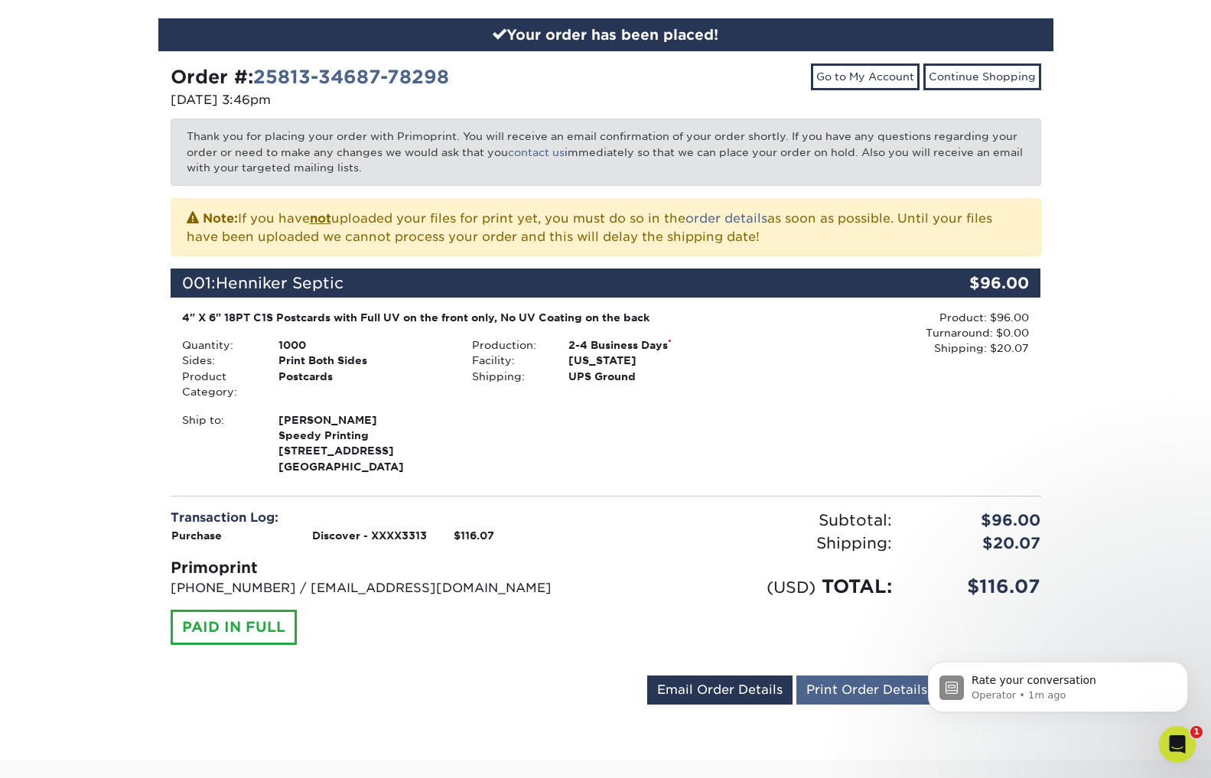
click at [860, 690] on link "Print Order Details" at bounding box center [866, 689] width 141 height 29
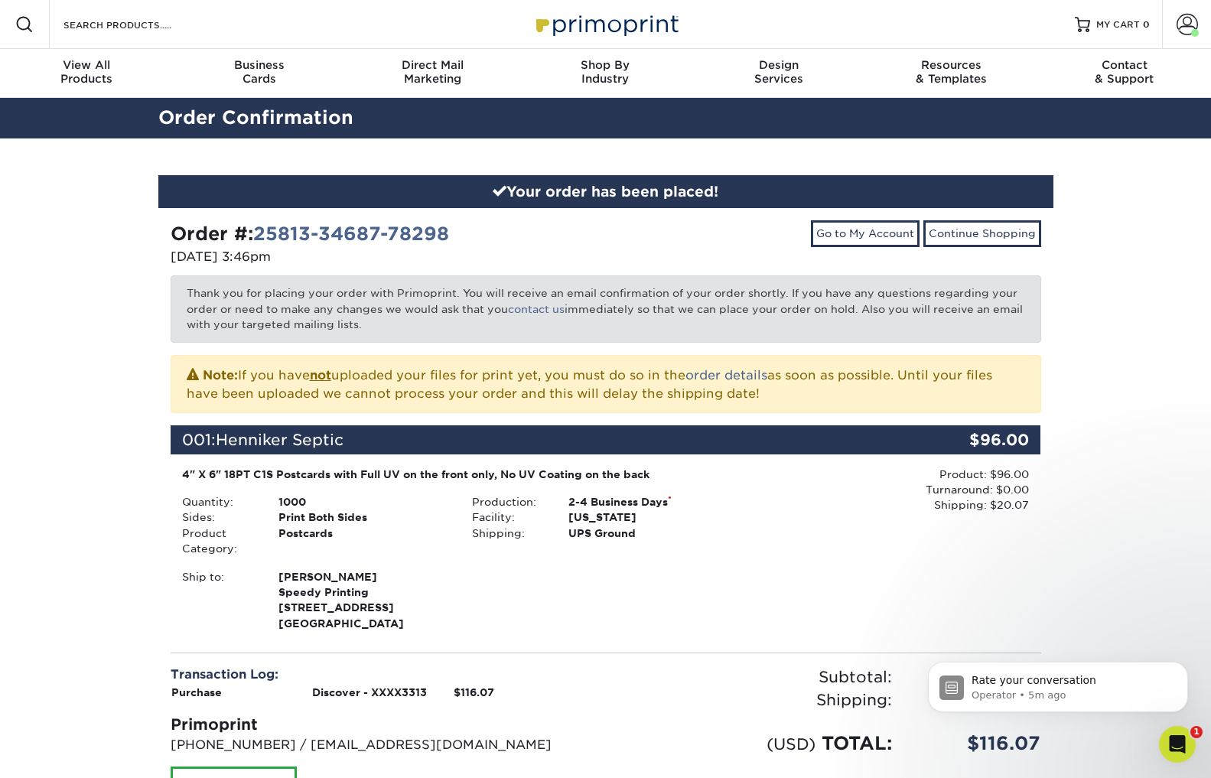
scroll to position [0, 0]
